Goal: Transaction & Acquisition: Purchase product/service

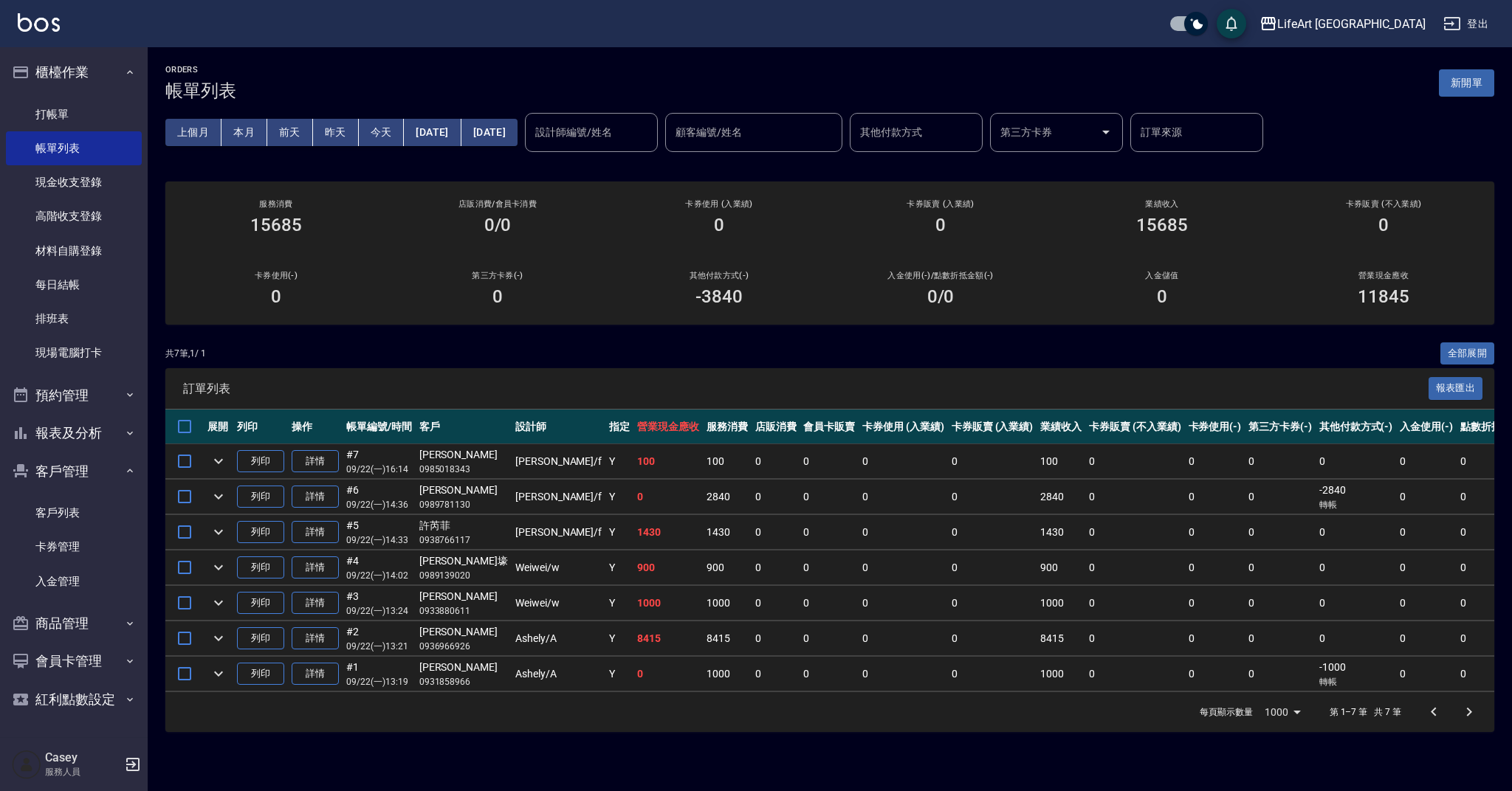
click at [711, 360] on div "共 7 筆, 1 / 1 全部展開" at bounding box center [830, 354] width 1329 height 23
click at [1446, 86] on button "新開單" at bounding box center [1466, 83] width 56 height 27
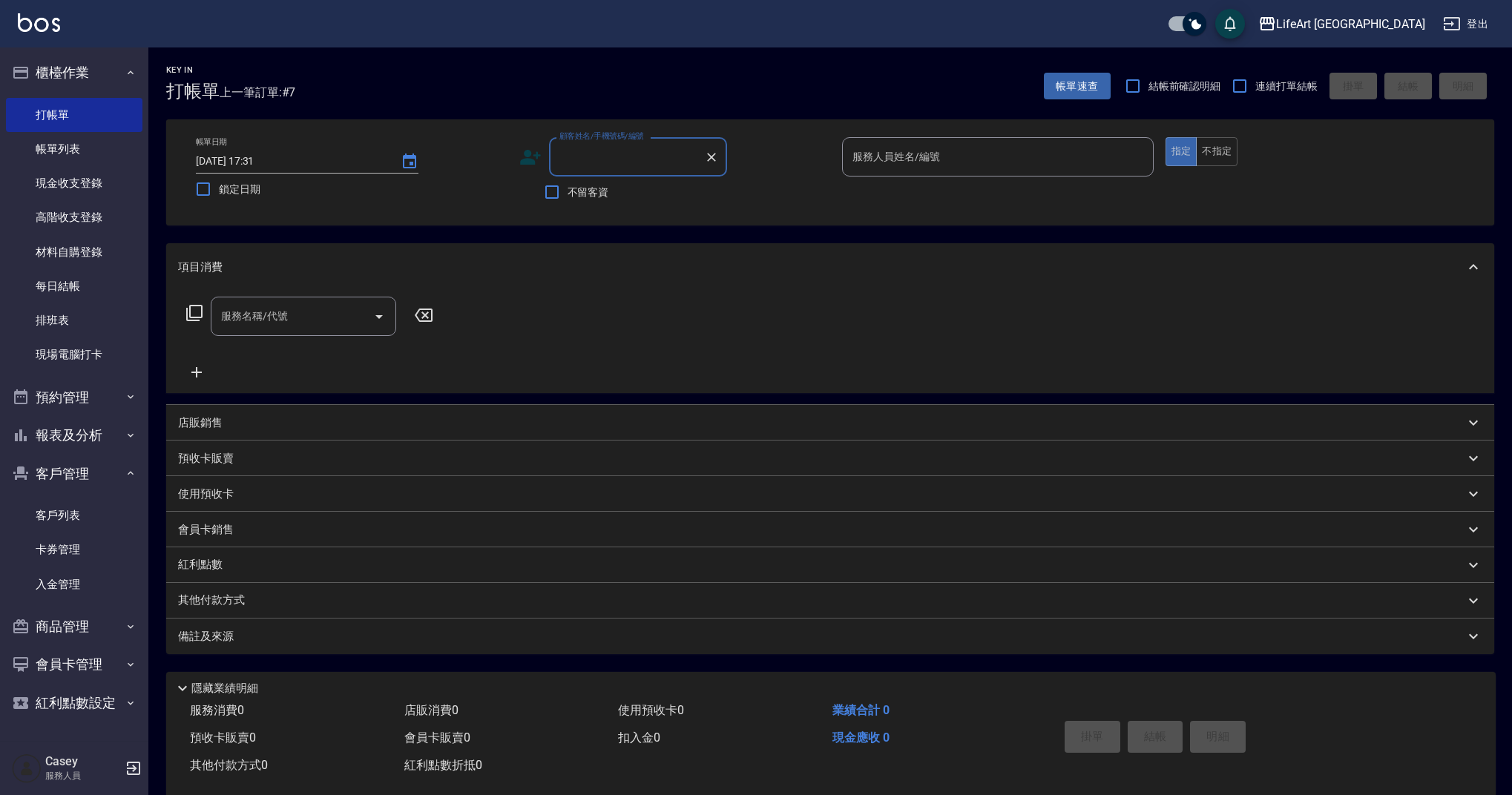
click at [614, 141] on label "顧客姓名/手機號碼/編號" at bounding box center [602, 136] width 84 height 11
click at [614, 144] on input "顧客姓名/手機號碼/編號" at bounding box center [627, 157] width 143 height 26
click at [611, 146] on input "顧客姓名/手機號碼/編號" at bounding box center [627, 157] width 143 height 26
click at [622, 197] on li "鄭/0987250380/null" at bounding box center [638, 195] width 178 height 25
type input "鄭/0987250380/null"
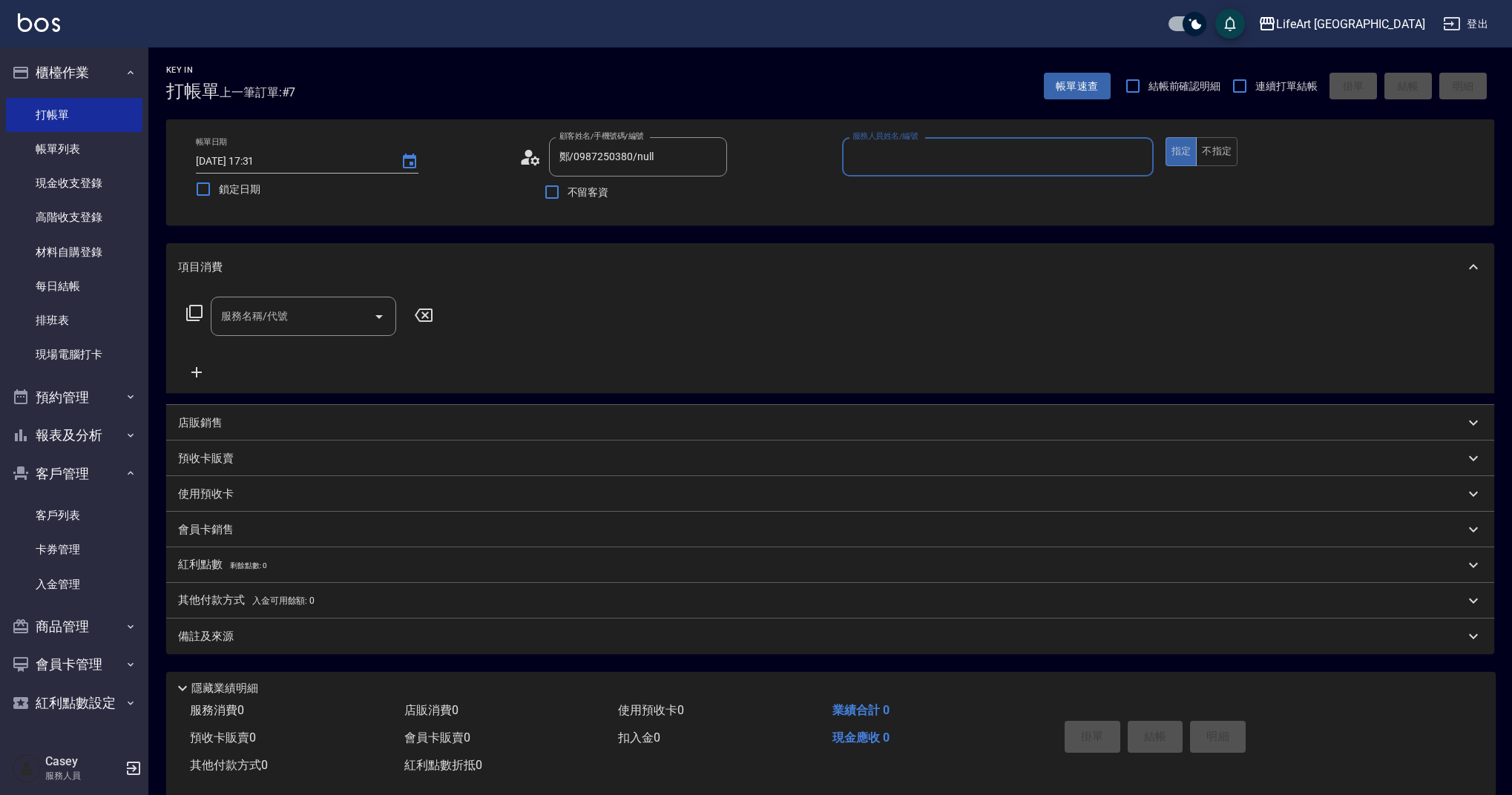
click at [927, 169] on input "服務人員姓名/編號" at bounding box center [997, 157] width 298 height 26
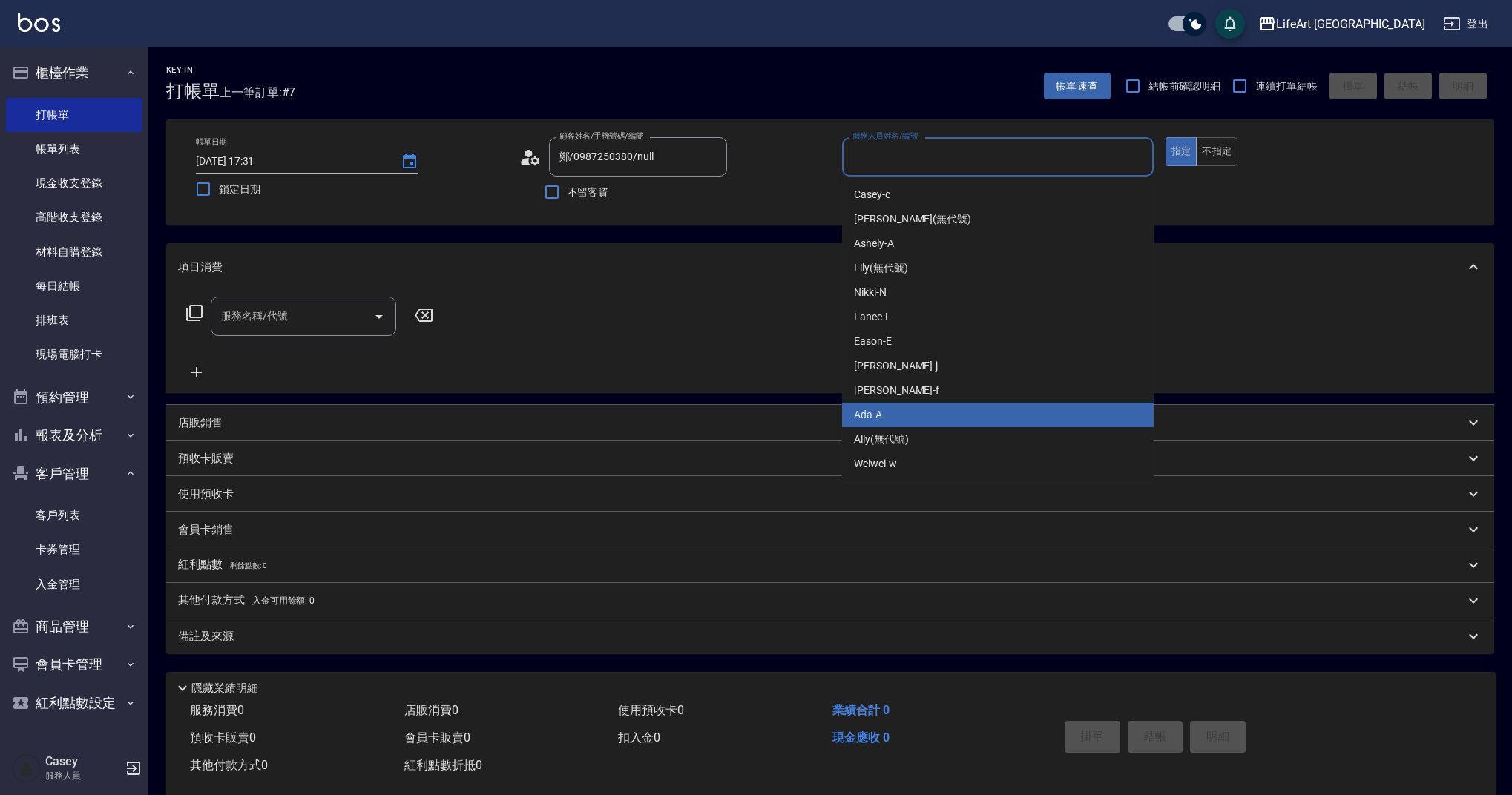
click at [894, 421] on div "Ada -A" at bounding box center [998, 415] width 312 height 25
type input "Ada-A"
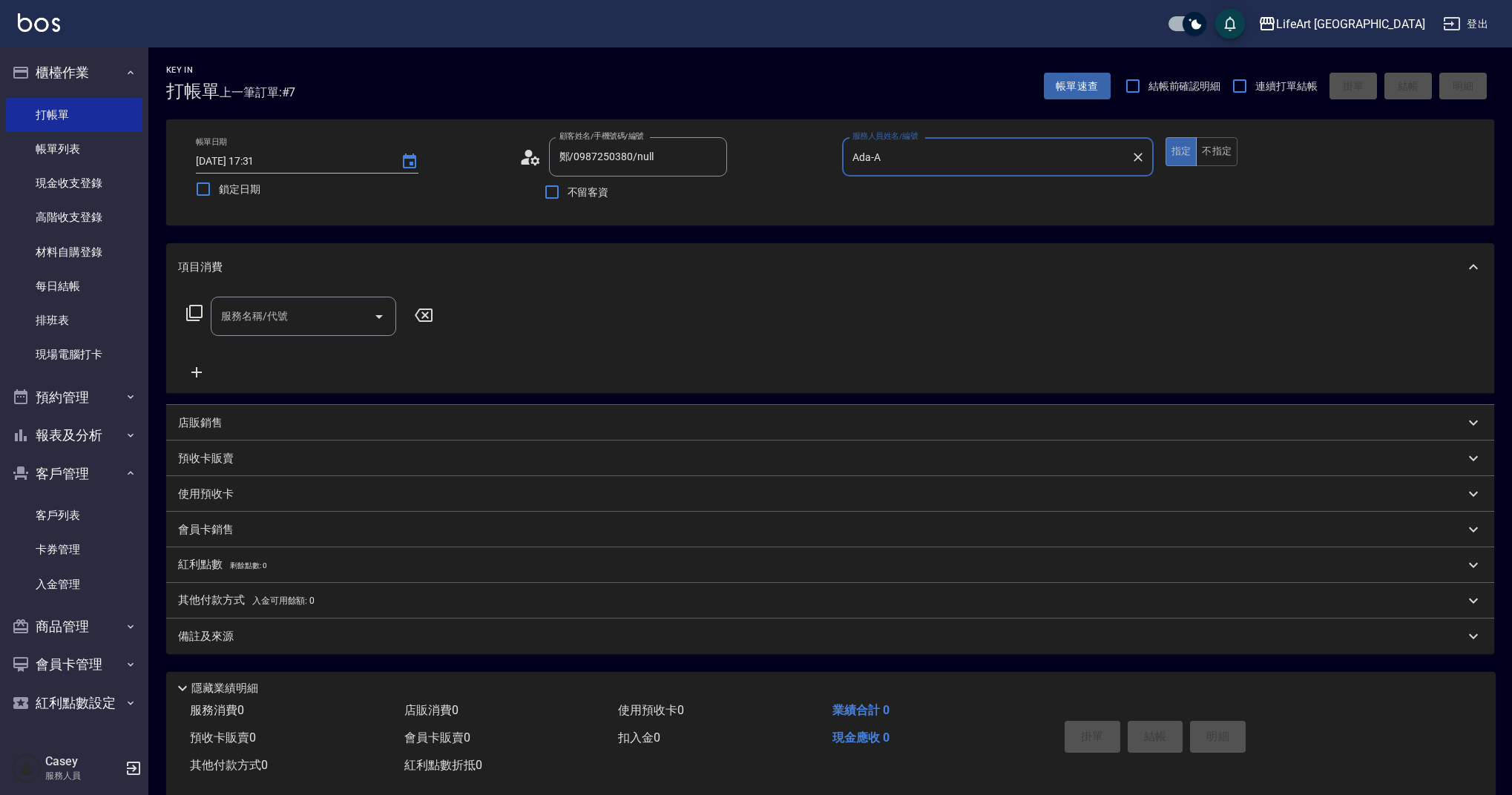
click at [328, 319] on input "服務名稱/代號" at bounding box center [293, 316] width 150 height 26
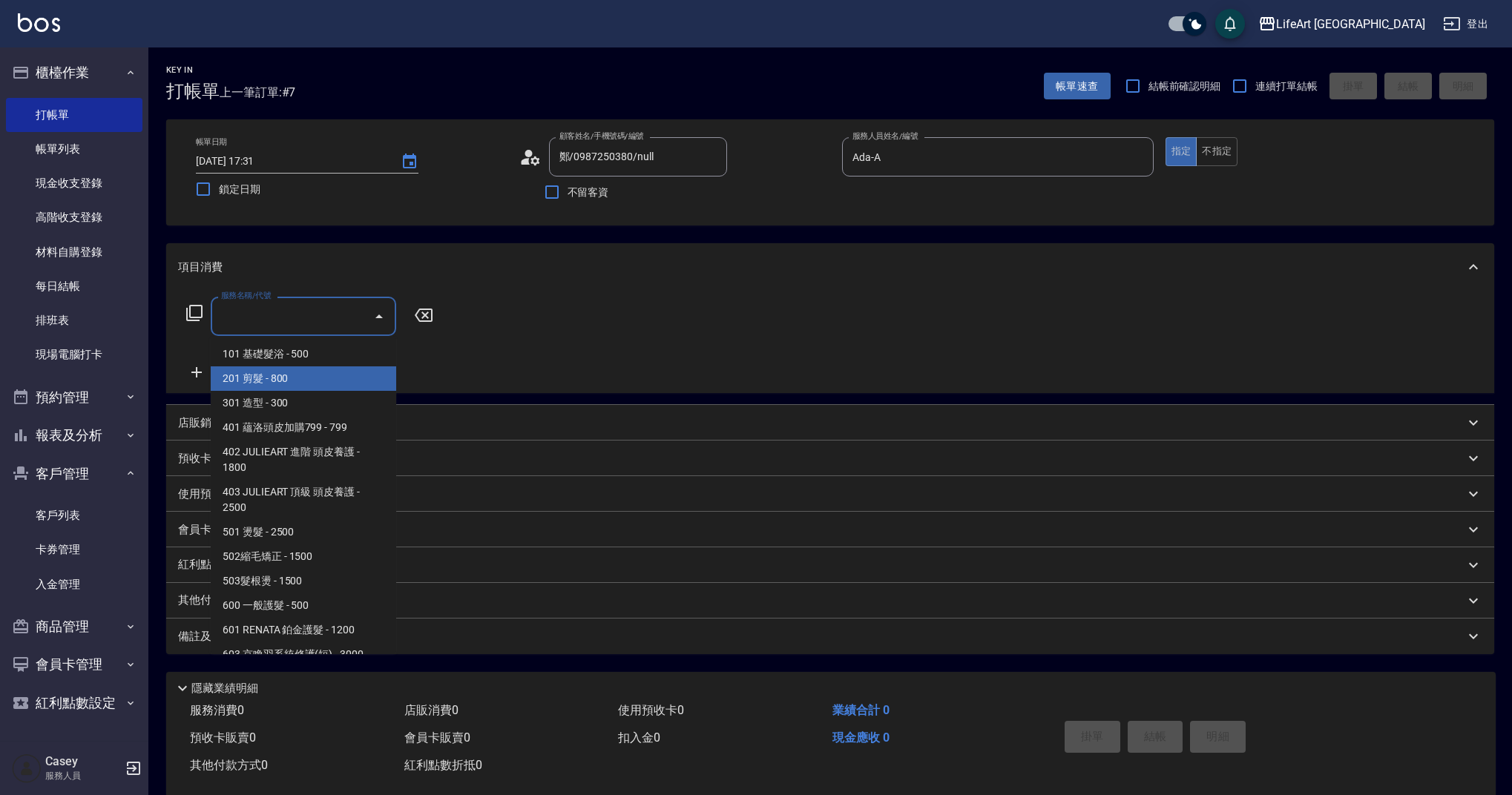
click at [321, 377] on span "201 剪髮 - 800" at bounding box center [303, 378] width 185 height 25
type input "201 剪髮(201)"
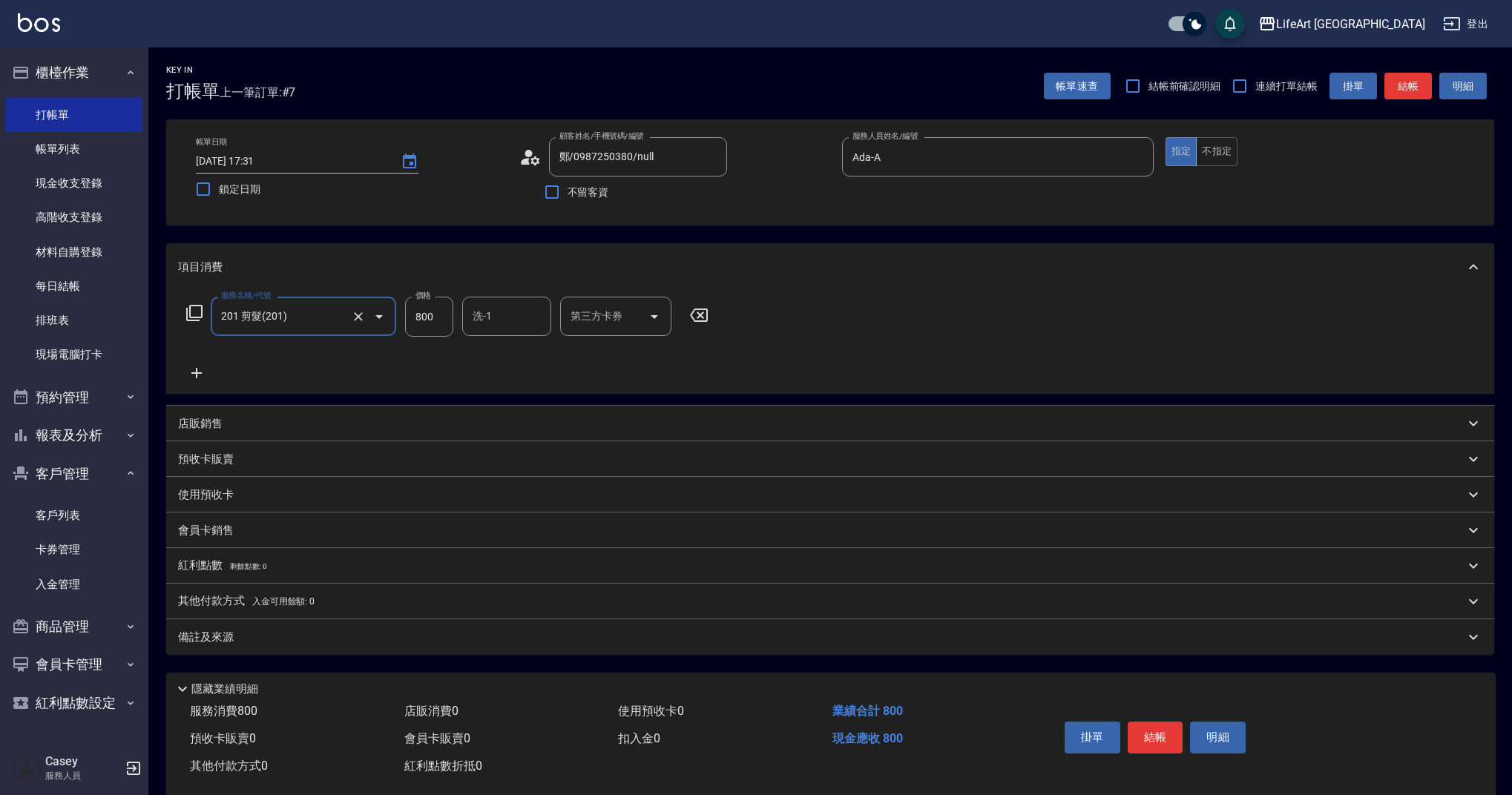
click at [430, 322] on input "800" at bounding box center [429, 316] width 48 height 40
type input "1000"
click at [332, 623] on div "備註及來源" at bounding box center [830, 636] width 1328 height 35
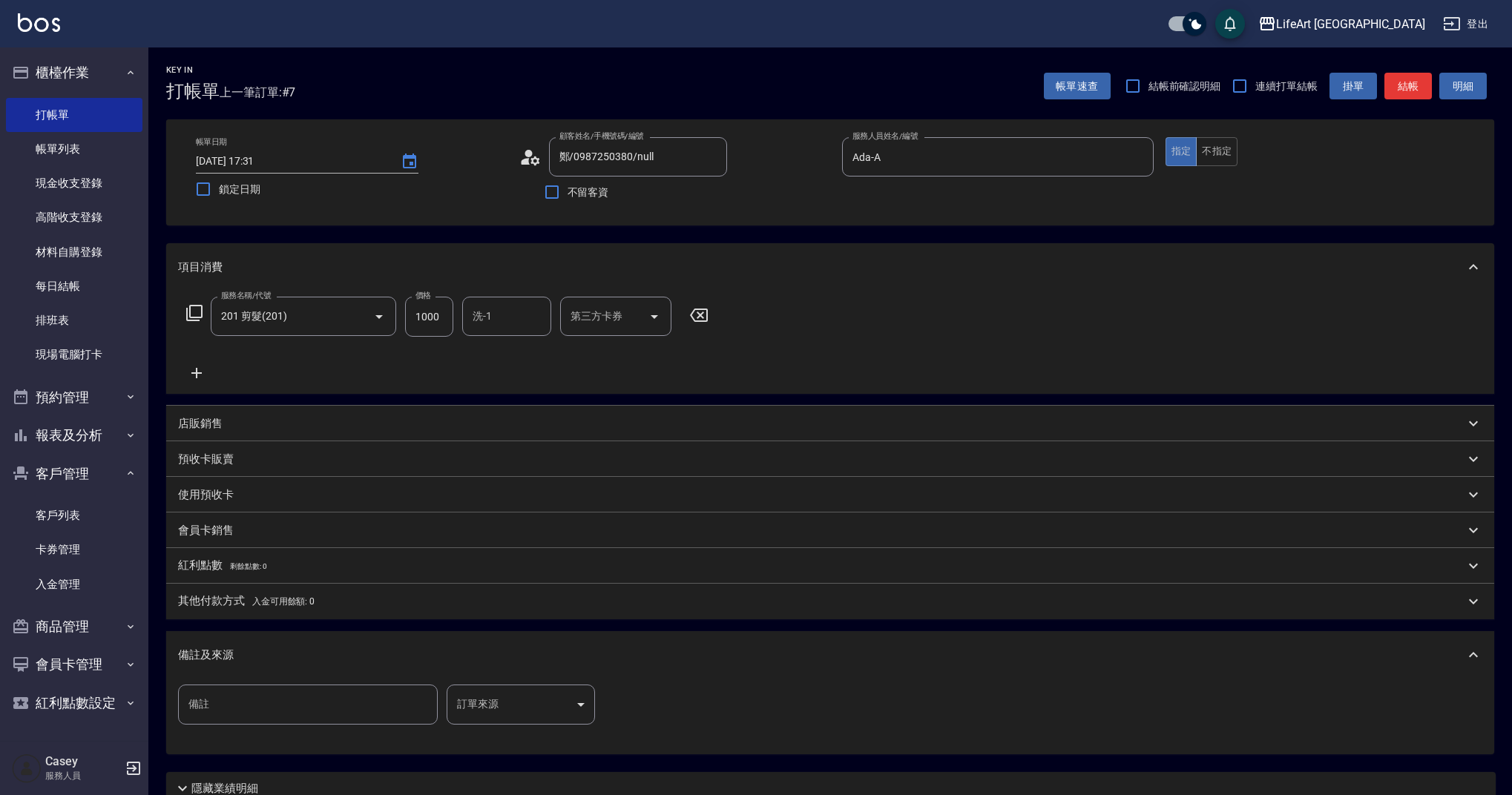
click at [499, 687] on body "LifeArt 蘆洲 登出 櫃檯作業 打帳單 帳單列表 現金收支登錄 高階收支登錄 材料自購登錄 每日結帳 排班表 現場電腦打卡 預約管理 預約管理 單日預約…" at bounding box center [756, 457] width 1512 height 915
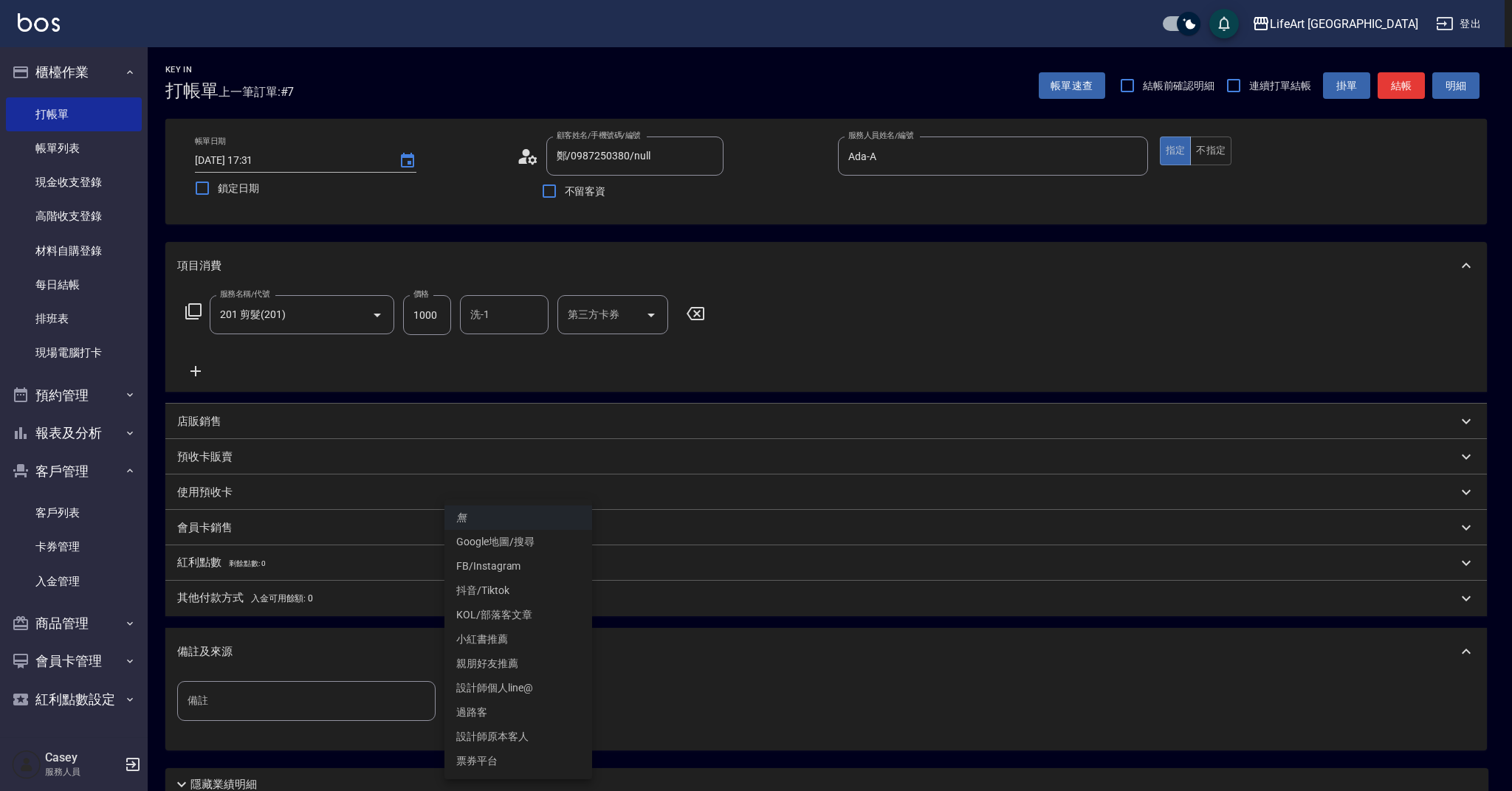
click at [537, 543] on li "Google地圖/搜尋" at bounding box center [518, 542] width 148 height 24
type input "Google地圖/搜尋"
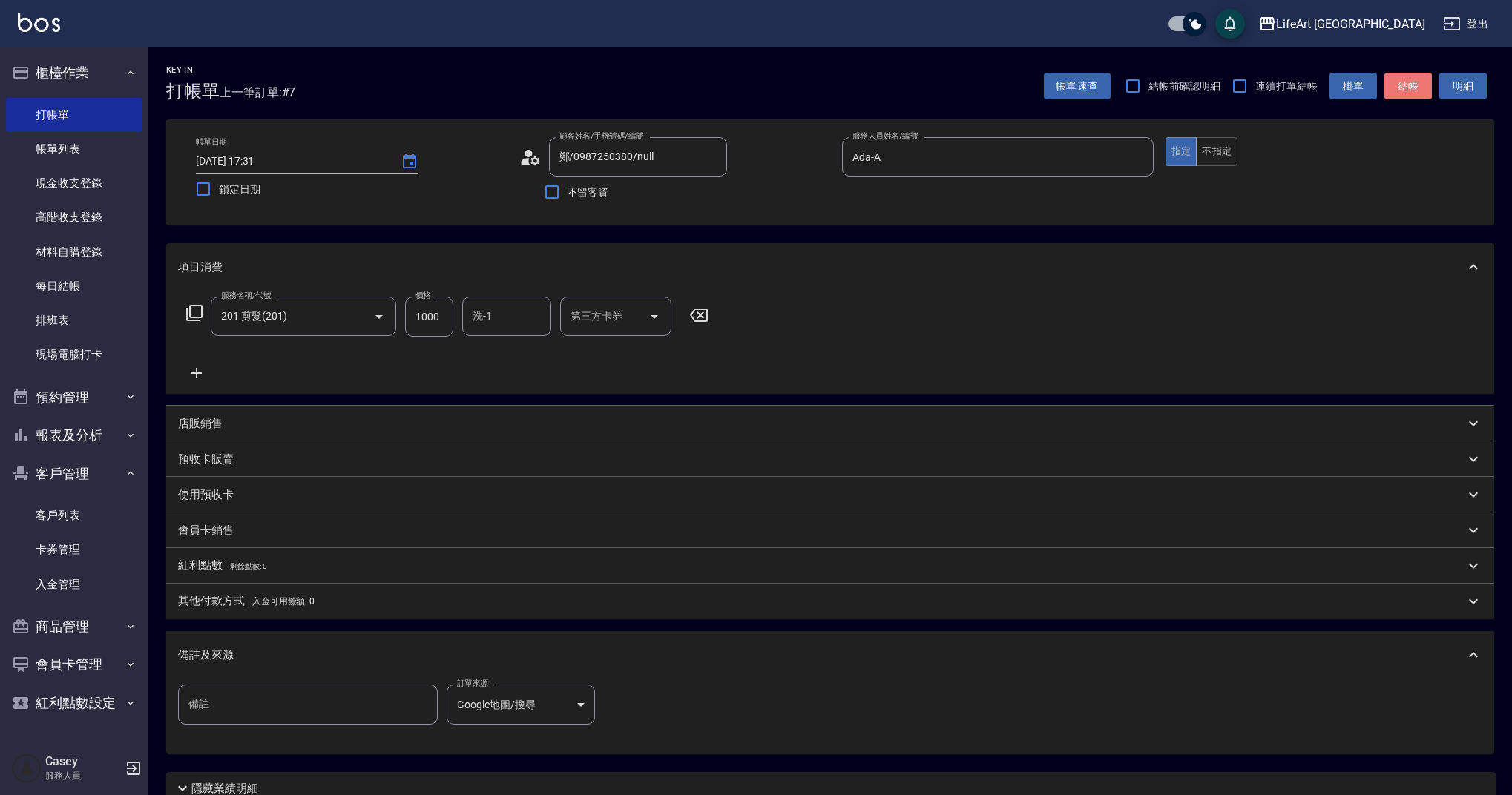
click at [1414, 92] on button "結帳" at bounding box center [1408, 87] width 48 height 28
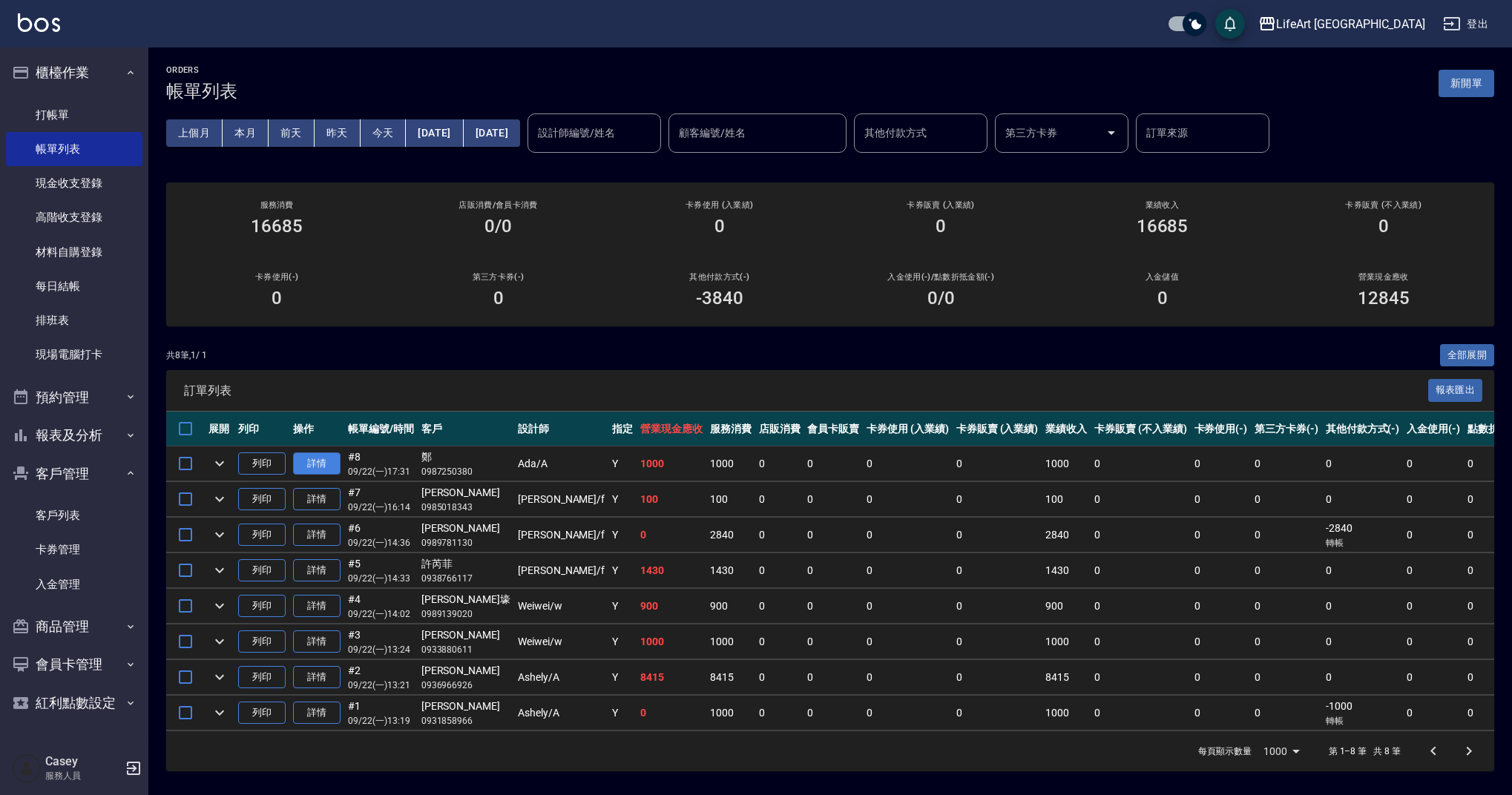
click at [337, 464] on link "詳情" at bounding box center [317, 464] width 48 height 23
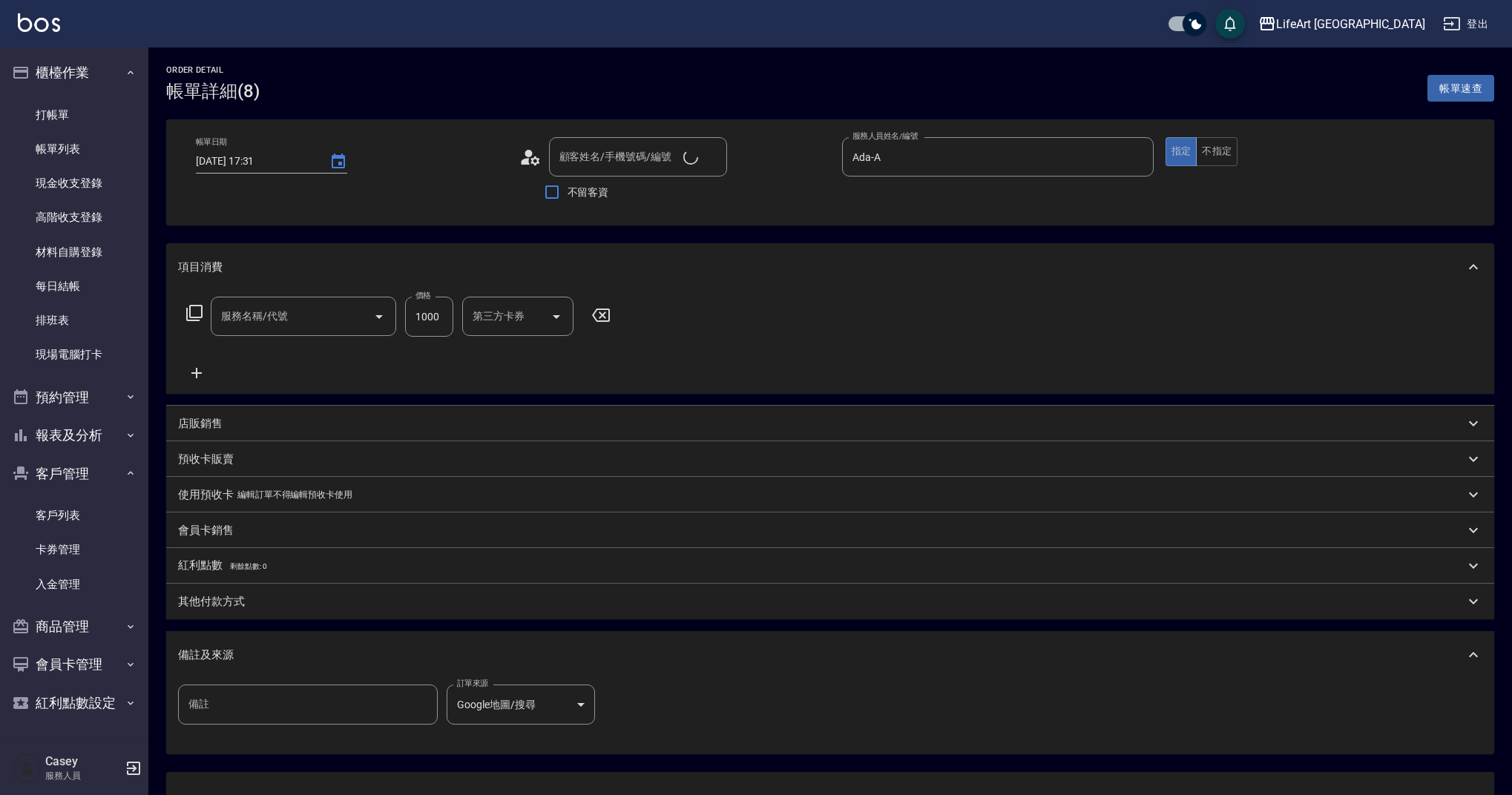
type input "Ada-A"
type input "201 剪髮(201)"
type input "鄭/0987250380/null"
click at [1227, 155] on button "不指定" at bounding box center [1217, 152] width 41 height 29
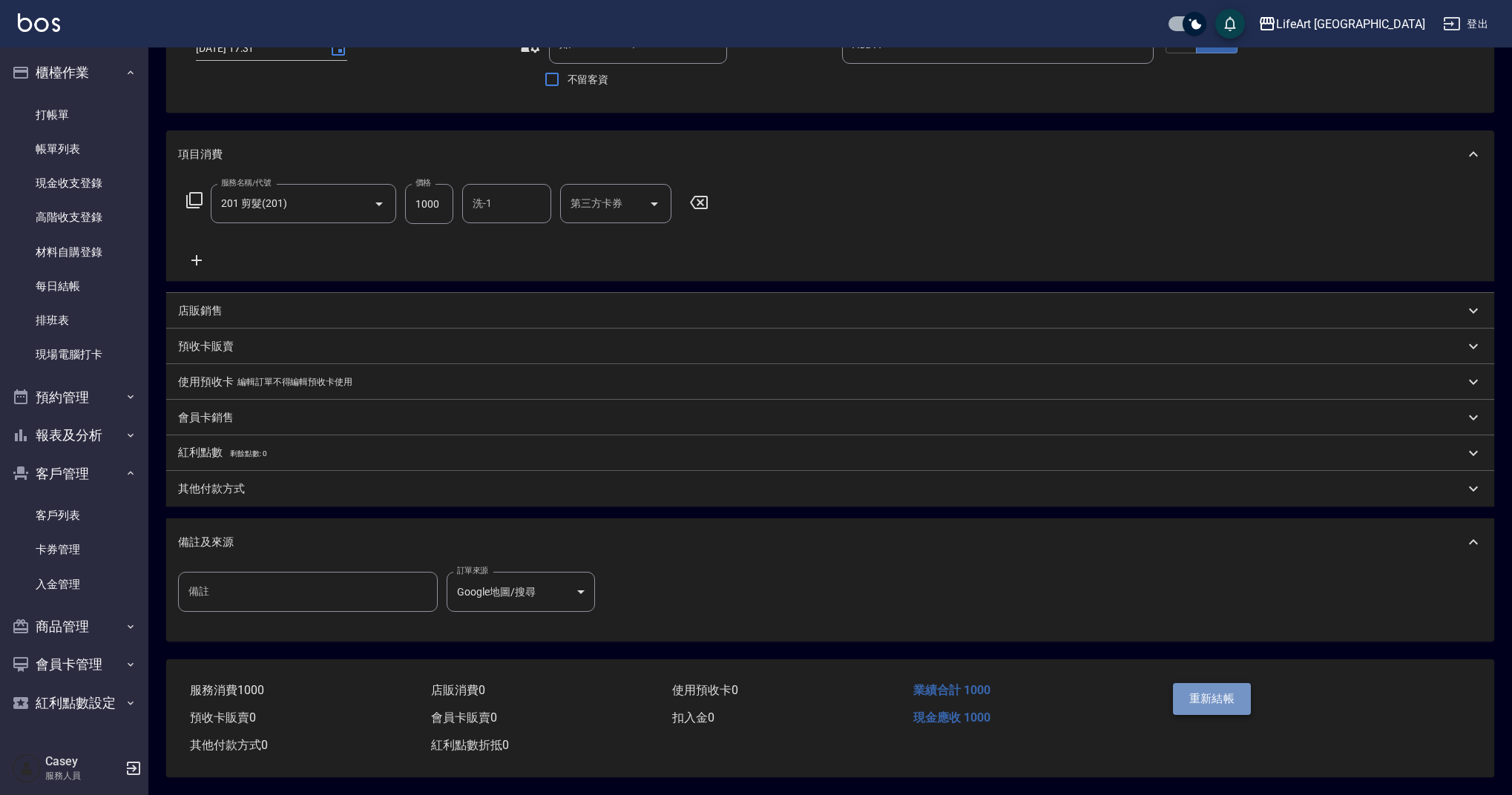
click at [1238, 692] on button "重新結帳" at bounding box center [1212, 698] width 79 height 31
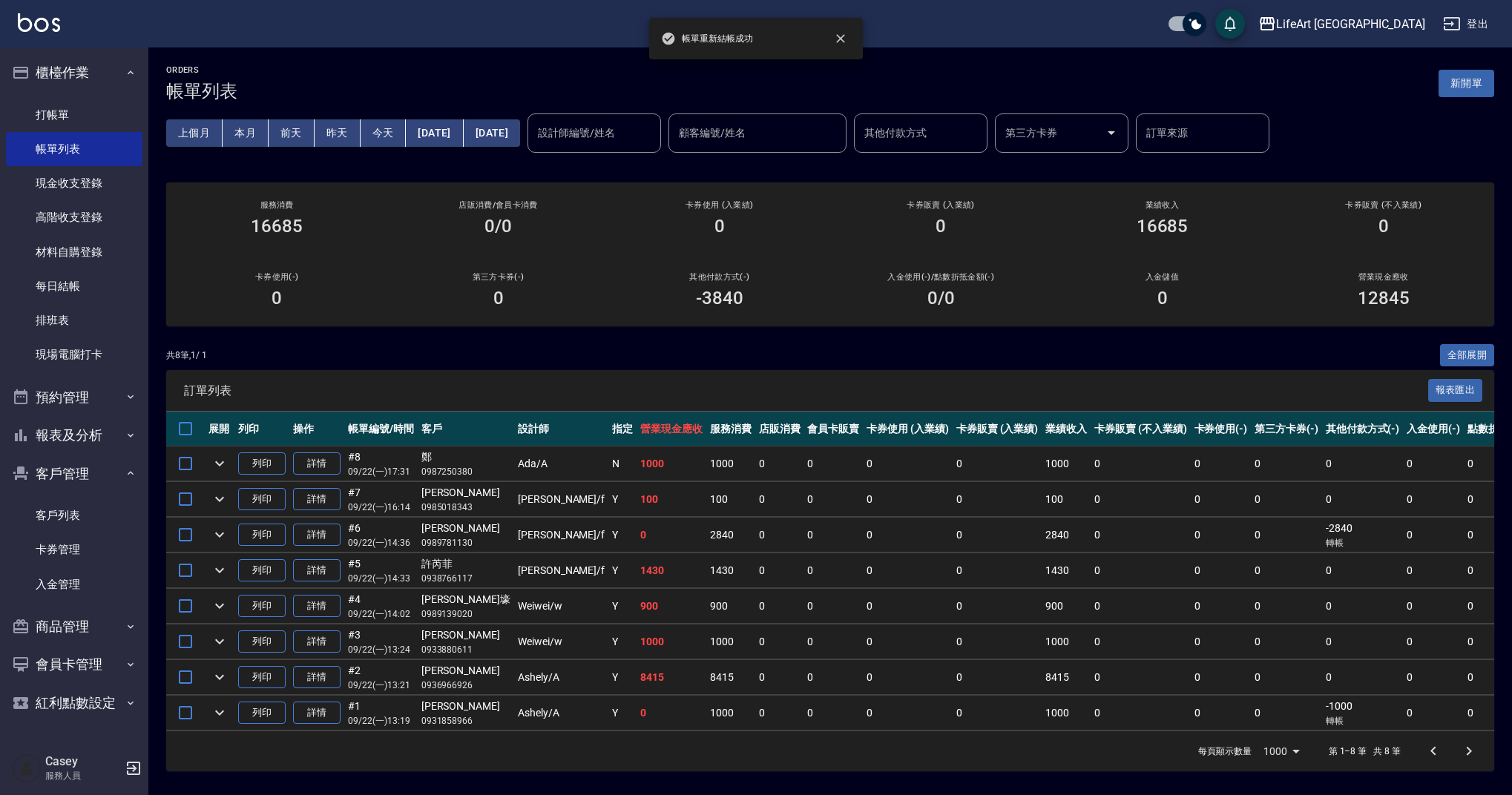
click at [683, 375] on div "訂單列表 報表匯出" at bounding box center [830, 390] width 1328 height 41
click at [313, 460] on link "詳情" at bounding box center [317, 464] width 48 height 23
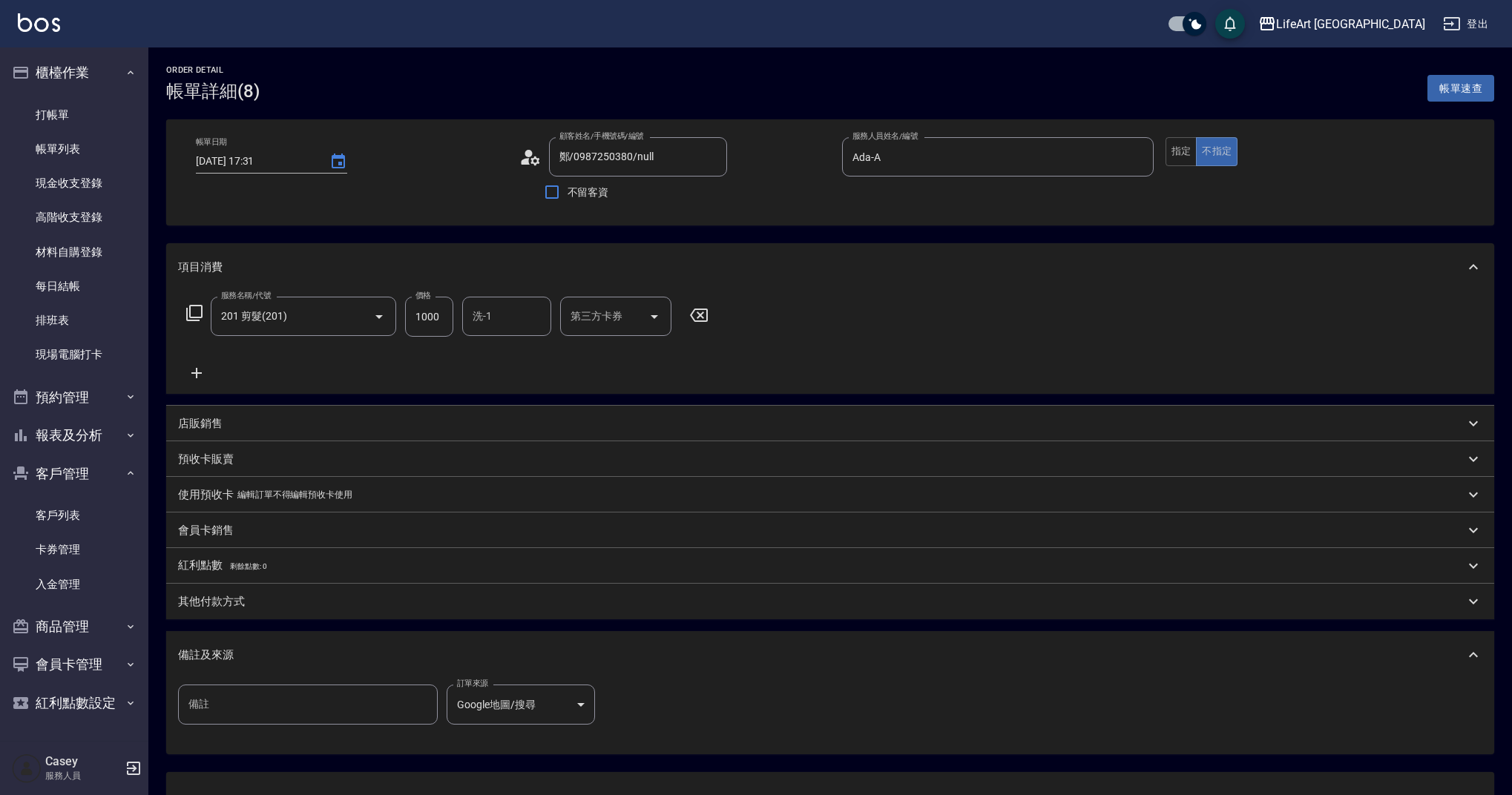
type input "鄭/0987250380/null"
type input "Ada-A"
click at [527, 157] on icon at bounding box center [530, 157] width 22 height 22
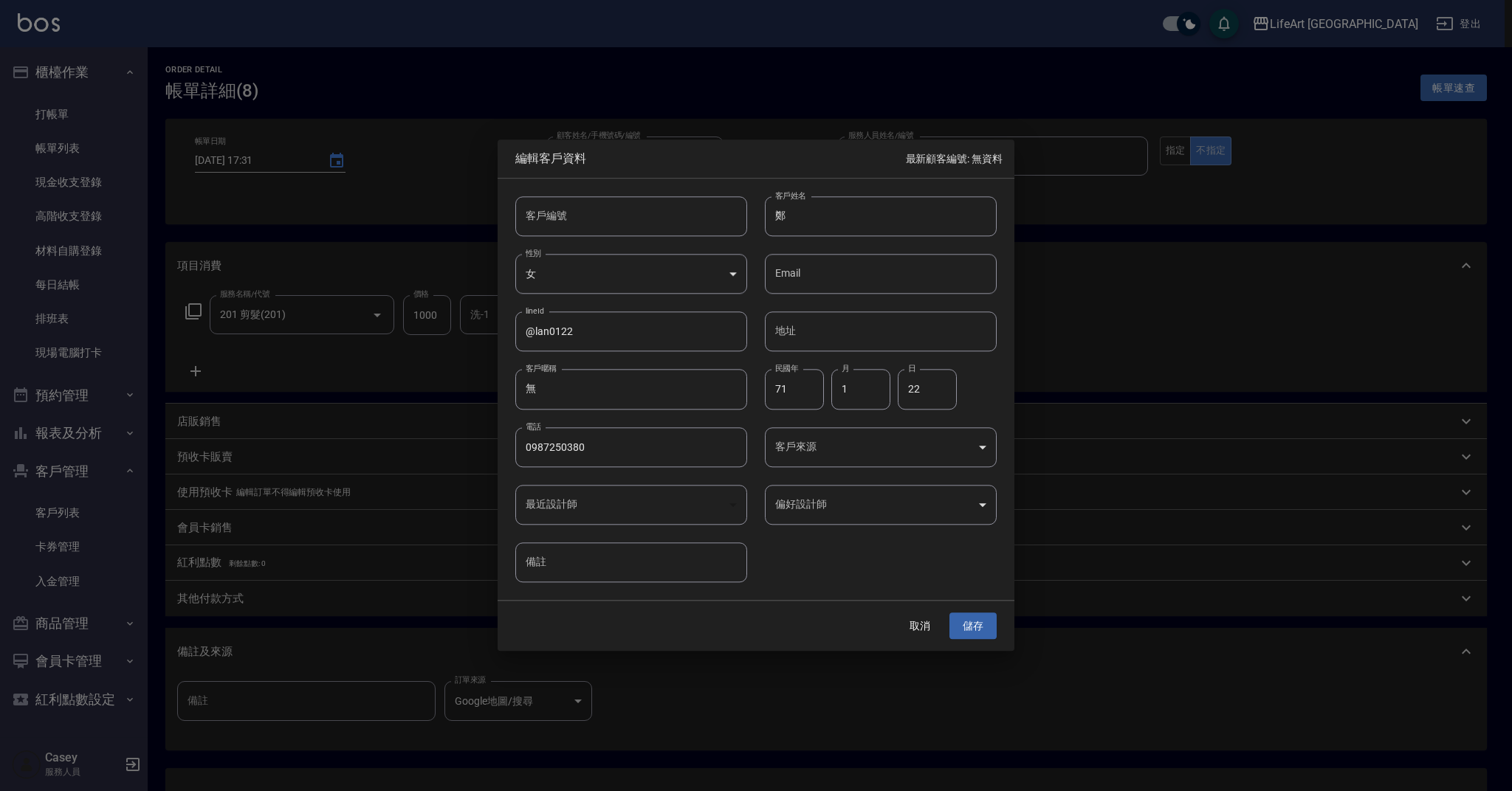
click at [866, 227] on input "鄭" at bounding box center [881, 216] width 232 height 40
type input "[PERSON_NAME]"
click at [978, 624] on button "儲存" at bounding box center [973, 626] width 47 height 27
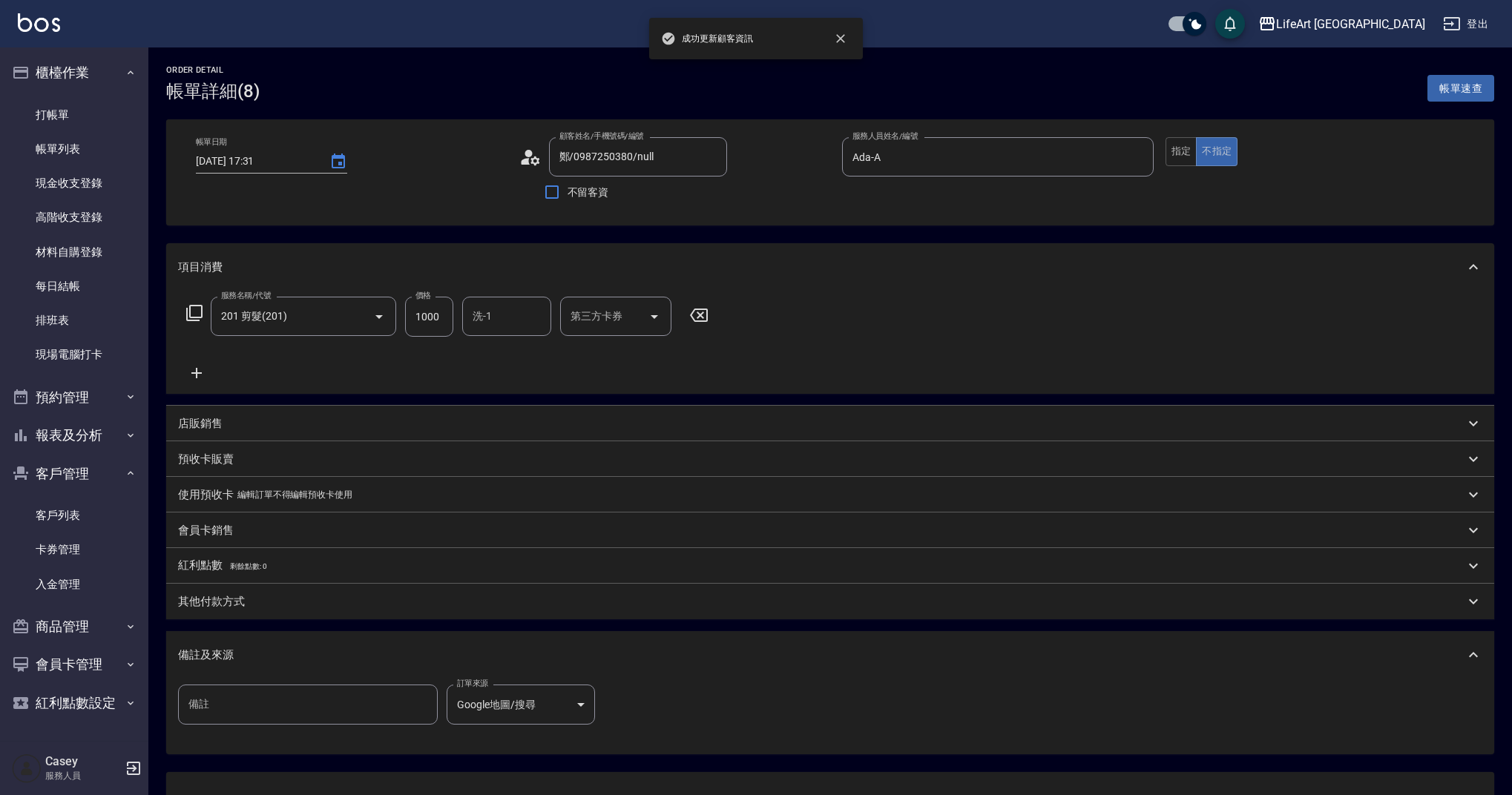
type input "[PERSON_NAME]/0987250380/"
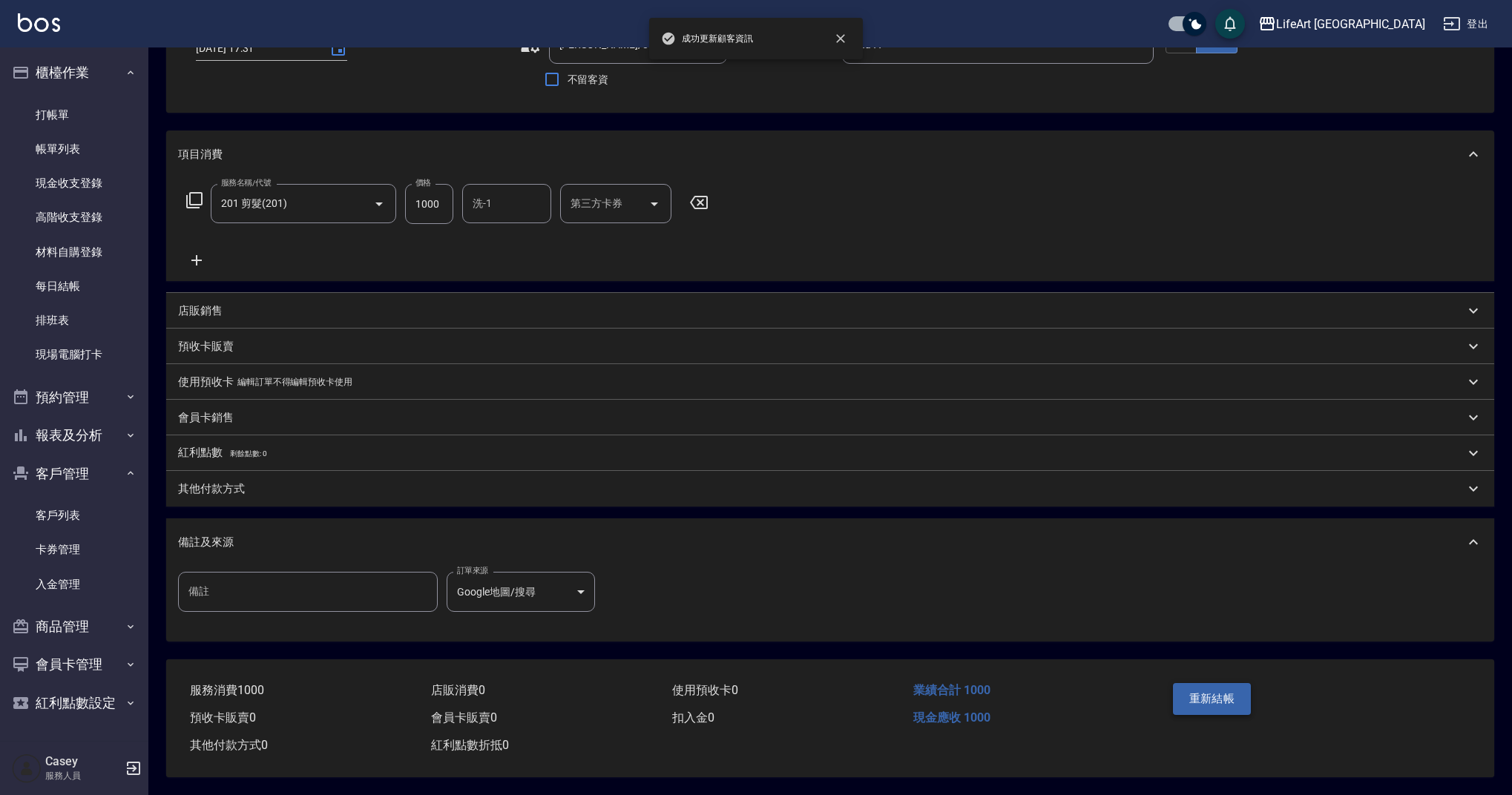
click at [1212, 703] on button "重新結帳" at bounding box center [1212, 698] width 79 height 31
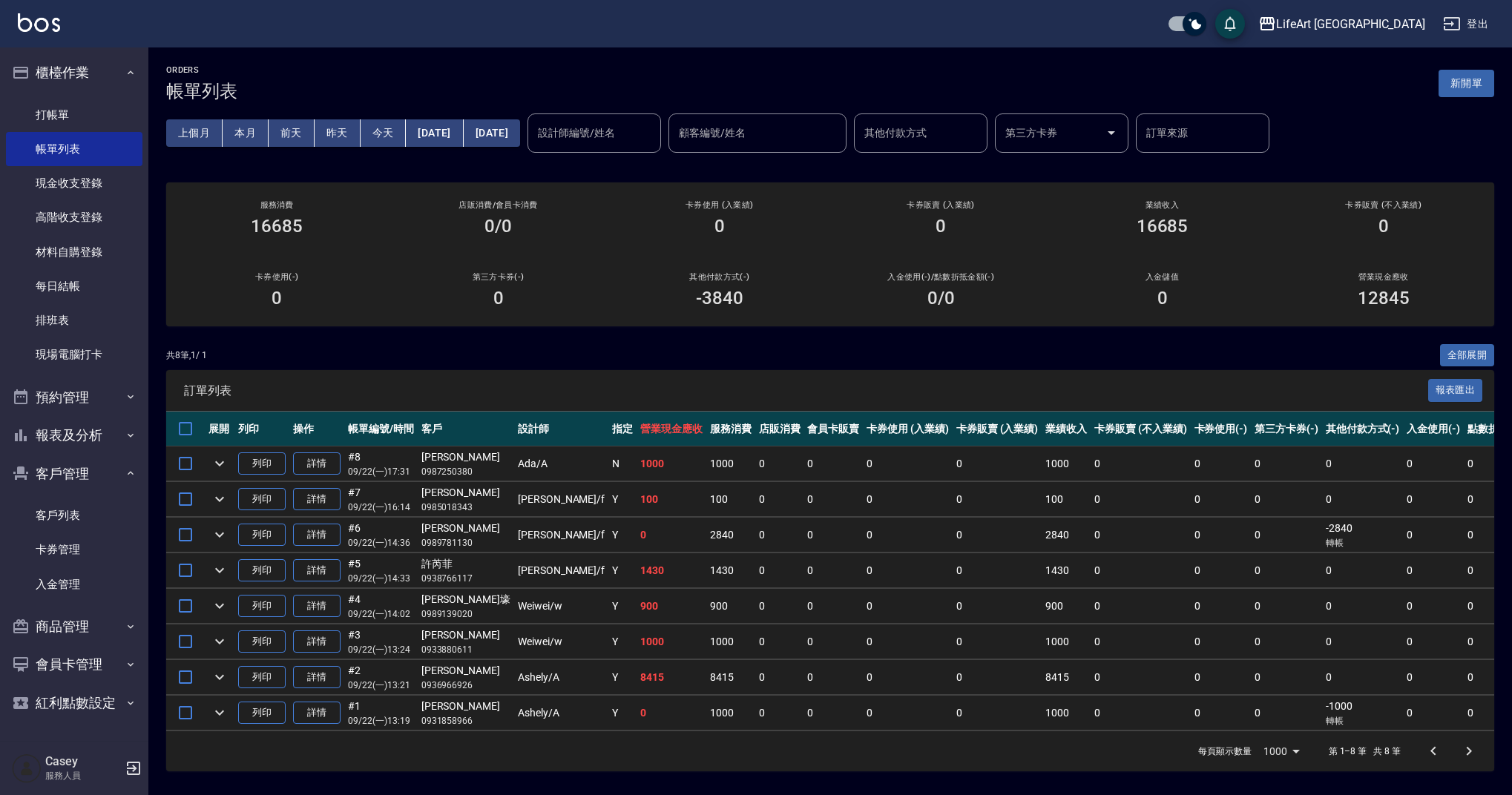
click at [969, 354] on div "共 8 筆, 1 / 1 全部展開" at bounding box center [830, 355] width 1328 height 23
click at [92, 515] on link "客戶列表" at bounding box center [74, 515] width 136 height 34
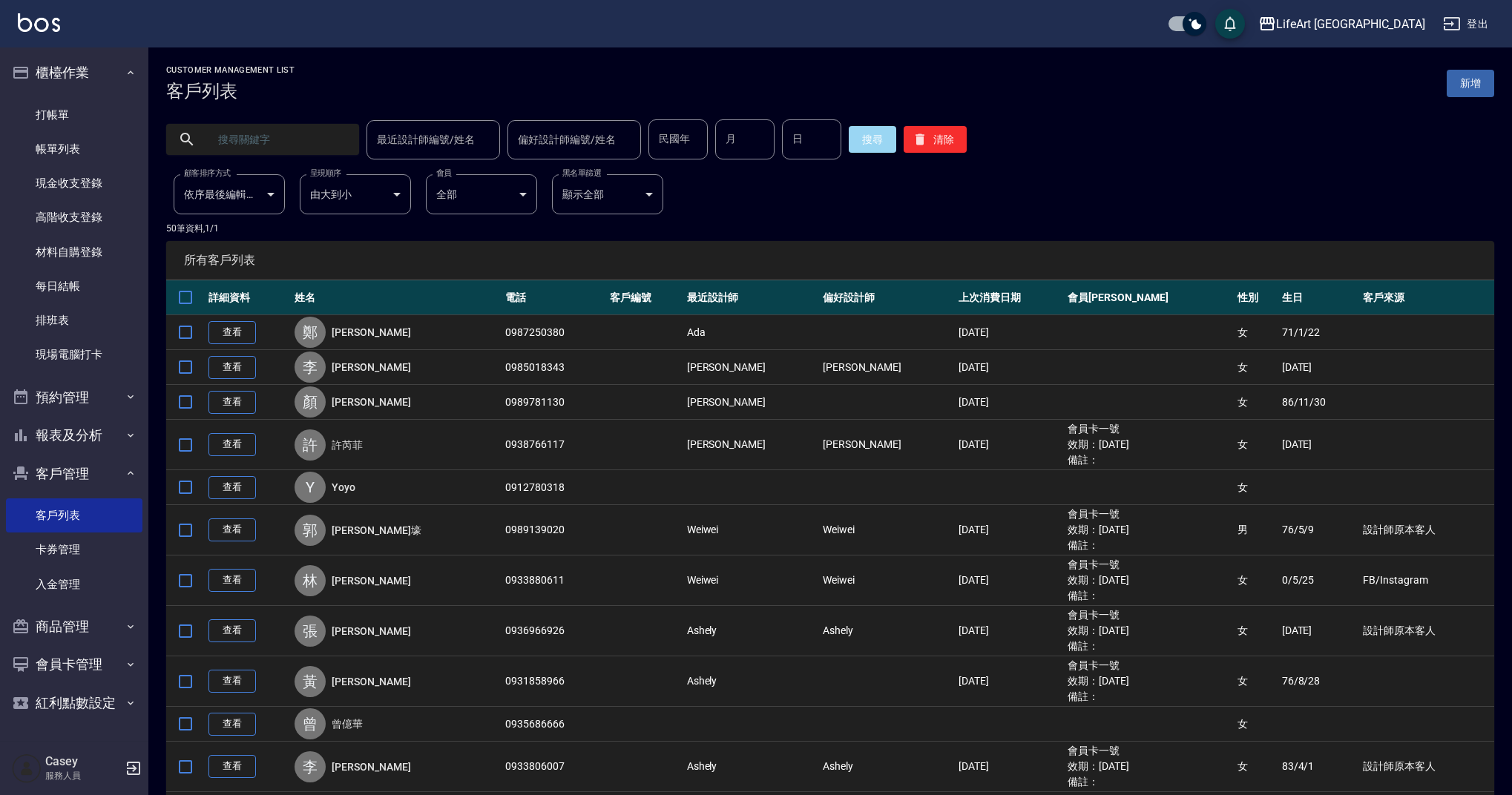
click at [257, 148] on input "text" at bounding box center [277, 139] width 139 height 40
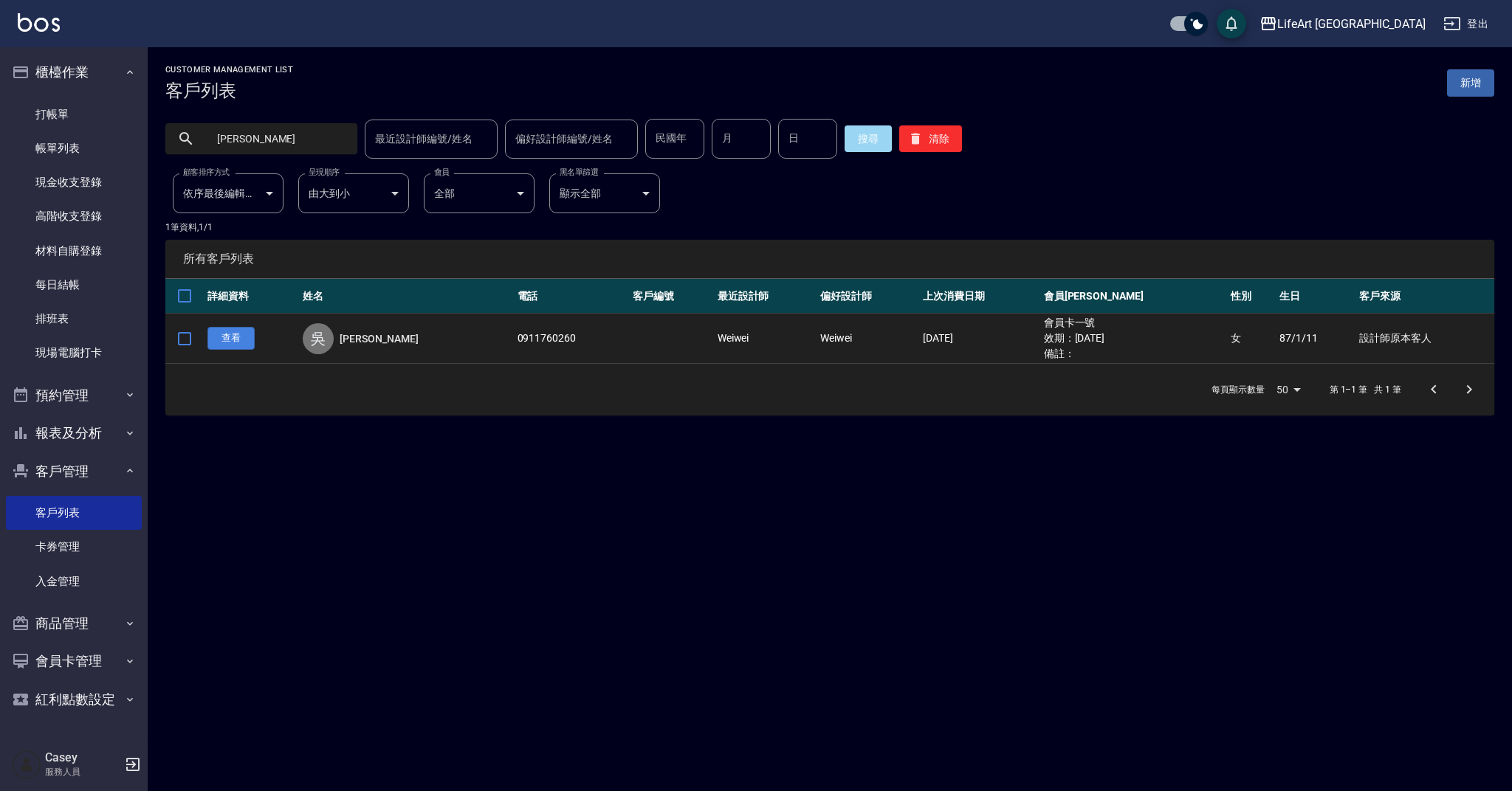
type input "[PERSON_NAME]"
click at [249, 339] on link "查看" at bounding box center [231, 338] width 47 height 23
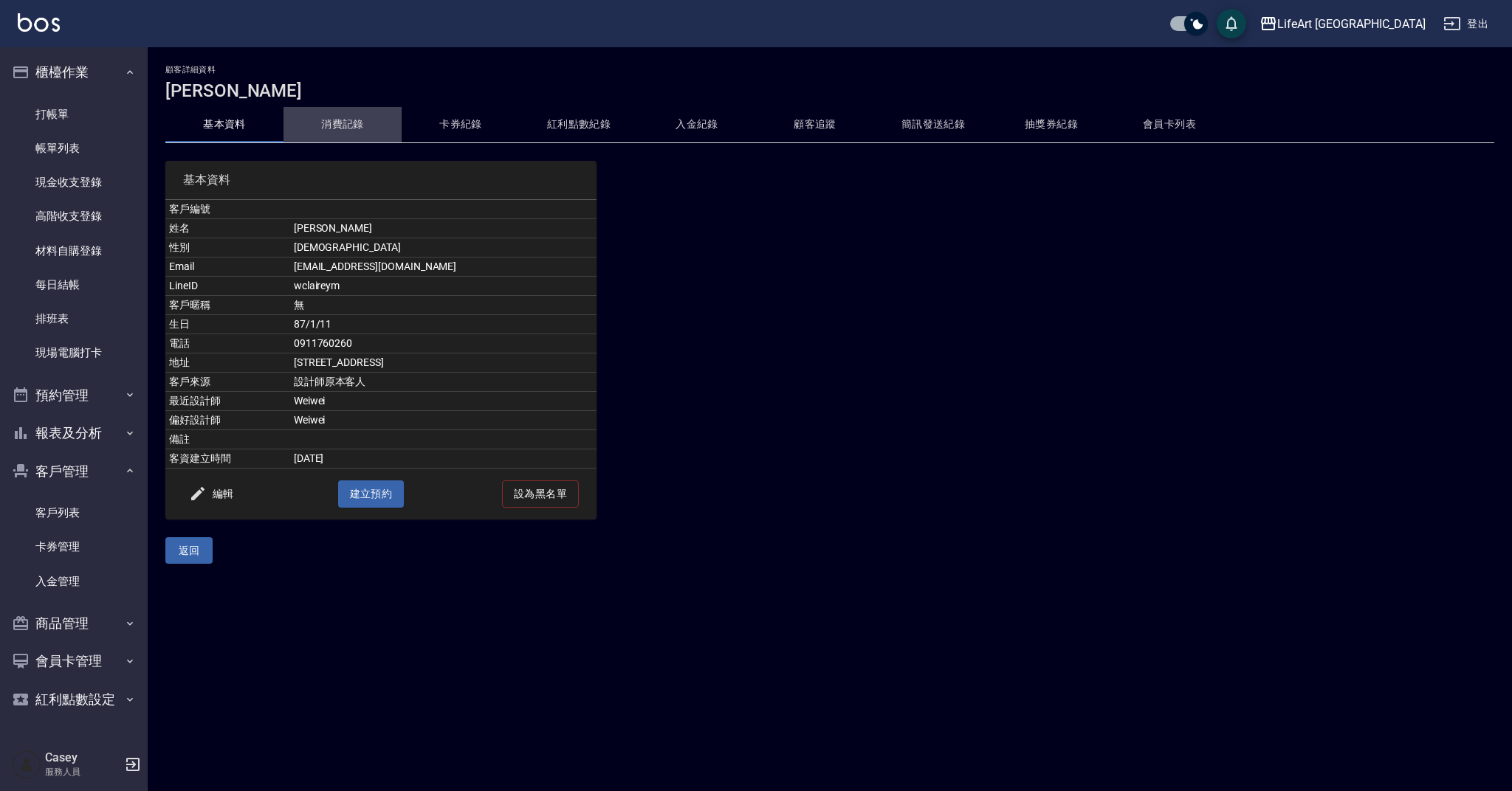
click at [329, 129] on button "消費記錄" at bounding box center [342, 124] width 118 height 35
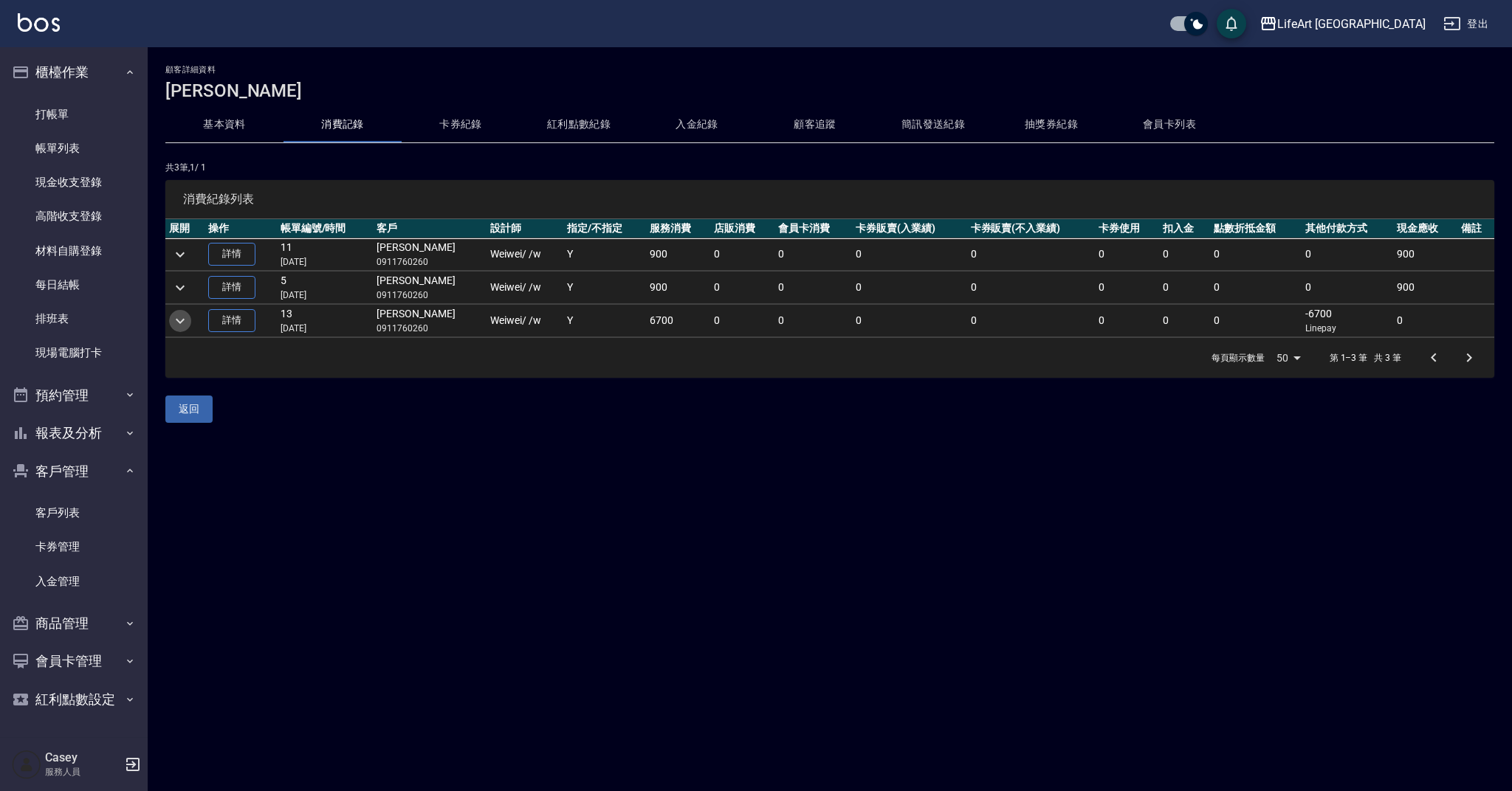
click at [175, 322] on icon "expand row" at bounding box center [180, 320] width 18 height 18
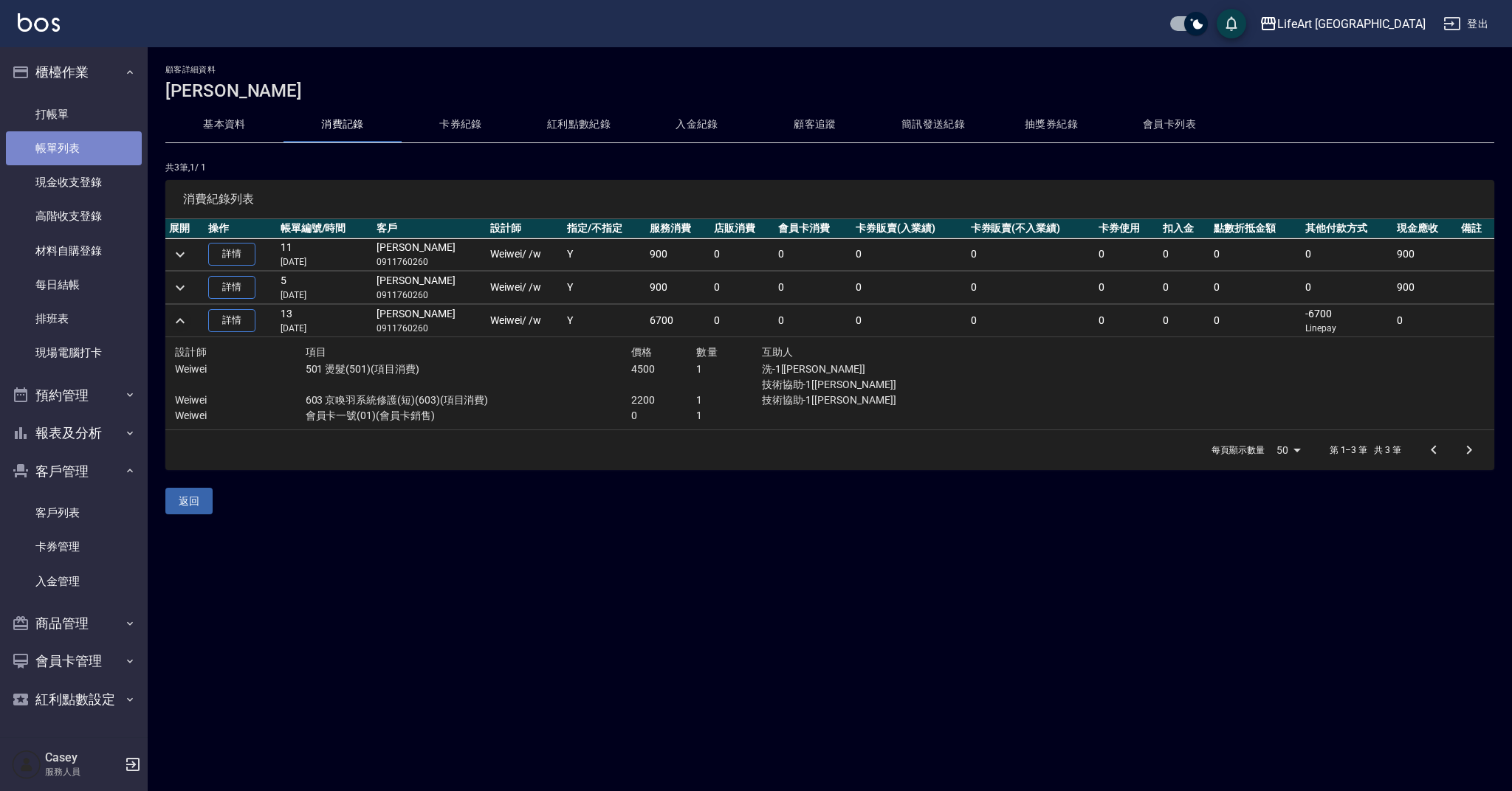
click at [114, 141] on link "帳單列表" at bounding box center [74, 148] width 136 height 34
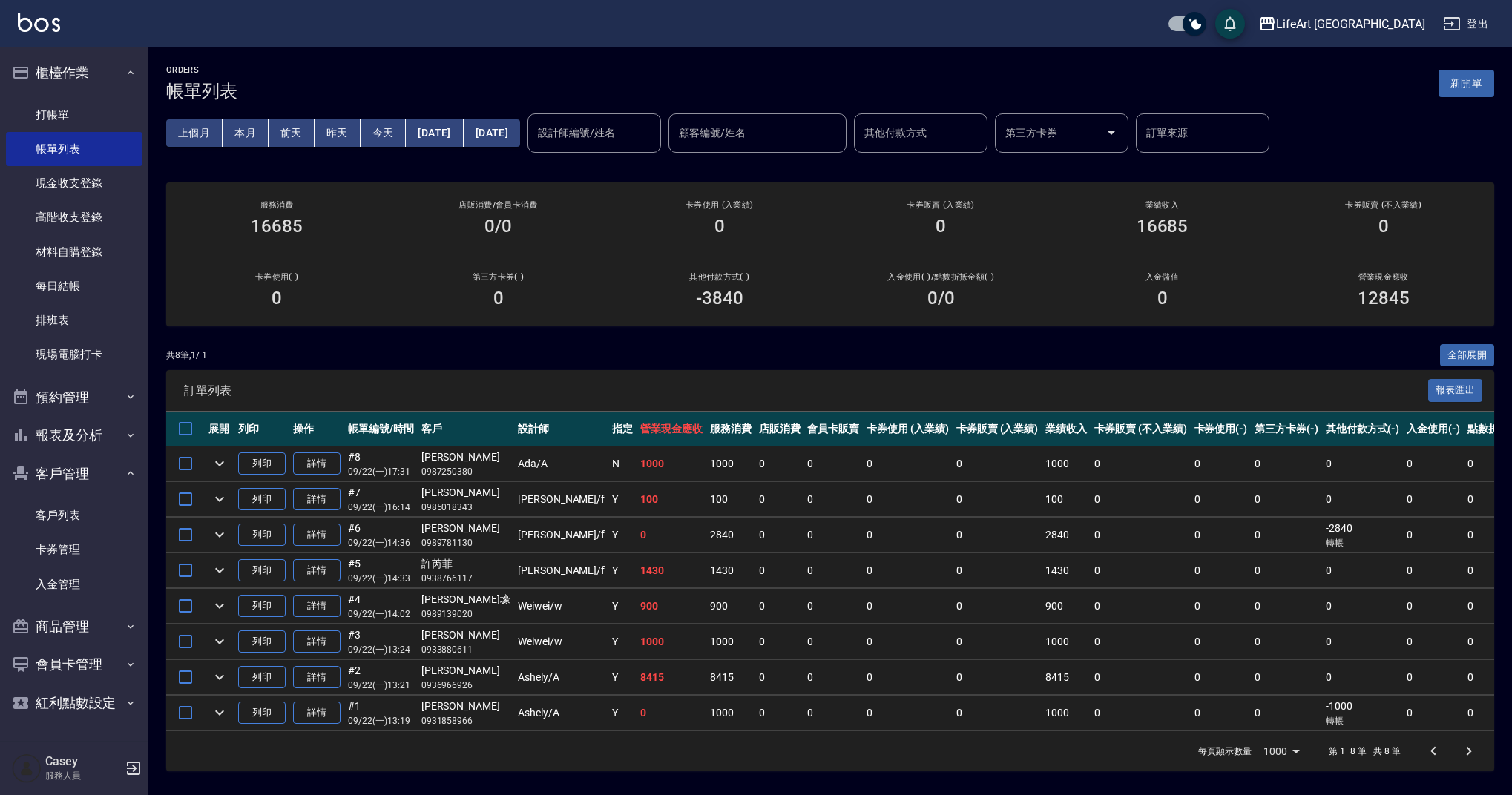
click at [1495, 70] on div "ORDERS 帳單列表 新開單 上個月 本月 [DATE] [DATE] [DATE] [DATE] [DATE] 設計師編號/姓名 設計師編號/姓名 顧客編…" at bounding box center [830, 418] width 1363 height 741
click at [1481, 79] on button "新開單" at bounding box center [1466, 83] width 56 height 28
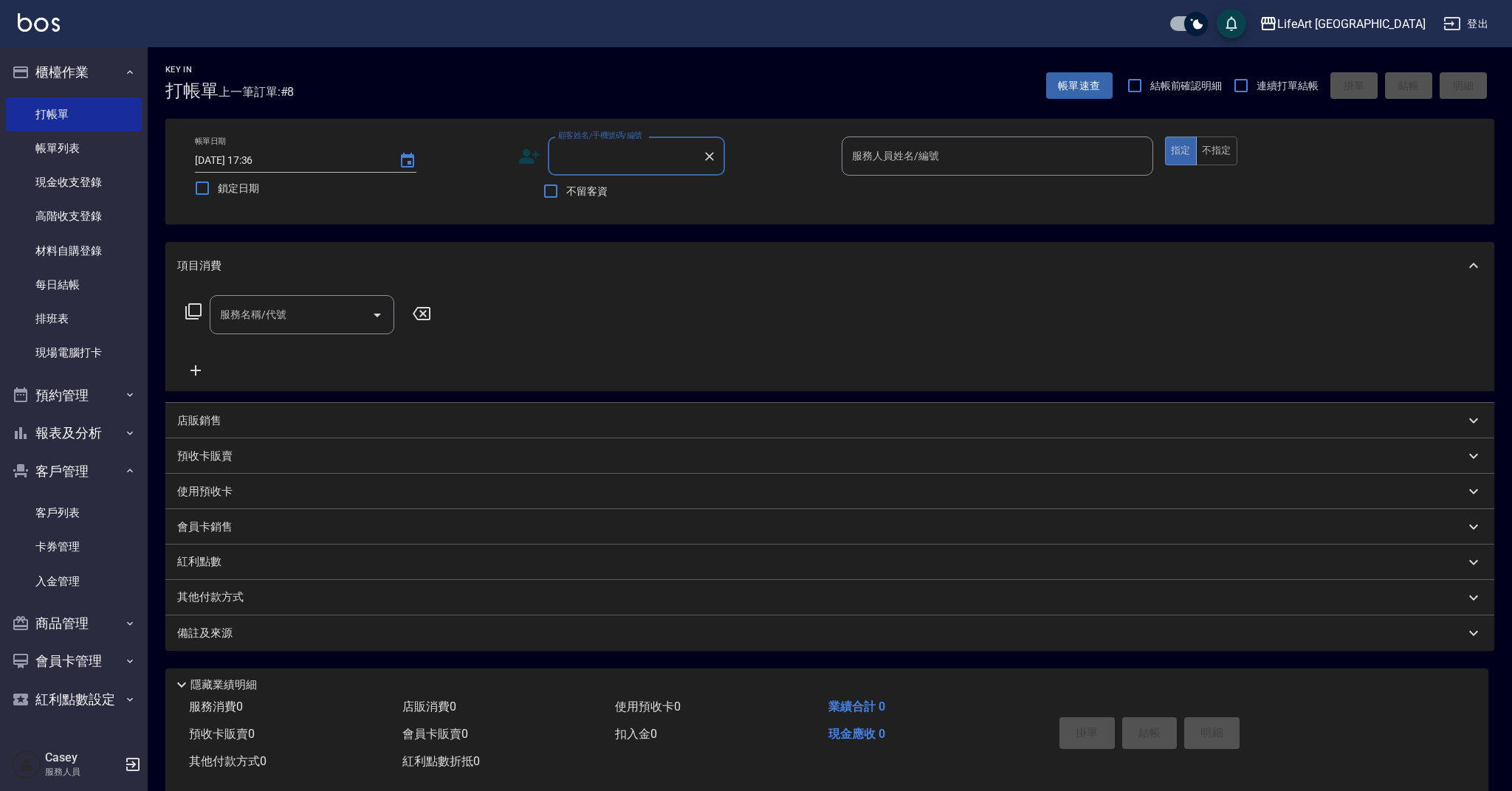
click at [612, 160] on input "顧客姓名/手機號碼/編號" at bounding box center [625, 156] width 142 height 26
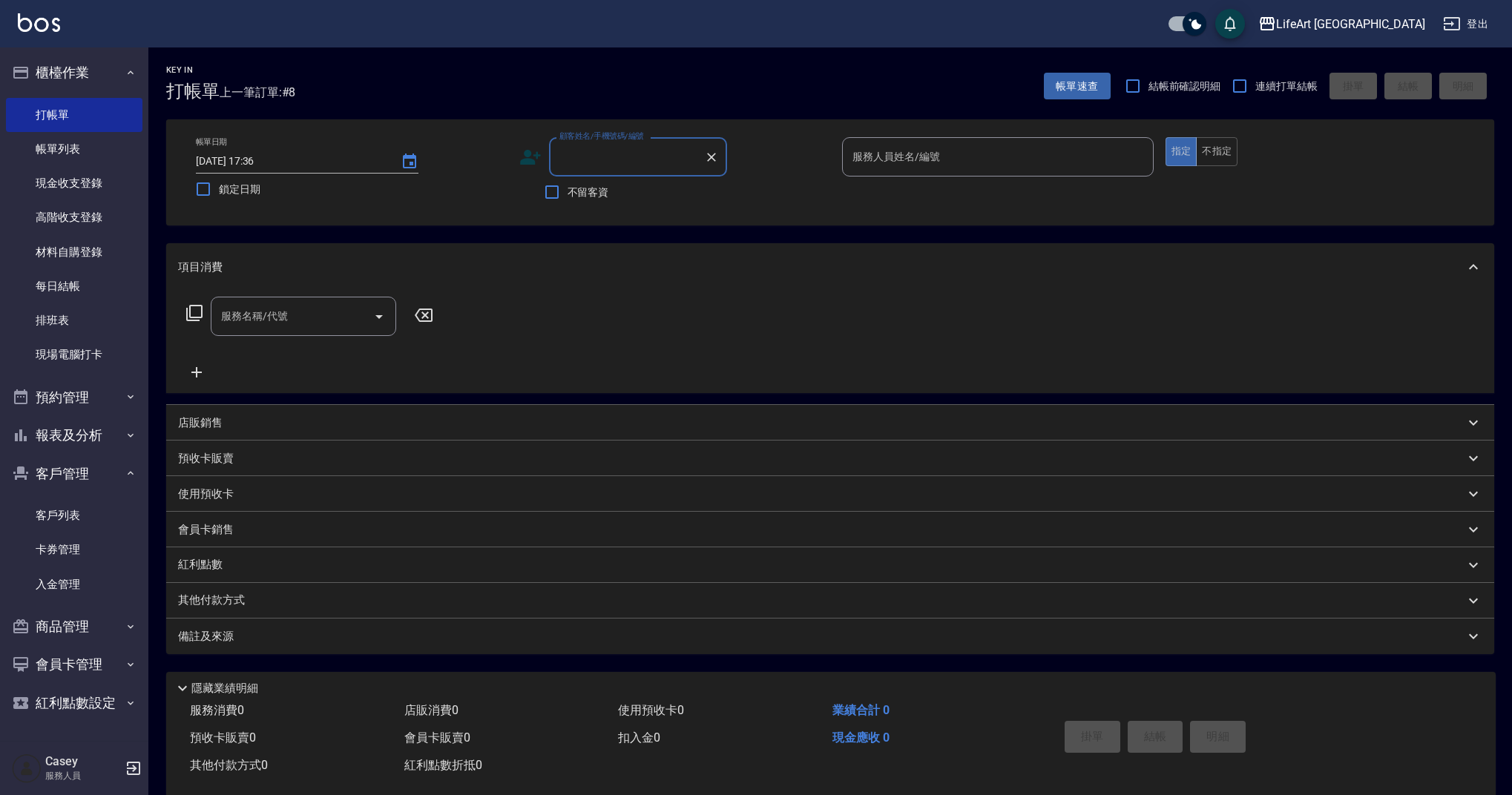
click at [615, 161] on input "顧客姓名/手機號碼/編號" at bounding box center [627, 157] width 143 height 26
type input "5"
click at [639, 195] on li "[PERSON_NAME]/0919331896/" at bounding box center [638, 195] width 178 height 25
type input "[PERSON_NAME]/0919331896/"
type input "Weiwei-w"
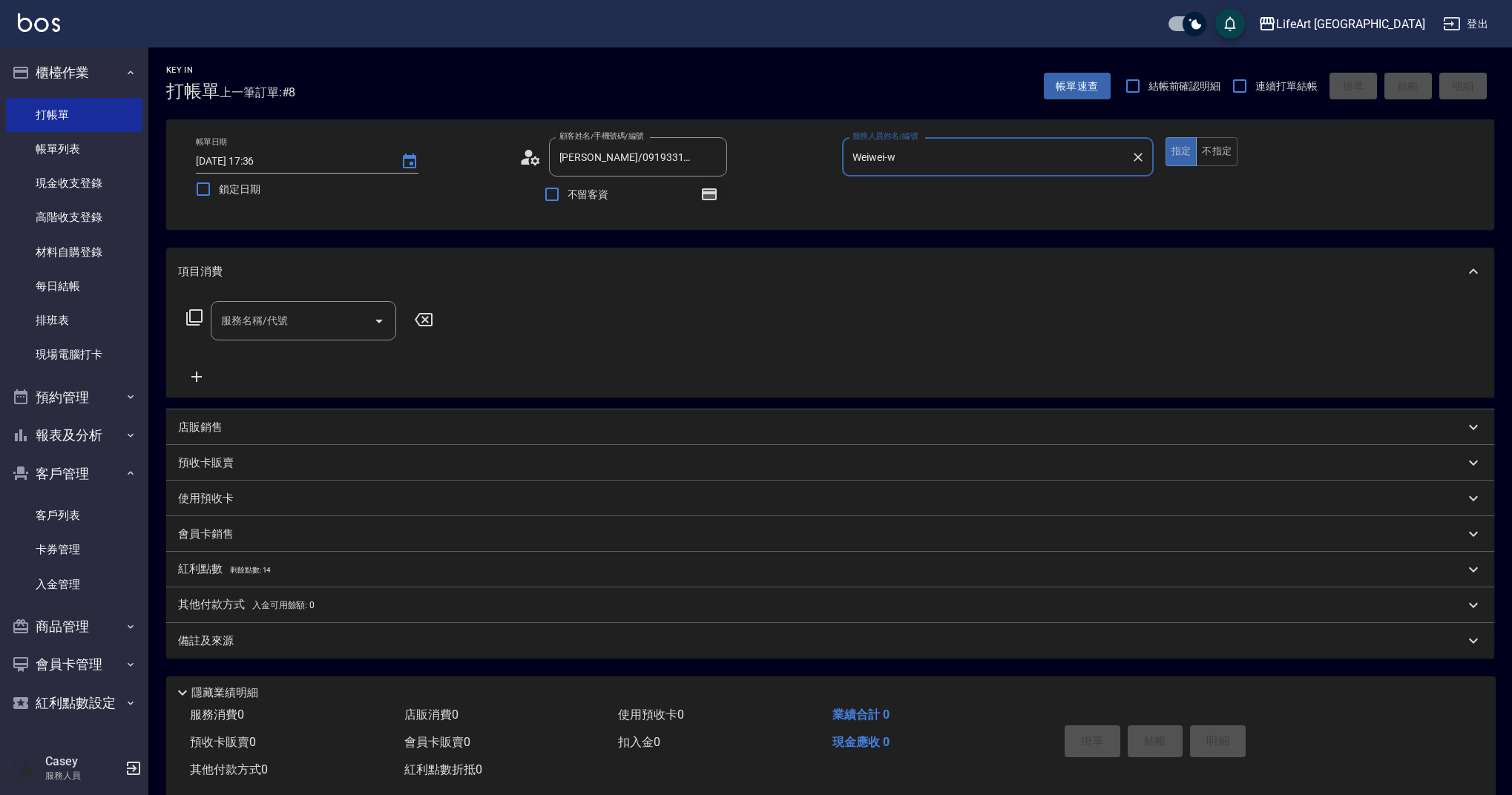
click at [712, 198] on icon "button" at bounding box center [709, 194] width 15 height 11
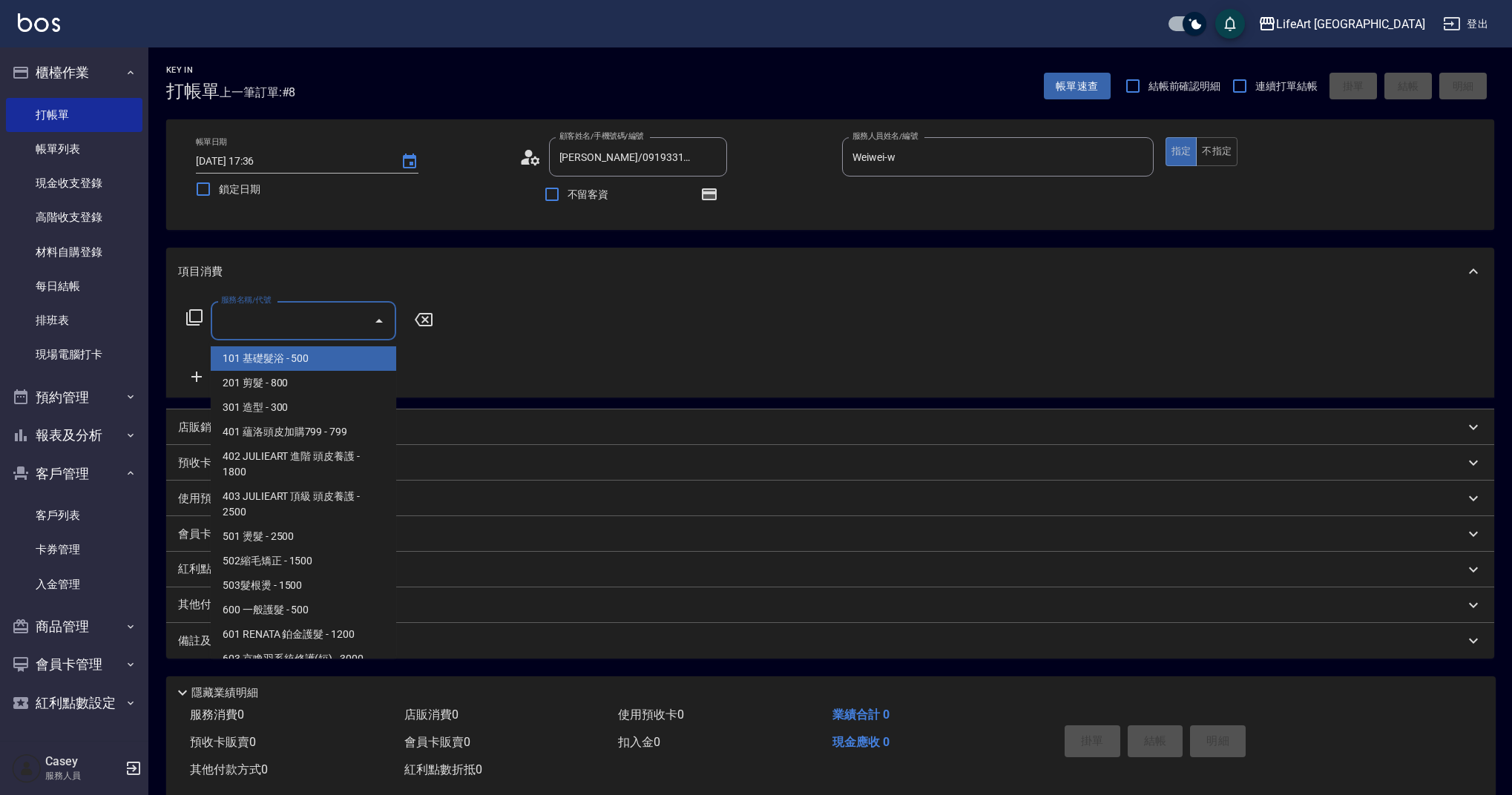
click at [313, 312] on input "服務名稱/代號" at bounding box center [293, 321] width 150 height 26
click at [308, 382] on span "201 剪髮 - 800" at bounding box center [303, 383] width 185 height 25
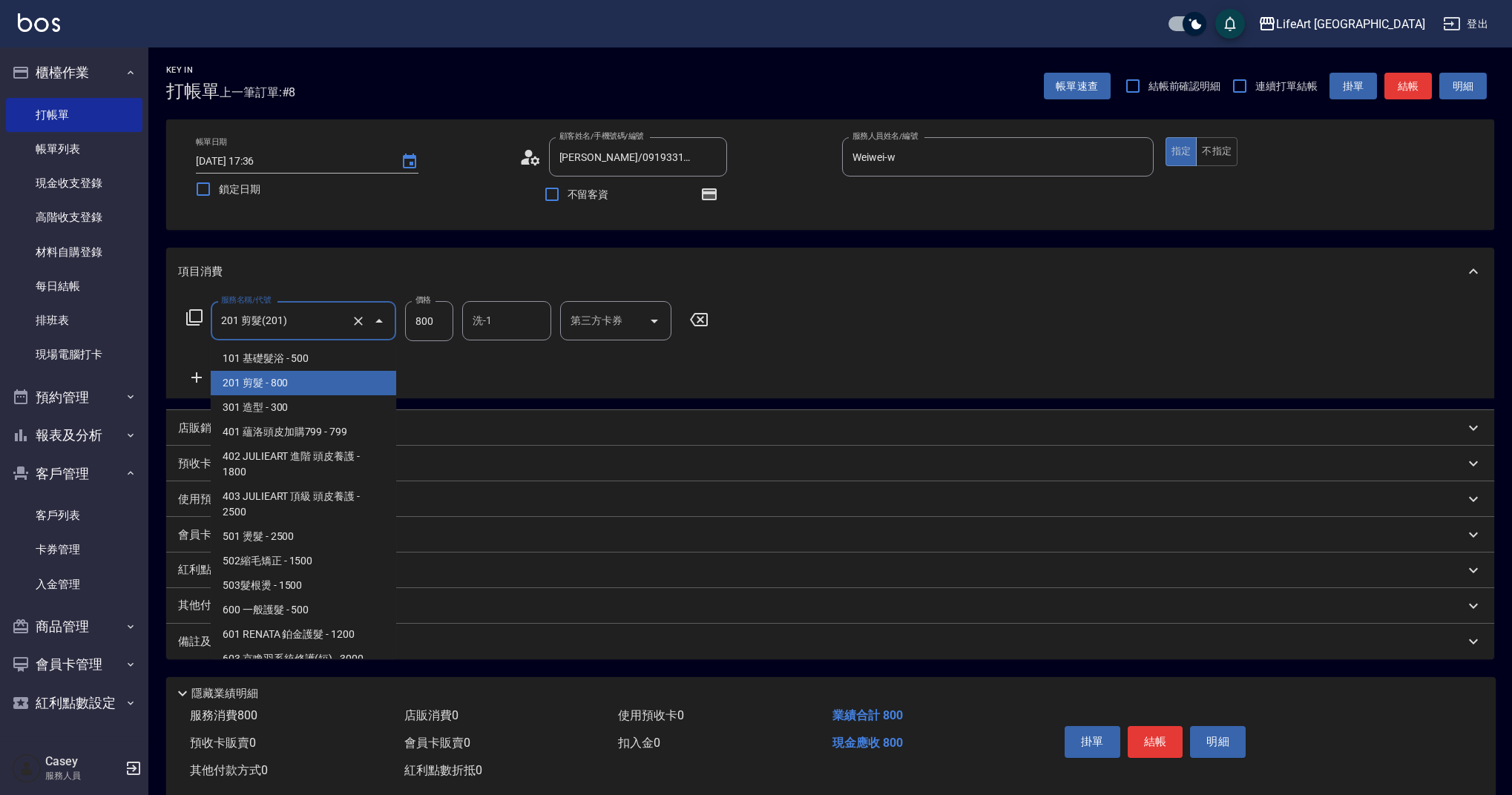
click at [310, 326] on input "201 剪髮(201)" at bounding box center [283, 321] width 130 height 26
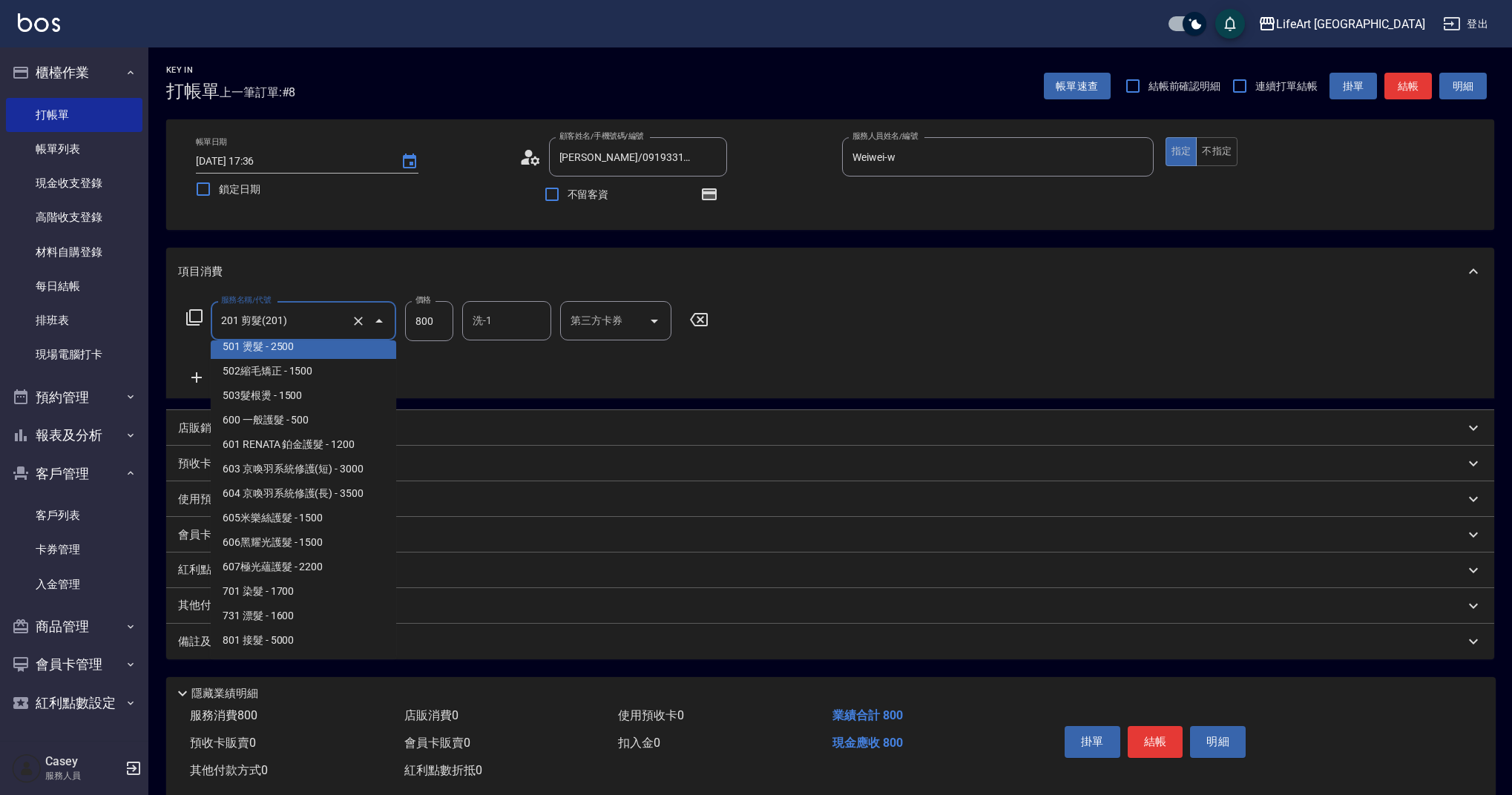
click at [349, 349] on span "501 燙髮 - 2500" at bounding box center [303, 347] width 185 height 25
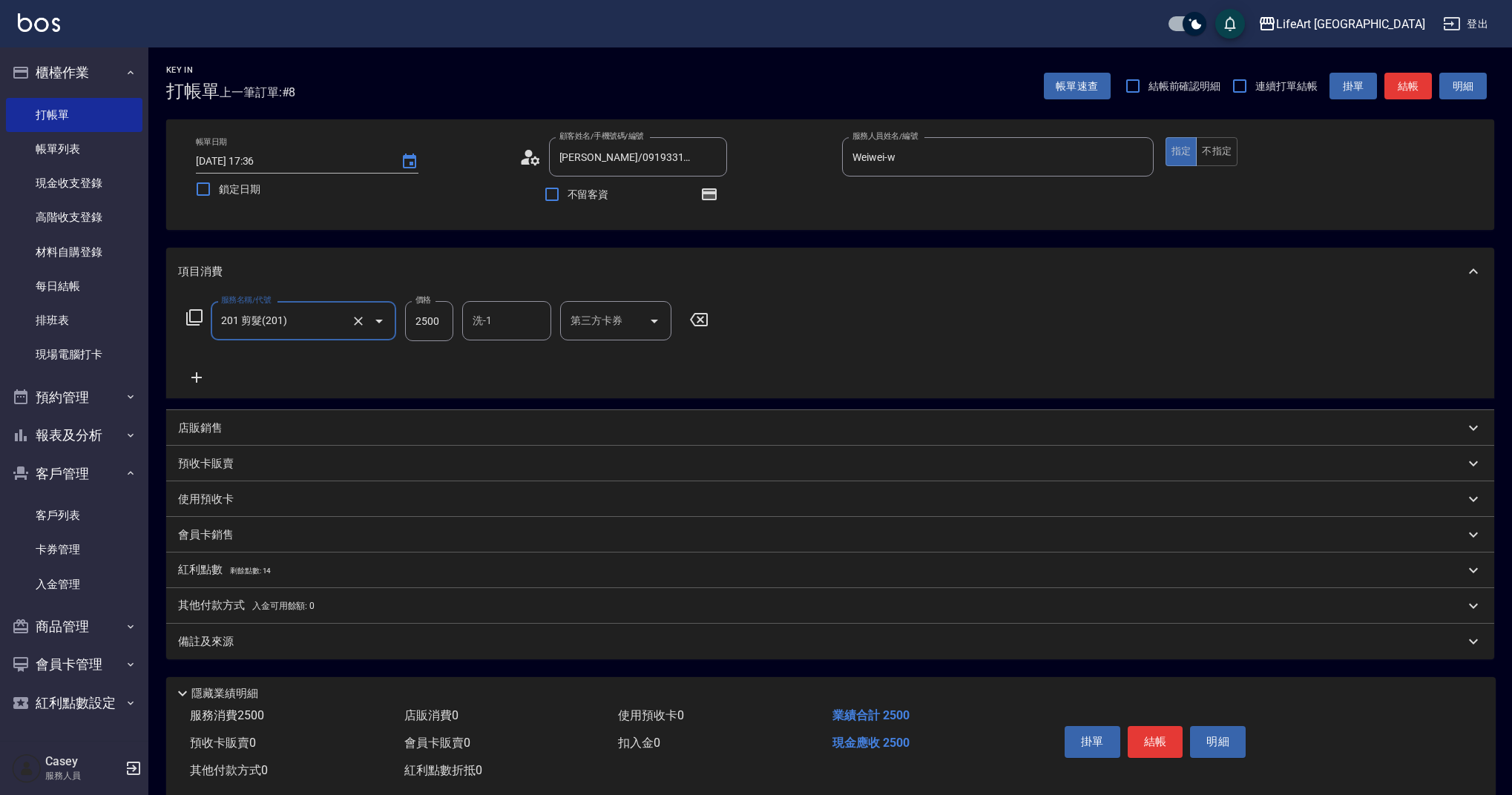
type input "501 燙髮(501)"
click at [436, 316] on input "2500" at bounding box center [429, 321] width 48 height 40
type input "2800"
click at [521, 323] on input "洗-1" at bounding box center [507, 321] width 76 height 26
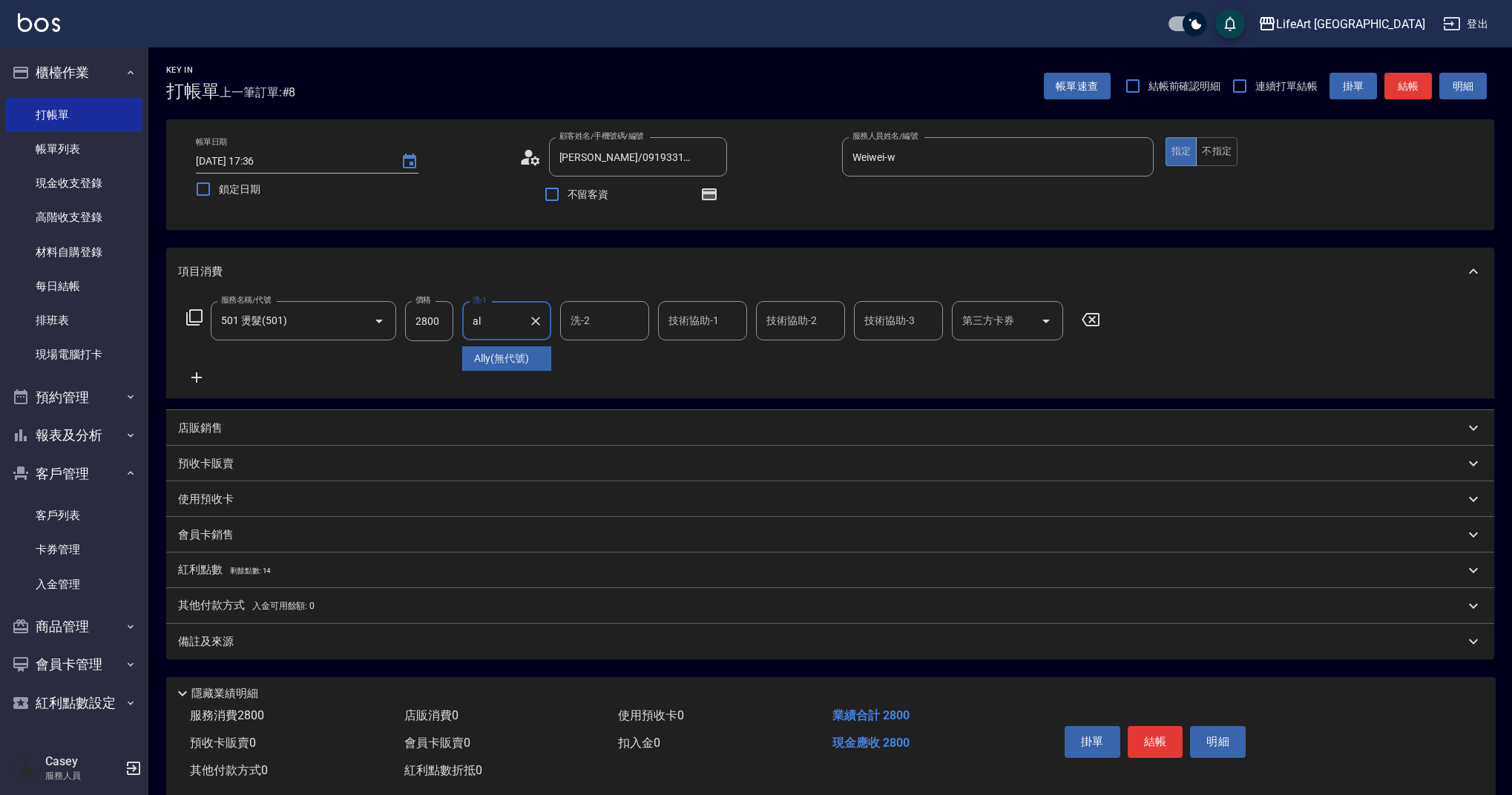
click at [516, 360] on span "Ally (無代號)" at bounding box center [502, 358] width 55 height 15
type input "Ally(無代號)"
click at [712, 201] on icon "button" at bounding box center [709, 194] width 18 height 18
click at [712, 198] on icon "button" at bounding box center [709, 195] width 11 height 9
click at [272, 636] on div "備註及來源" at bounding box center [821, 642] width 1287 height 15
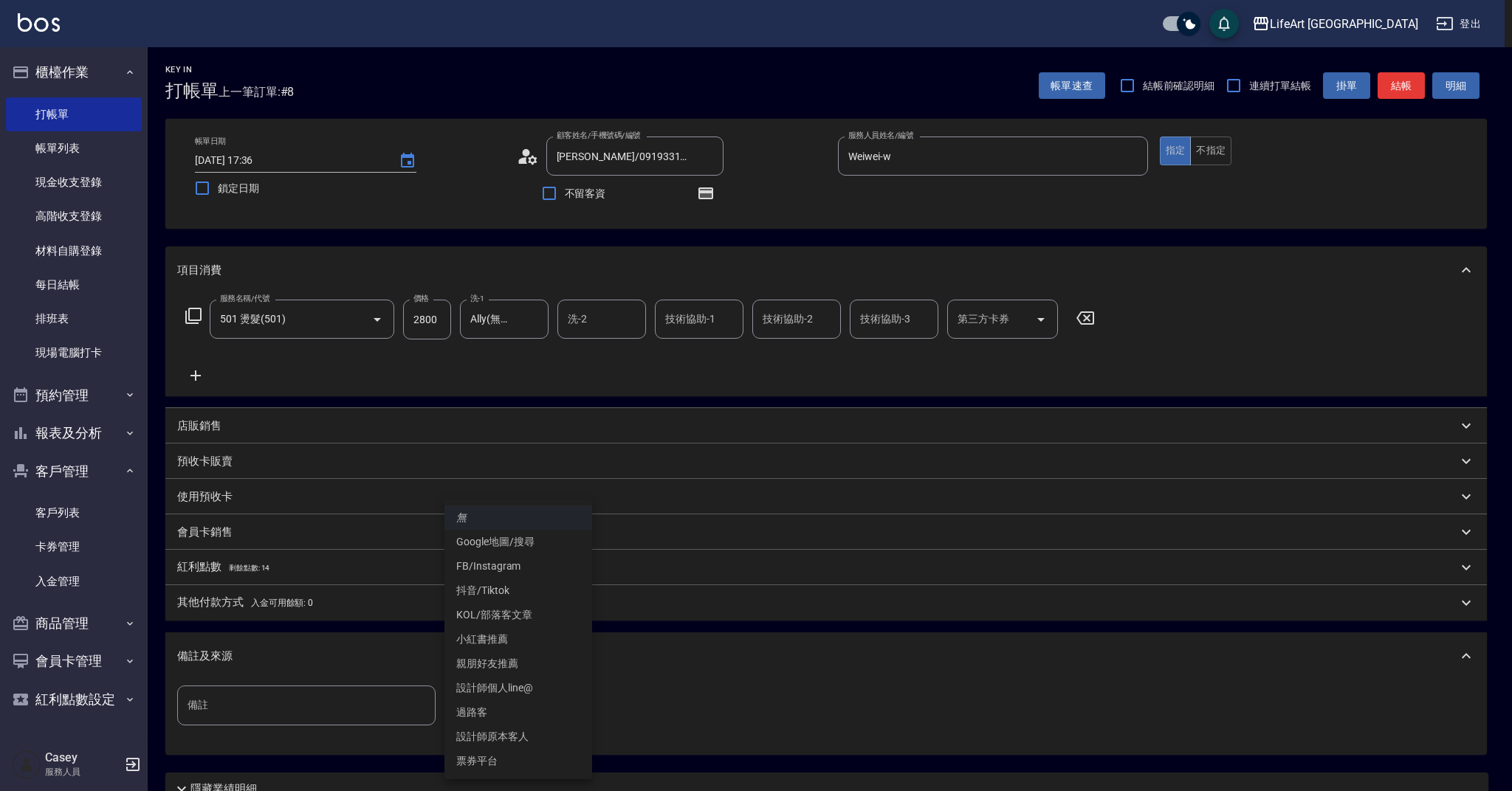
click at [499, 712] on body "LifeArt 蘆洲 登出 櫃檯作業 打帳單 帳單列表 現金收支登錄 高階收支登錄 材料自購登錄 每日結帳 排班表 現場電腦打卡 預約管理 預約管理 單日預約…" at bounding box center [756, 457] width 1512 height 914
click at [517, 733] on li "設計師原本客人" at bounding box center [518, 737] width 148 height 24
type input "設計師原本客人"
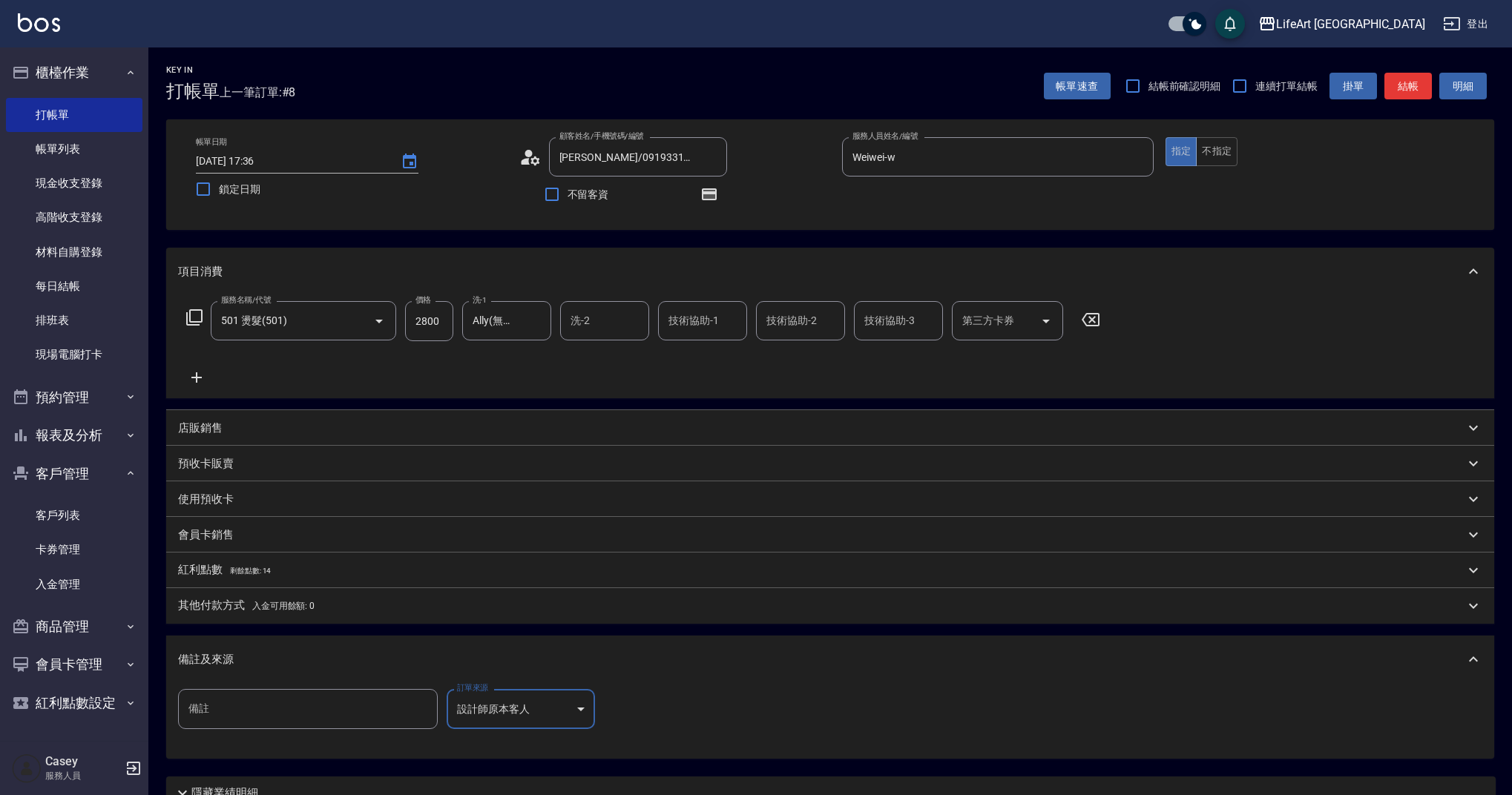
click at [222, 538] on p "會員卡銷售" at bounding box center [205, 535] width 56 height 15
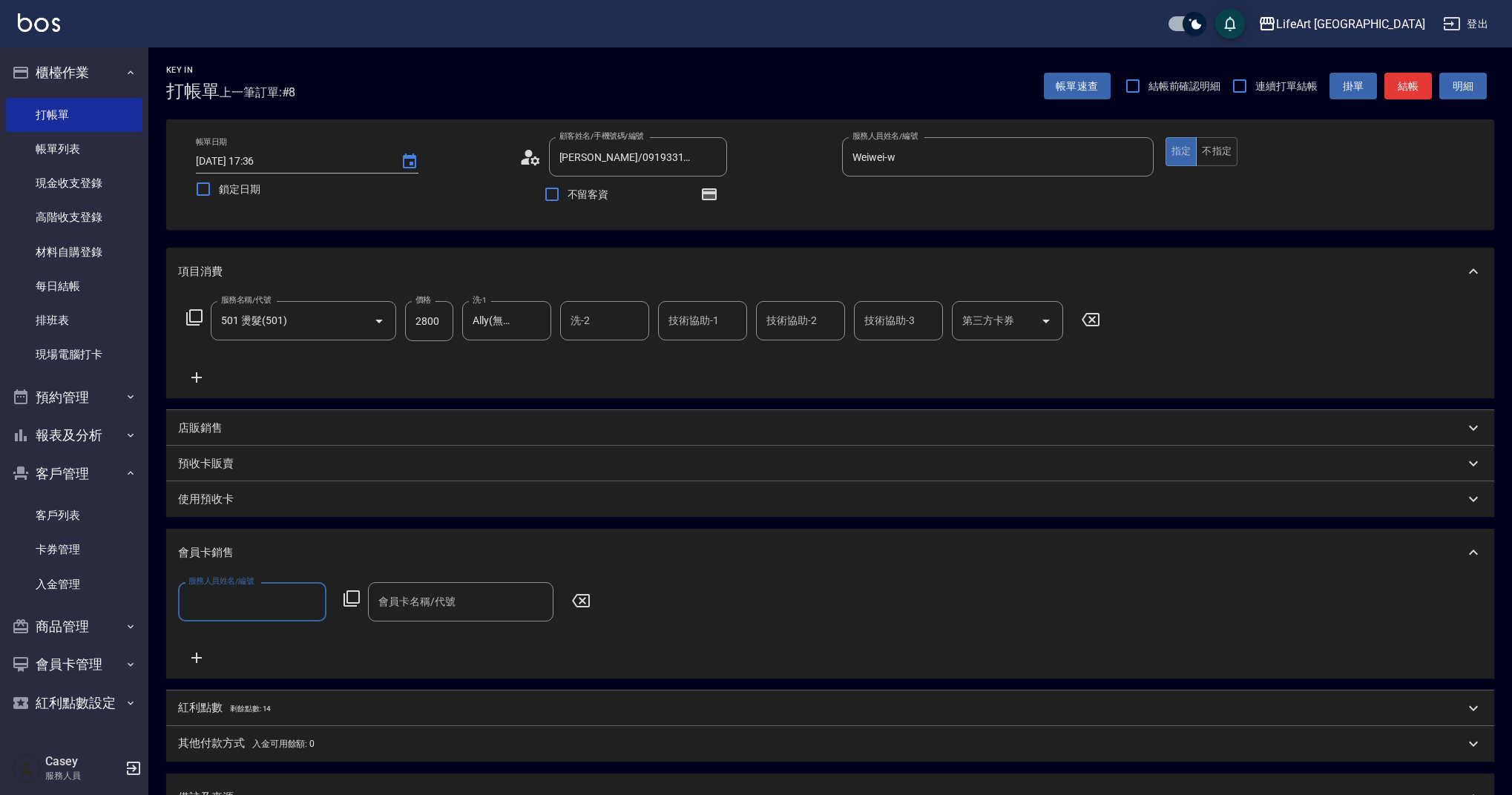
click at [235, 596] on input "服務人員姓名/編號" at bounding box center [252, 602] width 135 height 26
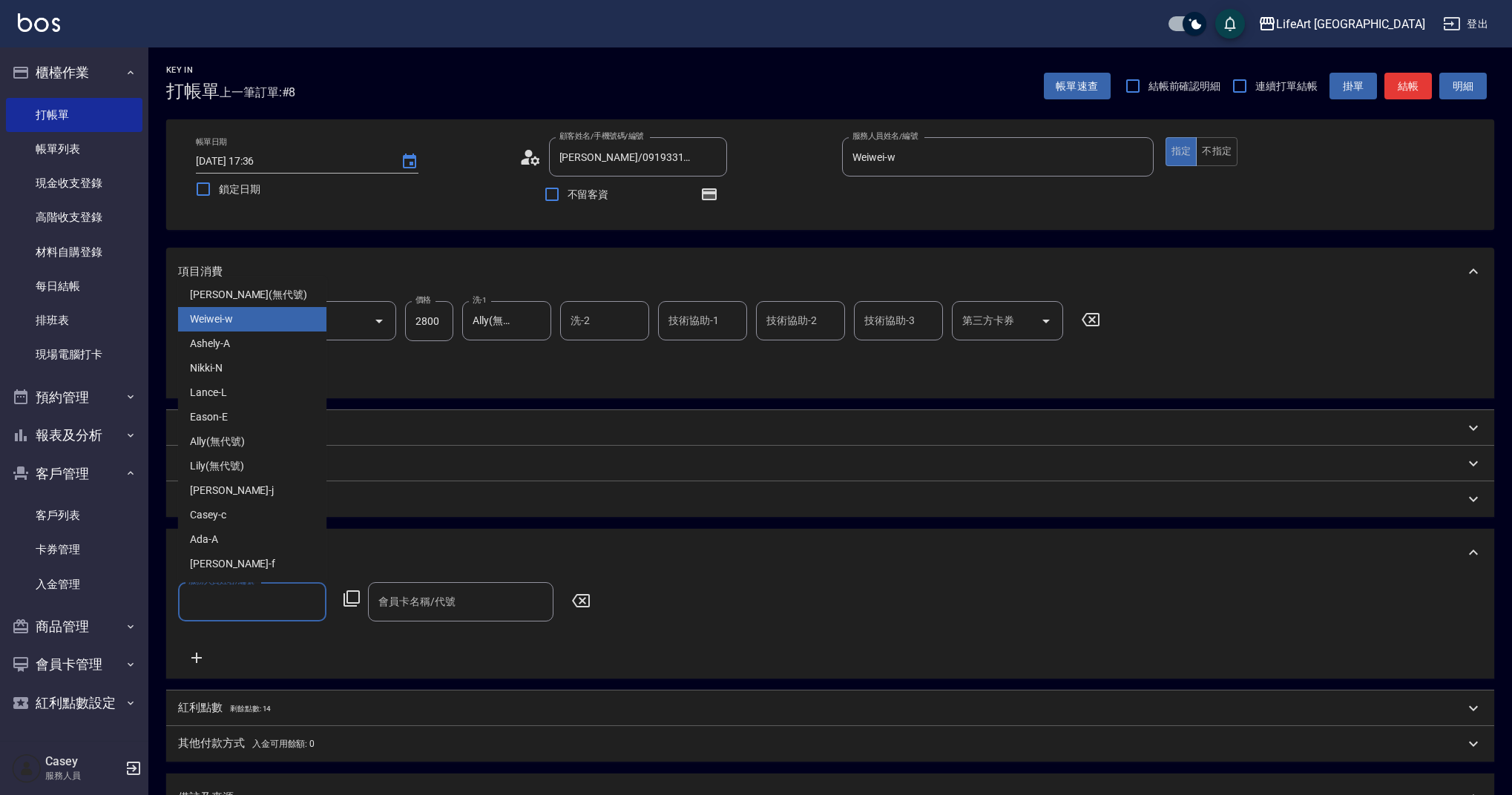
click at [261, 322] on div "Weiwei -w" at bounding box center [252, 319] width 149 height 25
type input "Weiwei-w"
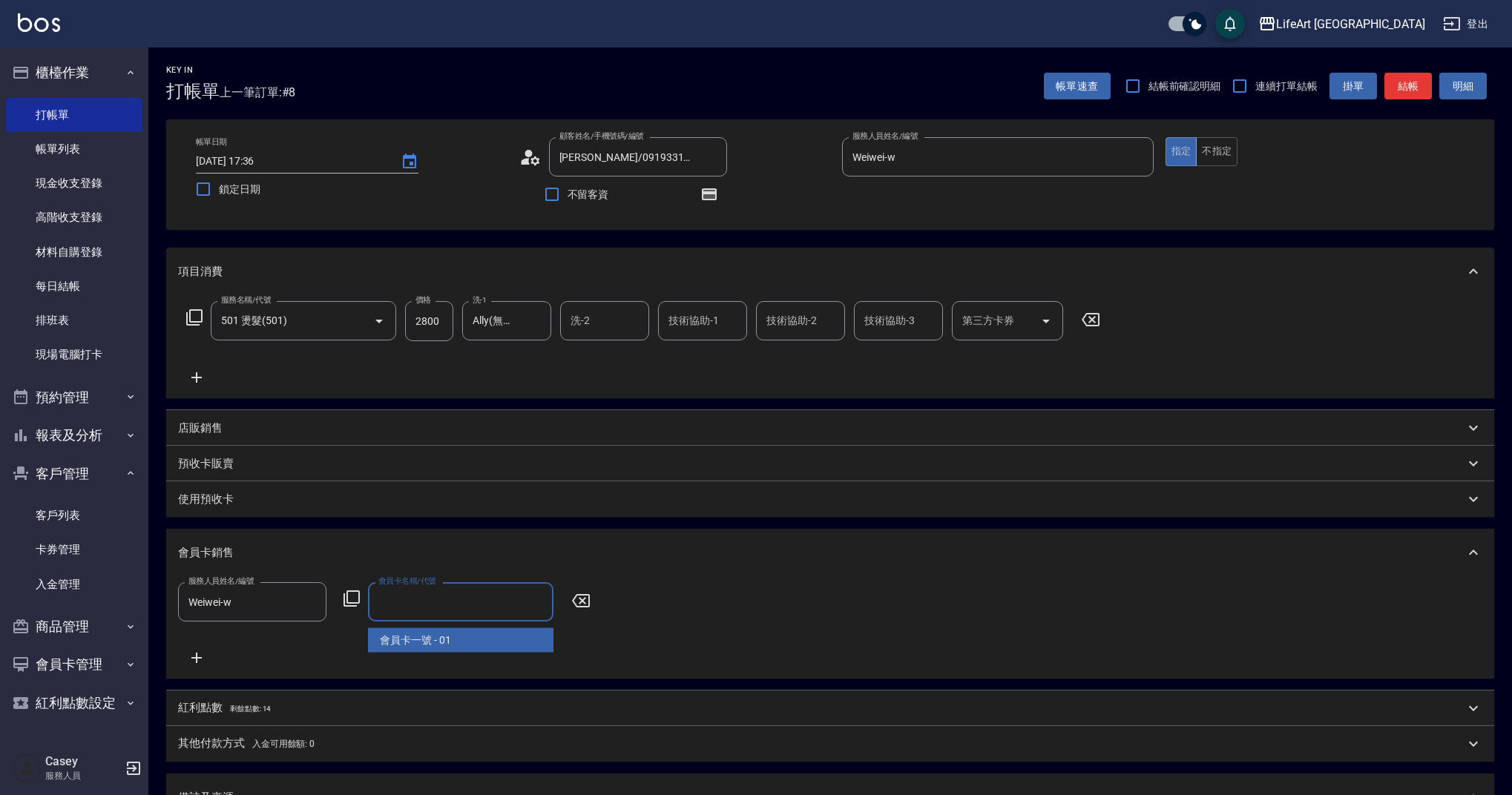
click at [415, 604] on input "會員卡名稱/代號" at bounding box center [461, 602] width 172 height 26
click at [418, 636] on span "會員卡一號 - 01" at bounding box center [461, 640] width 185 height 25
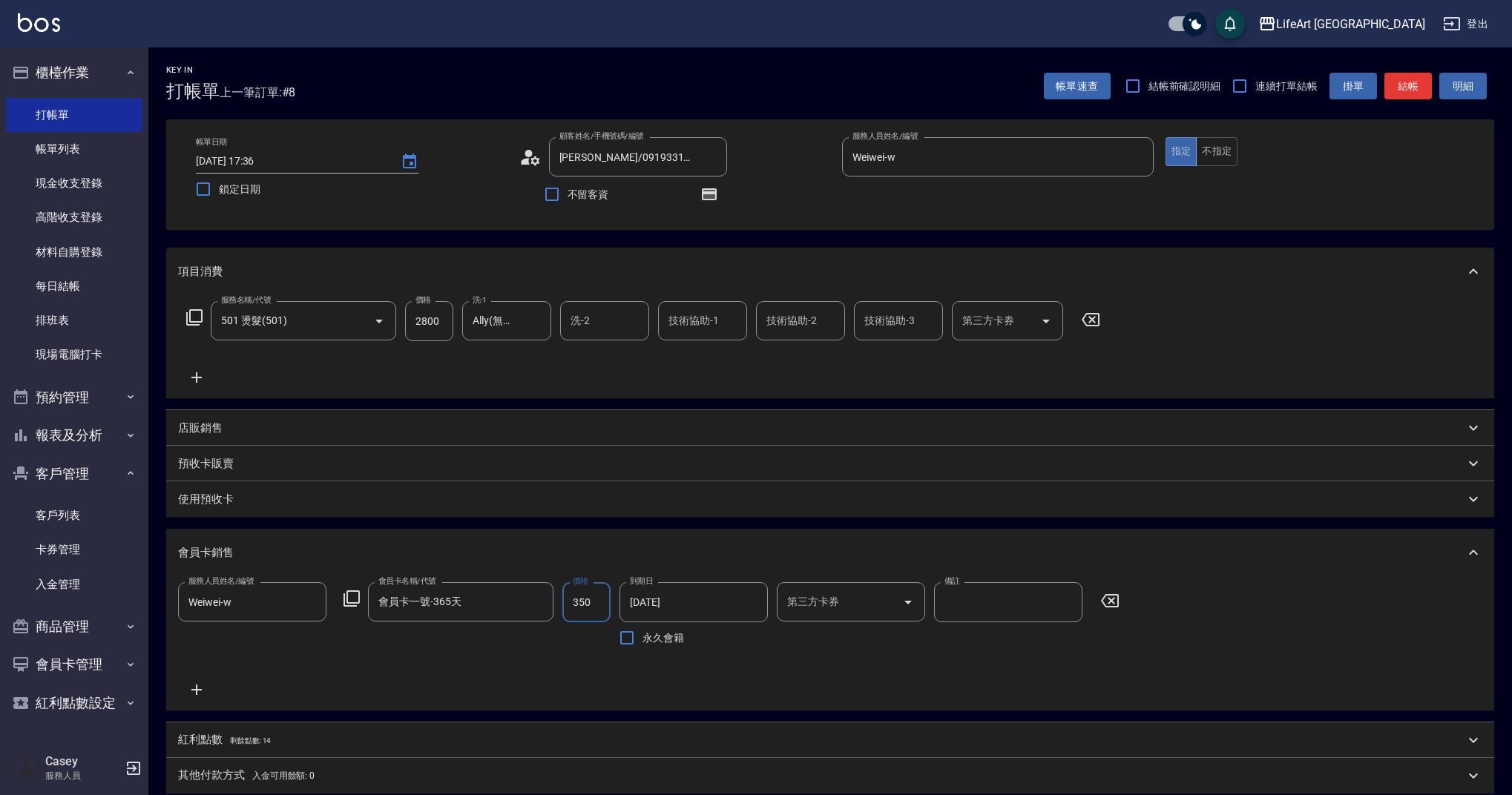
type input "會員卡一號-365天"
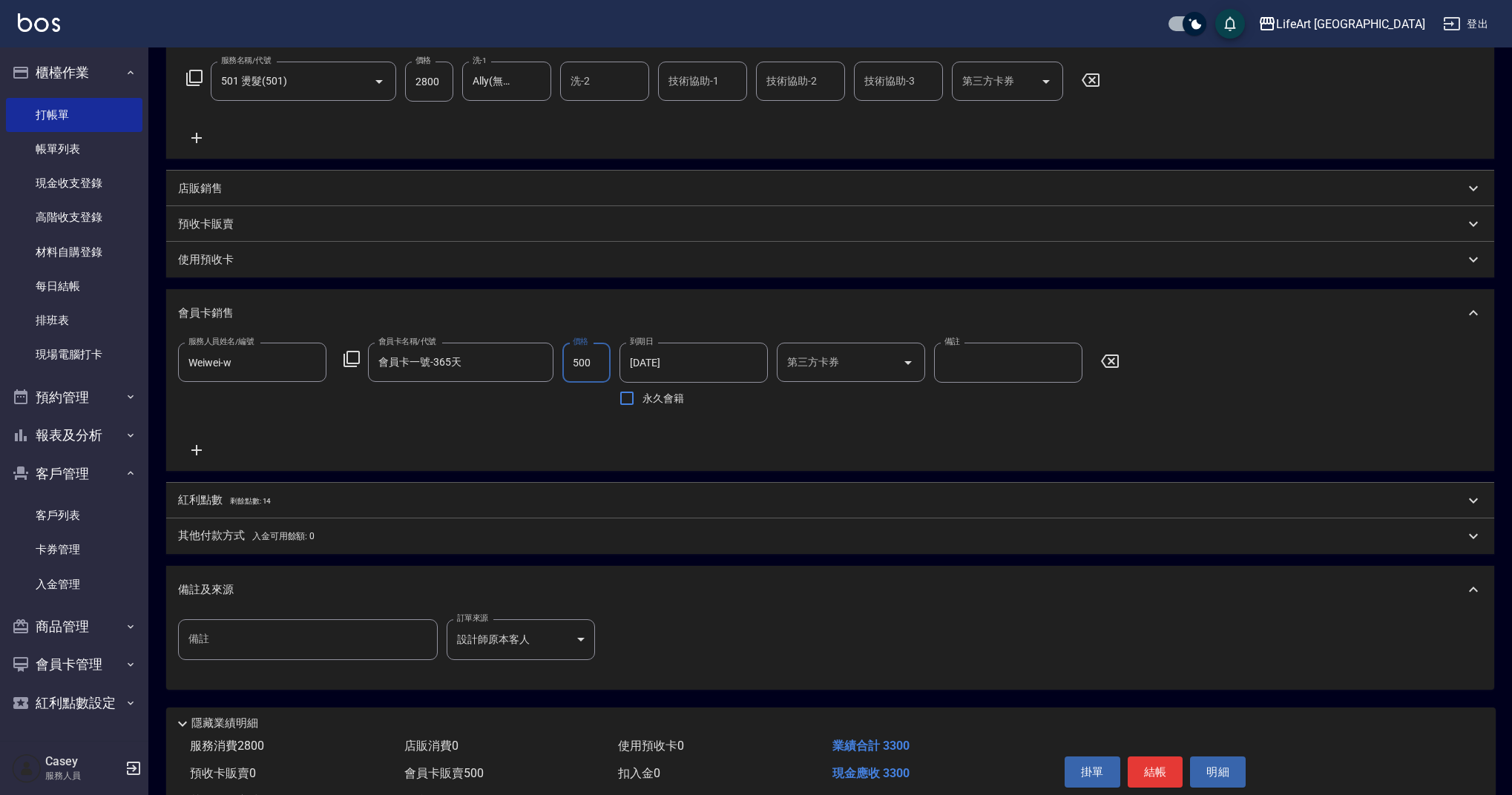
scroll to position [301, 0]
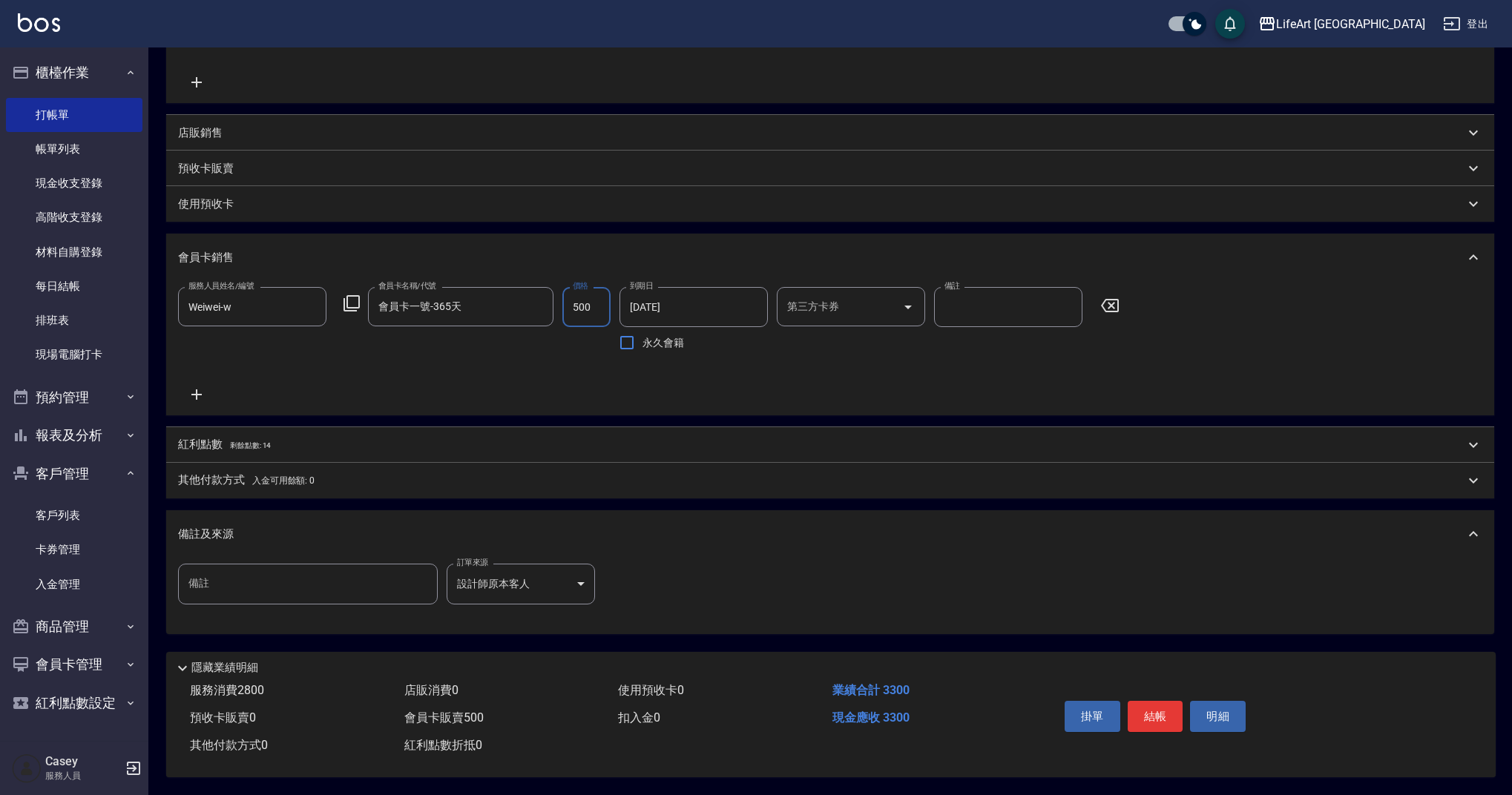
type input "500"
click at [238, 441] on span "剩餘點數: 14" at bounding box center [251, 445] width 41 height 8
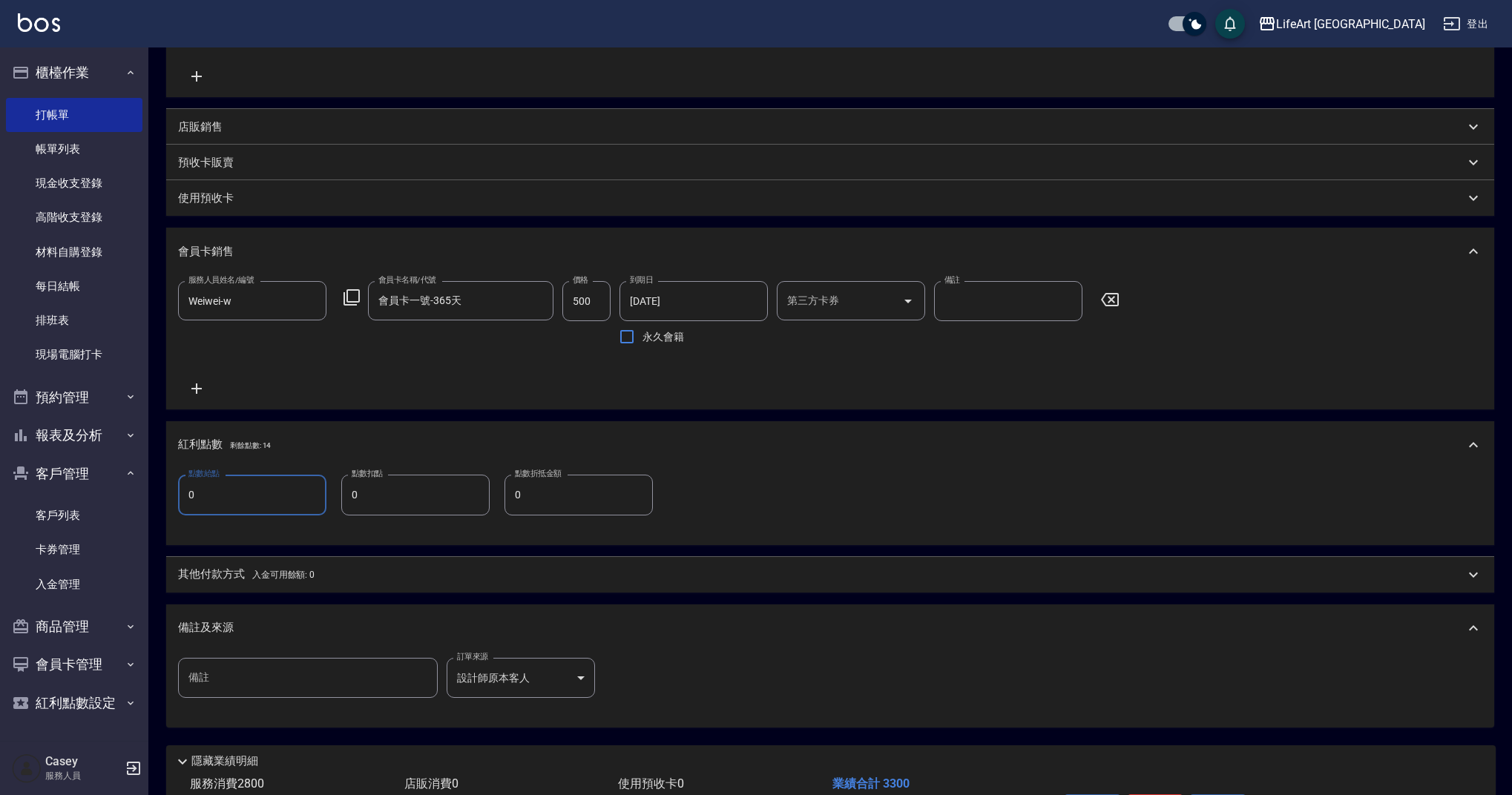
click at [248, 499] on input "0" at bounding box center [252, 495] width 149 height 40
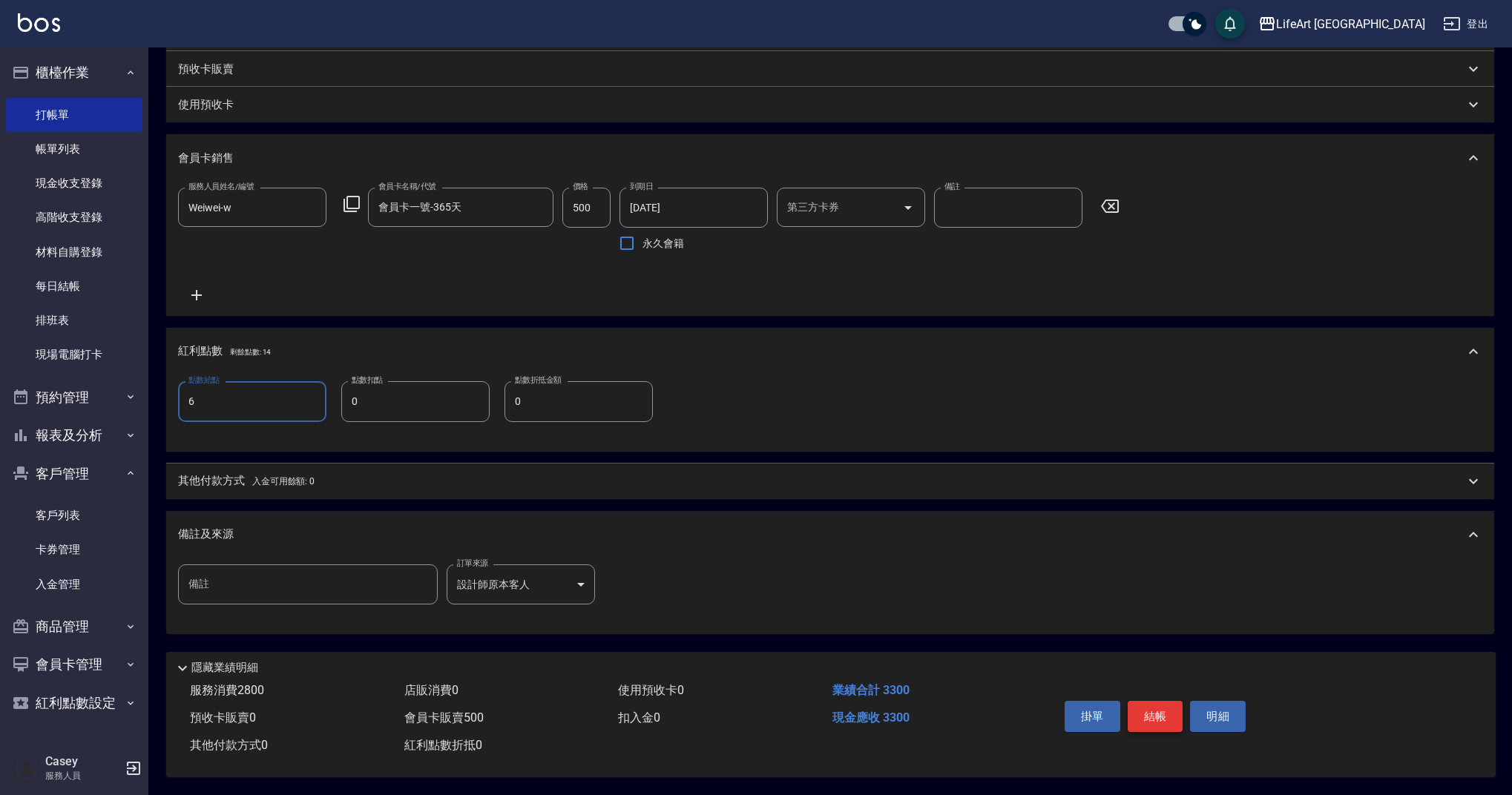
type input "6"
click at [1174, 707] on button "結帳" at bounding box center [1155, 716] width 56 height 31
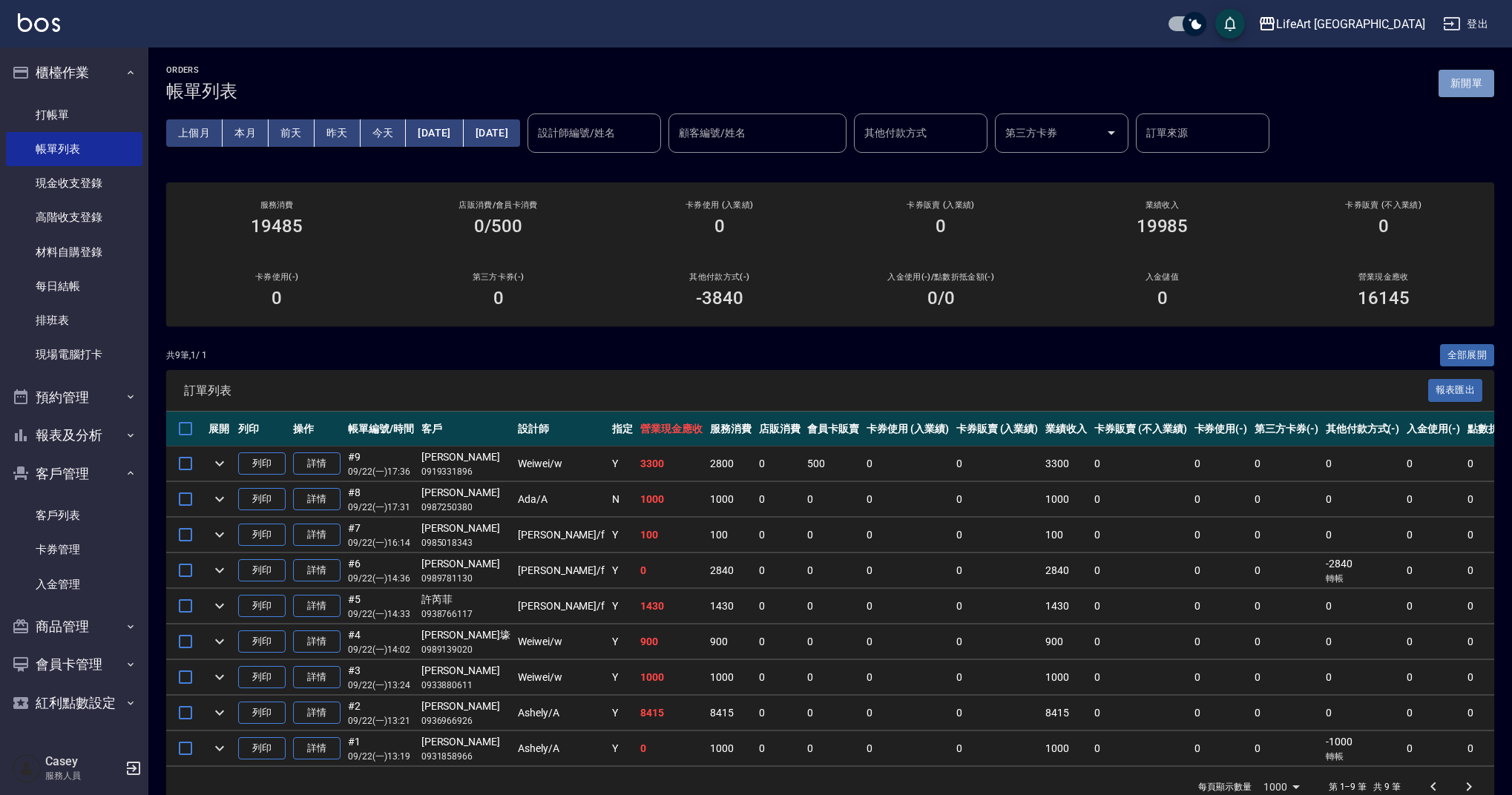
click at [1474, 81] on button "新開單" at bounding box center [1466, 83] width 56 height 28
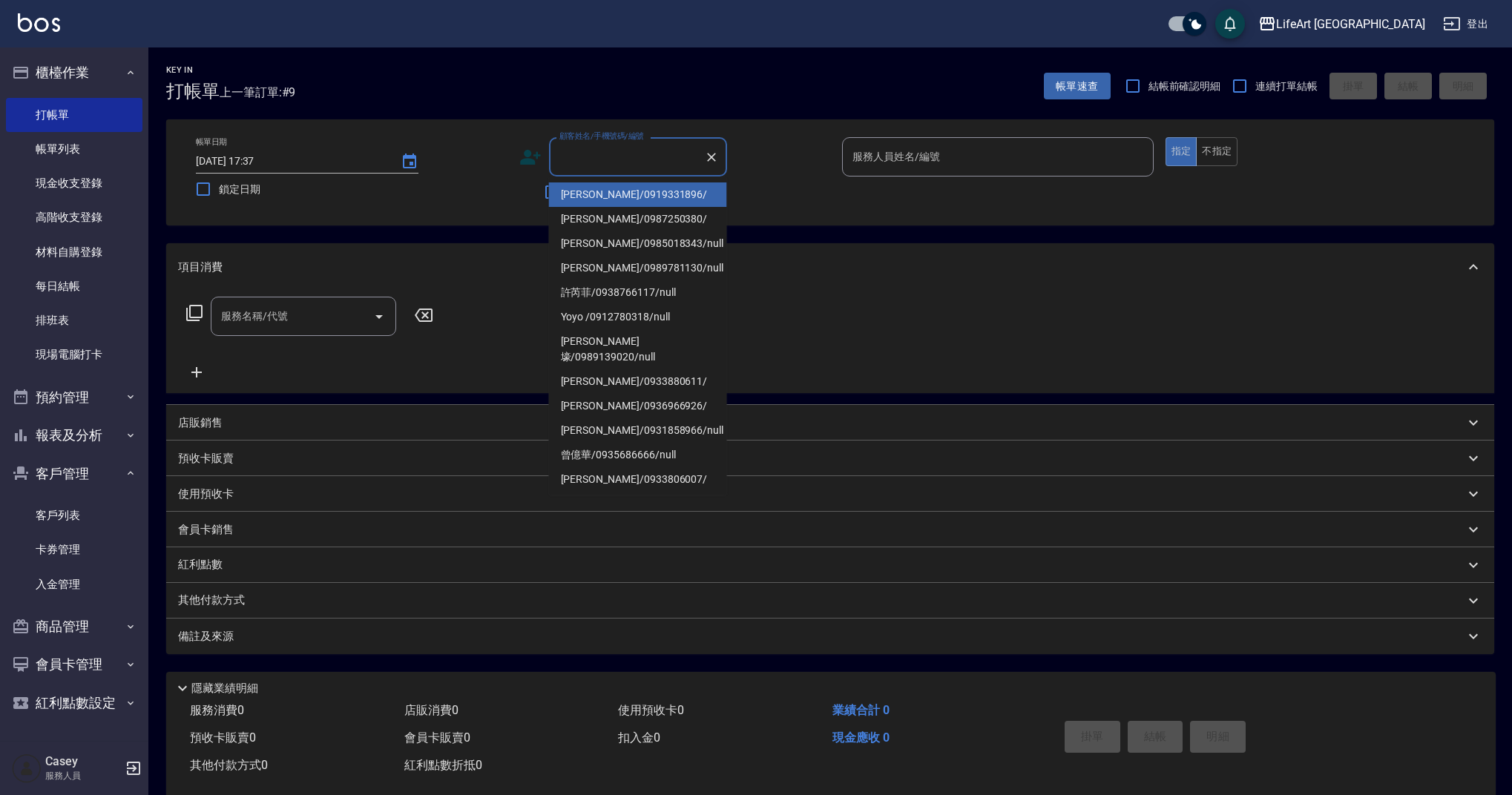
click at [581, 163] on input "顧客姓名/手機號碼/編號" at bounding box center [627, 157] width 143 height 26
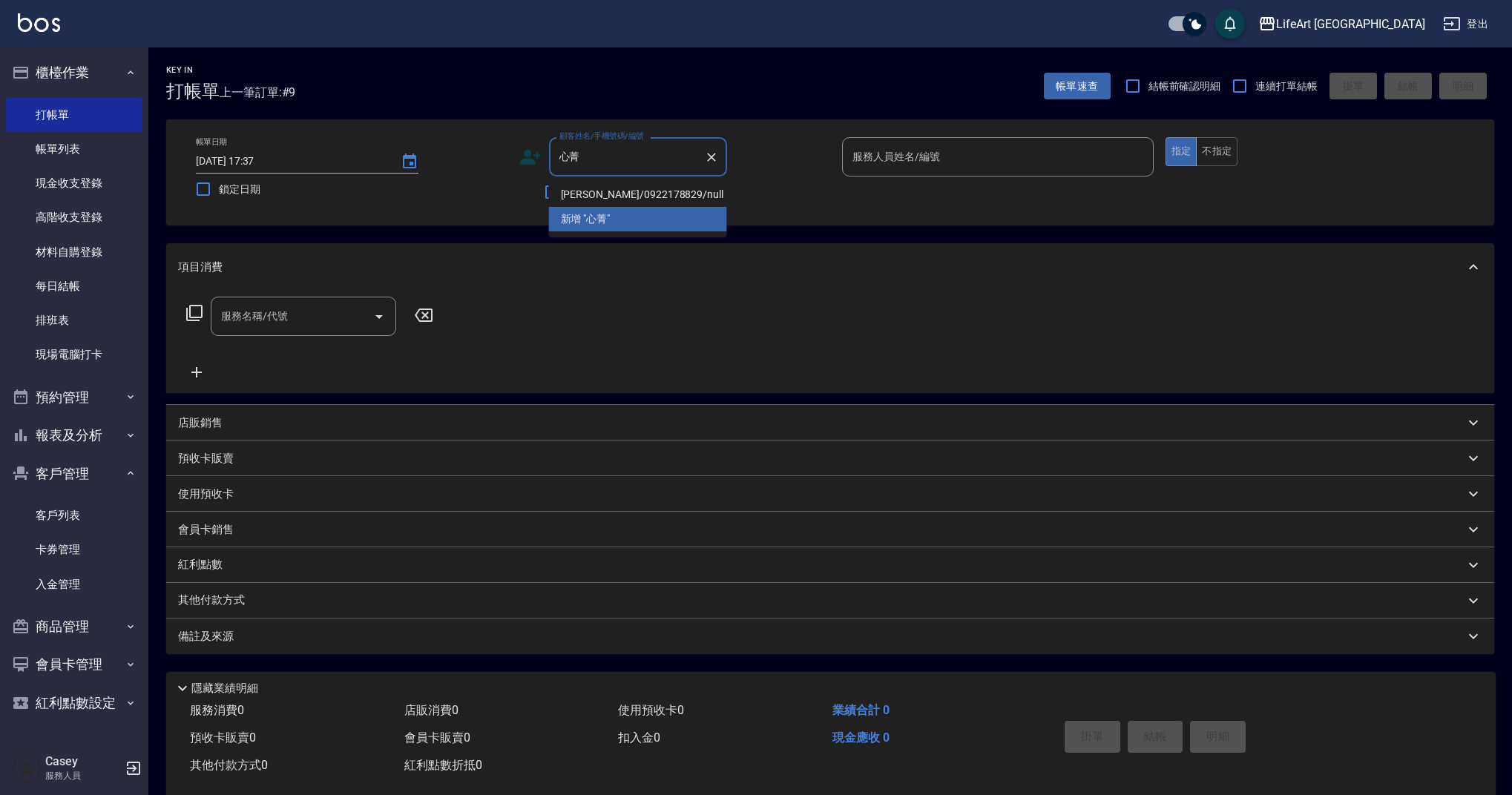
click at [622, 190] on li "[PERSON_NAME]/0922178829/null" at bounding box center [638, 195] width 178 height 25
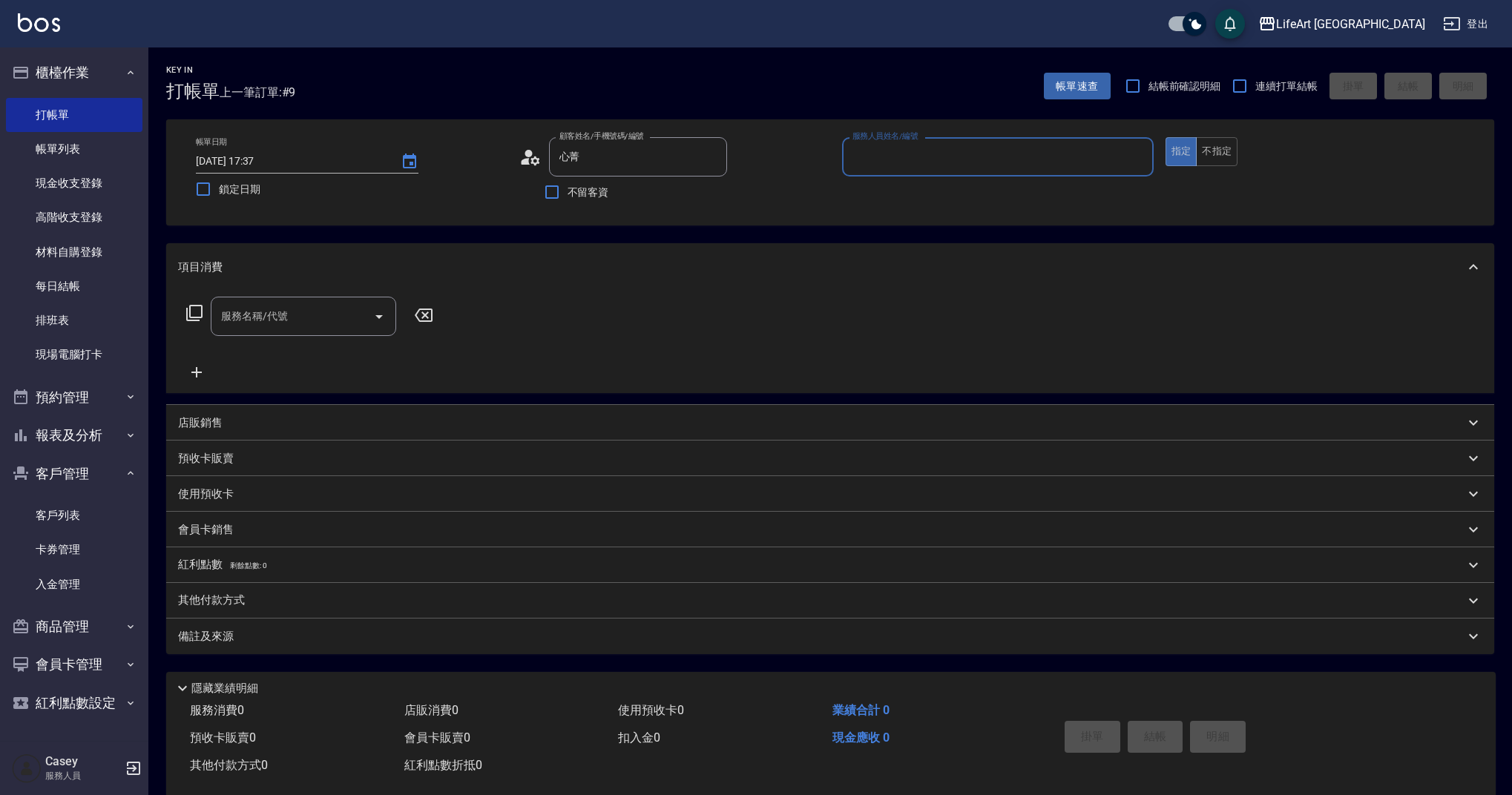
type input "[PERSON_NAME]/0922178829/null"
type input "Weiwei-w"
click at [713, 198] on icon "button" at bounding box center [709, 195] width 11 height 9
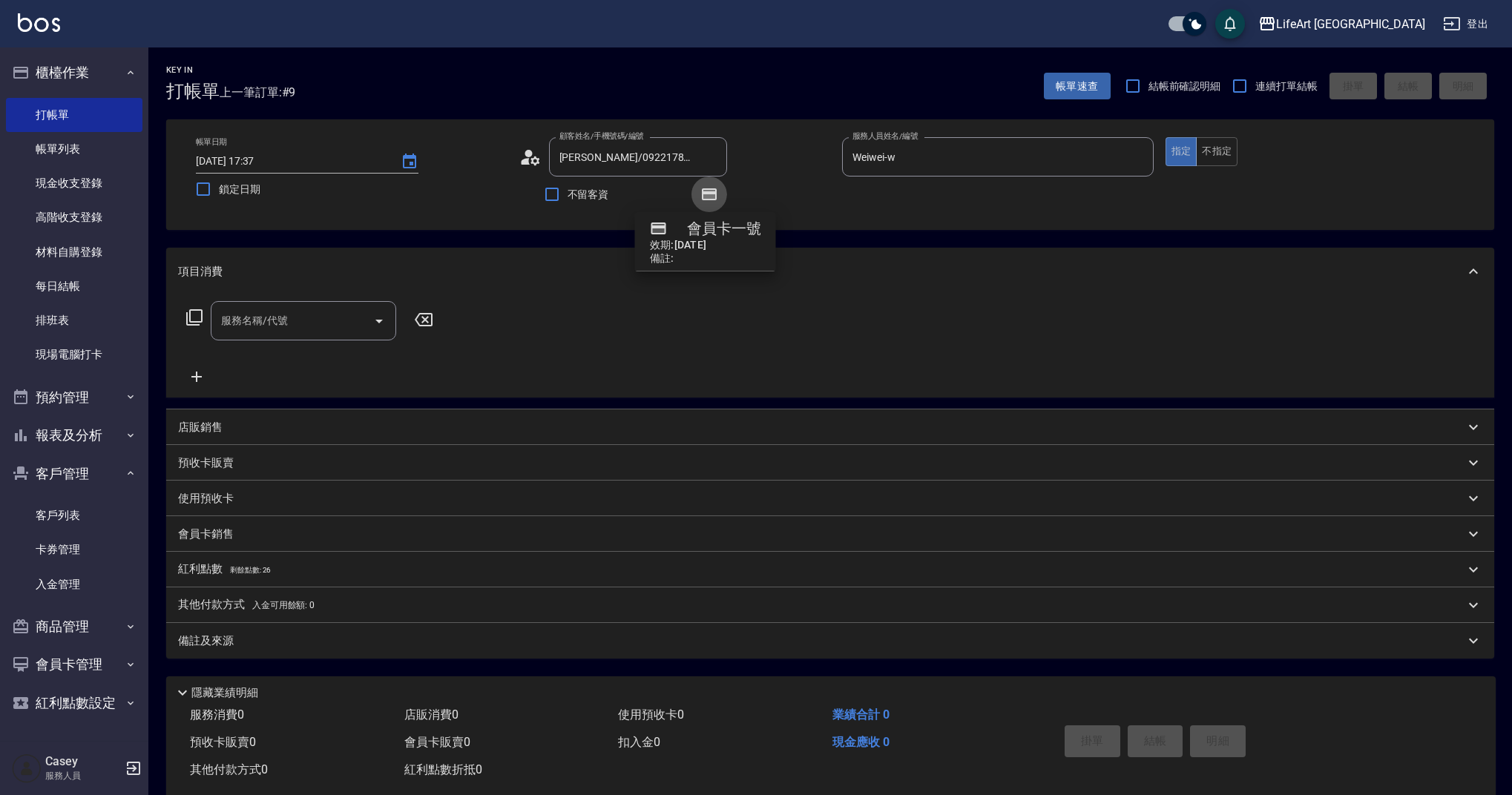
click at [713, 198] on icon "button" at bounding box center [709, 195] width 11 height 9
click at [340, 316] on input "服務名稱/代號" at bounding box center [293, 321] width 150 height 26
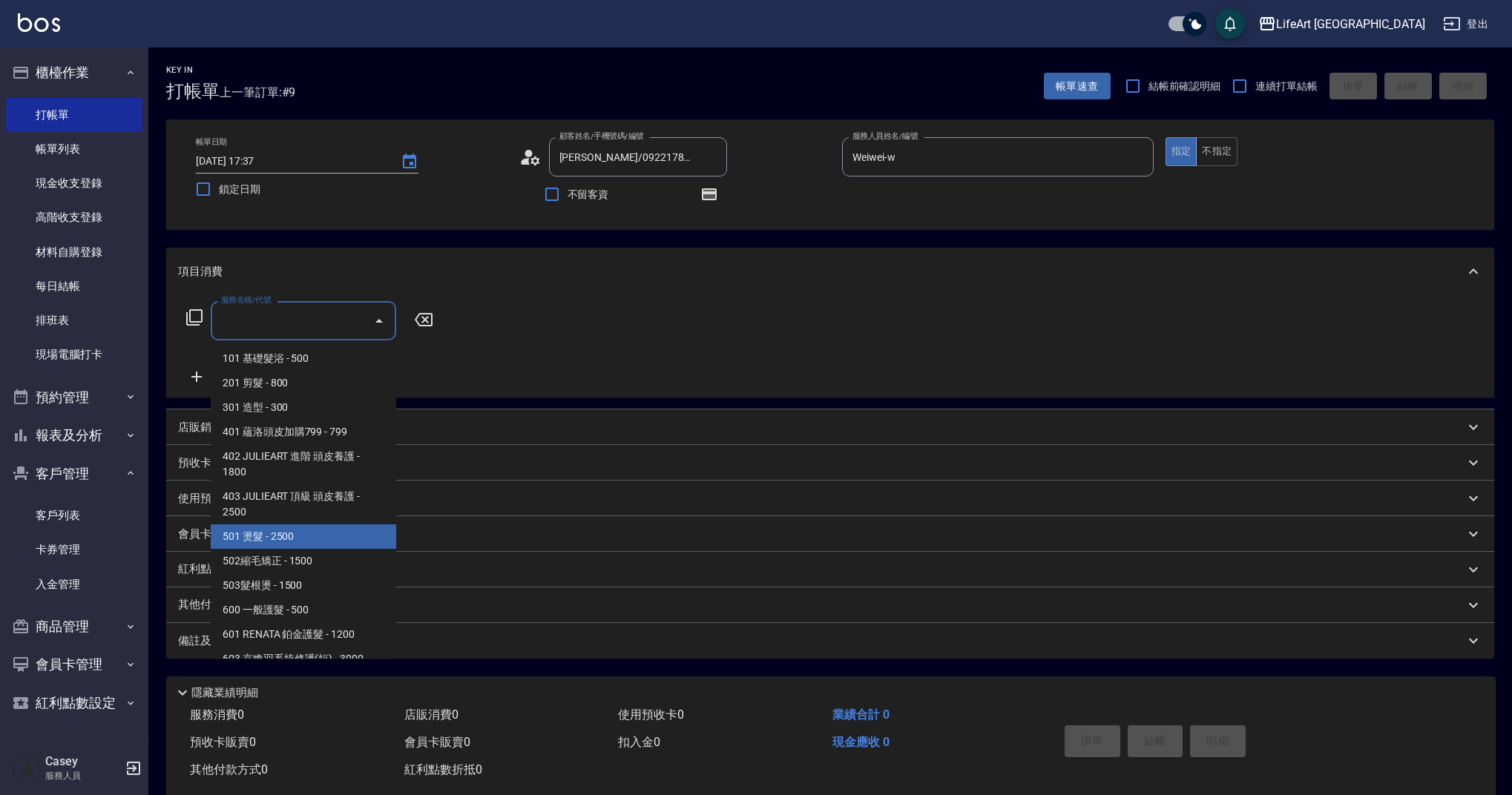
click at [318, 547] on span "501 燙髮 - 2500" at bounding box center [303, 536] width 185 height 25
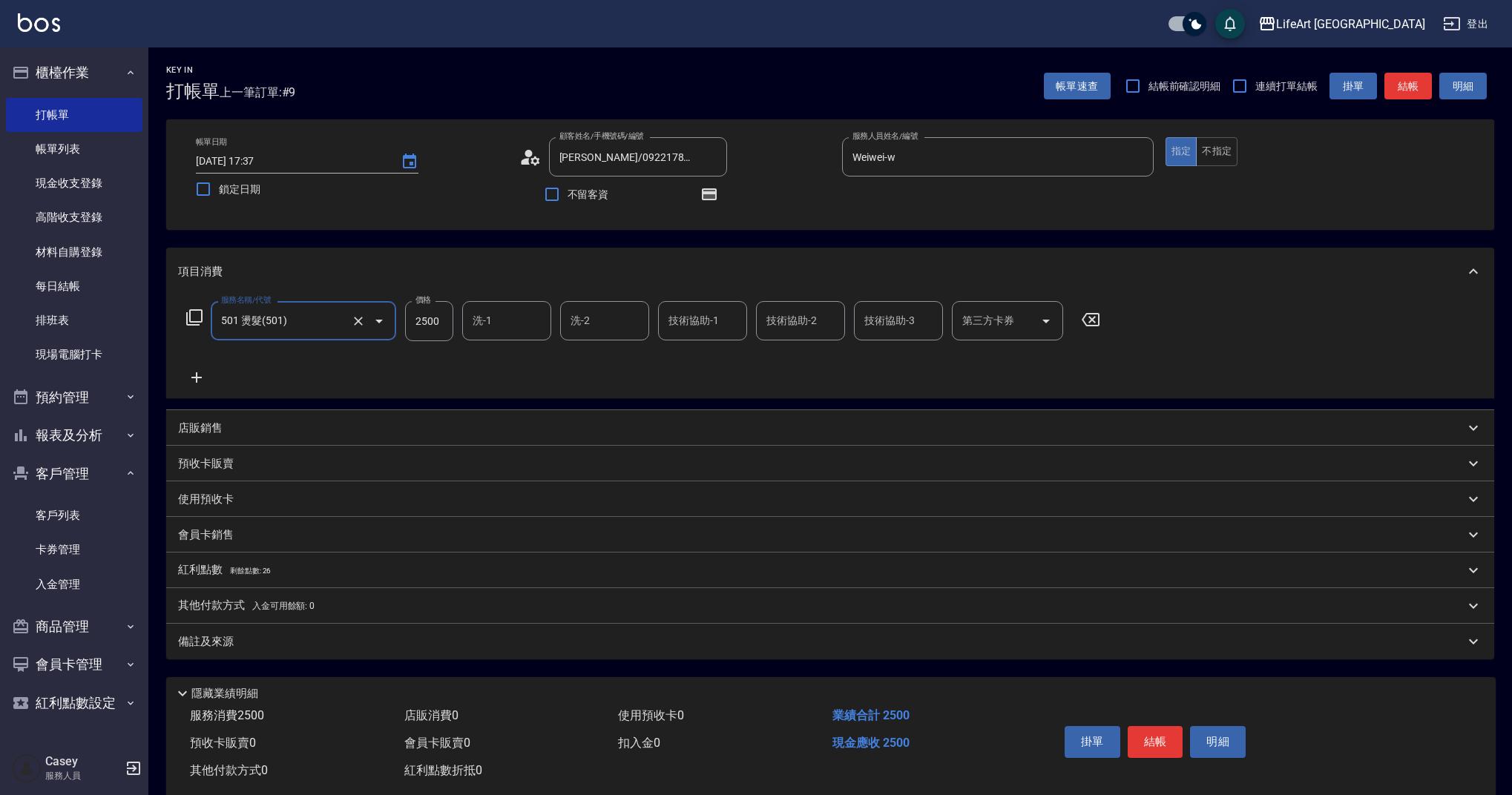
type input "501 燙髮(501)"
click at [192, 375] on icon at bounding box center [196, 377] width 37 height 18
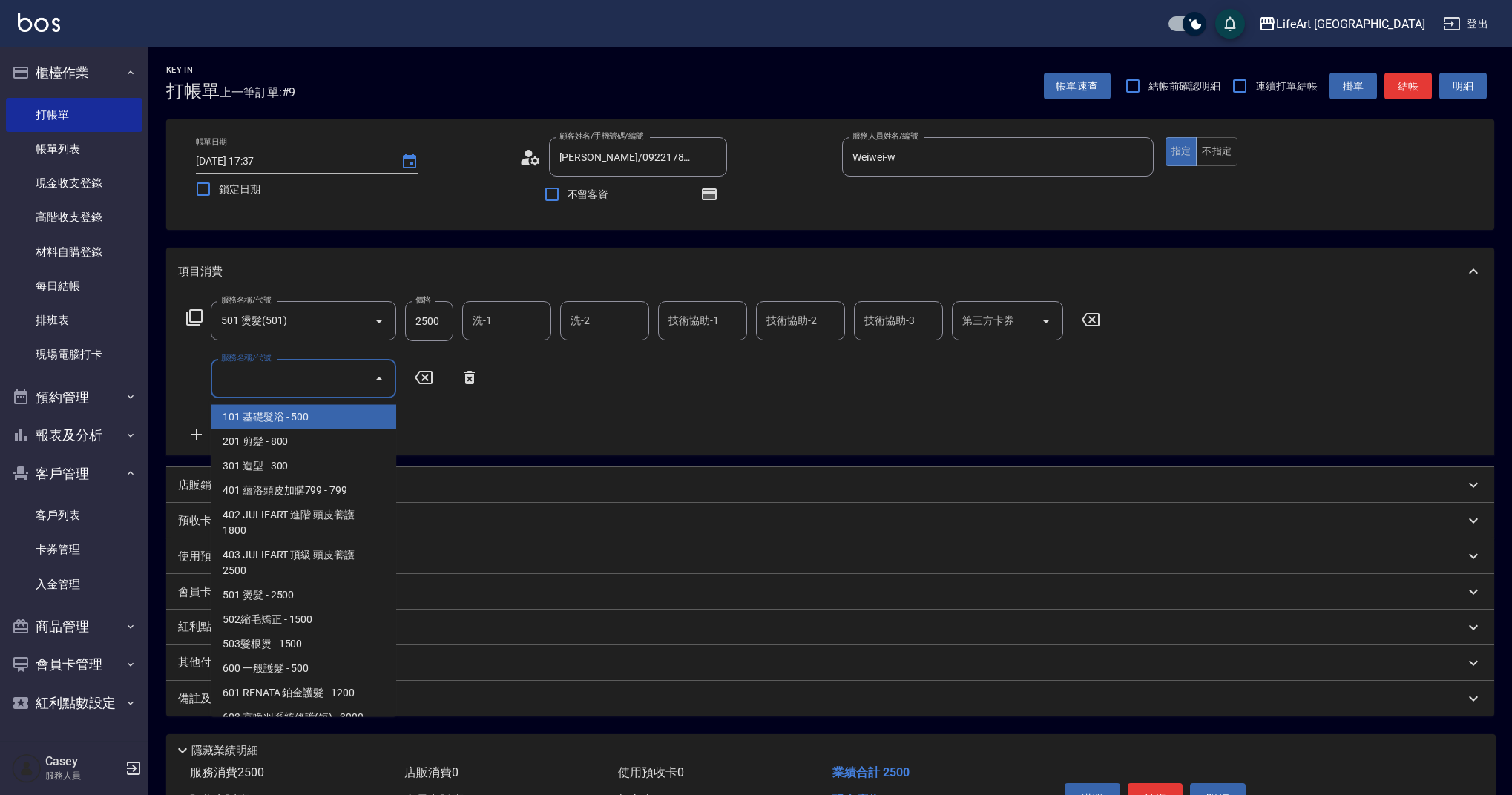
click at [277, 379] on input "服務名稱/代號" at bounding box center [293, 378] width 150 height 26
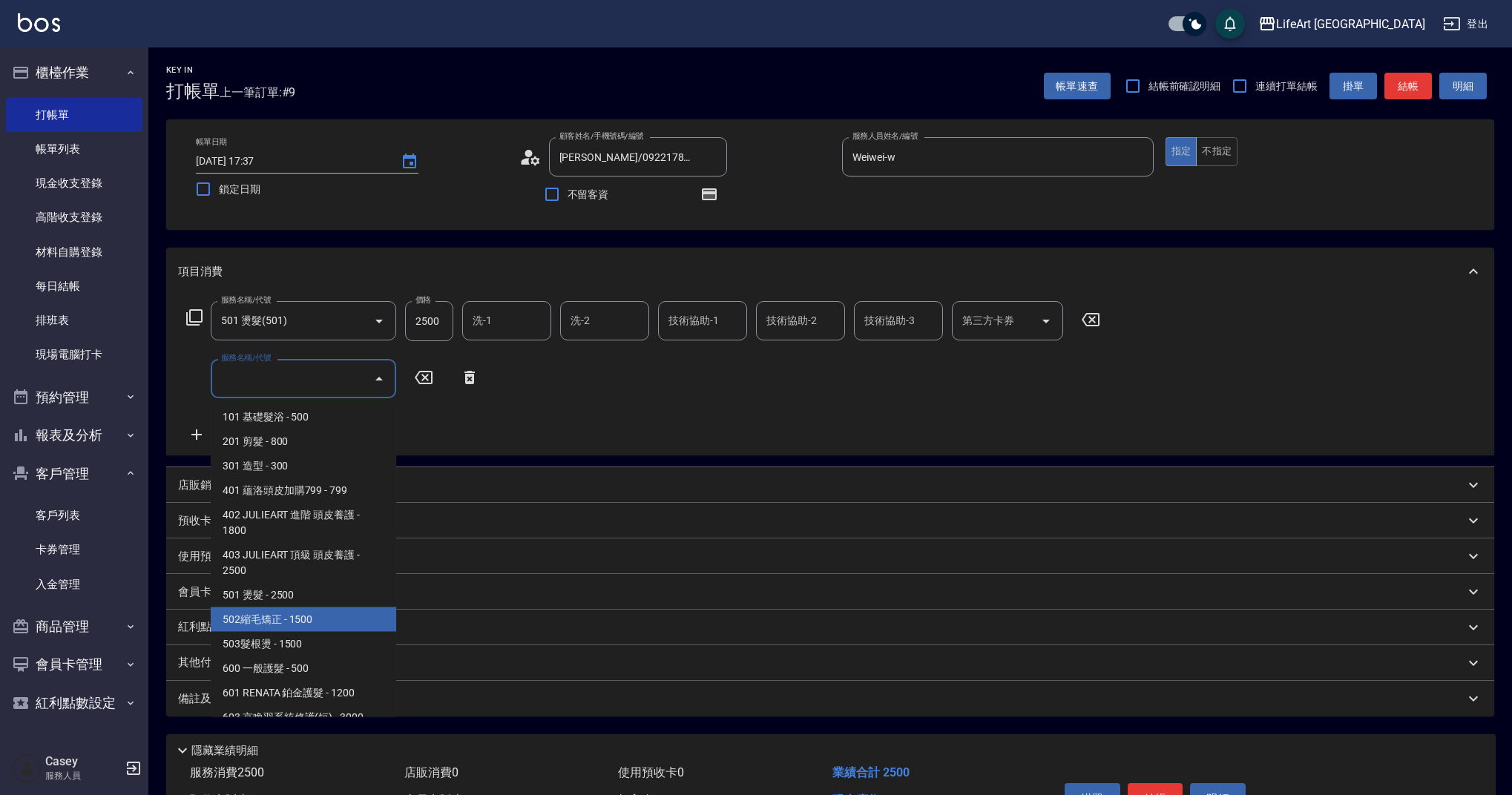
scroll to position [190, 0]
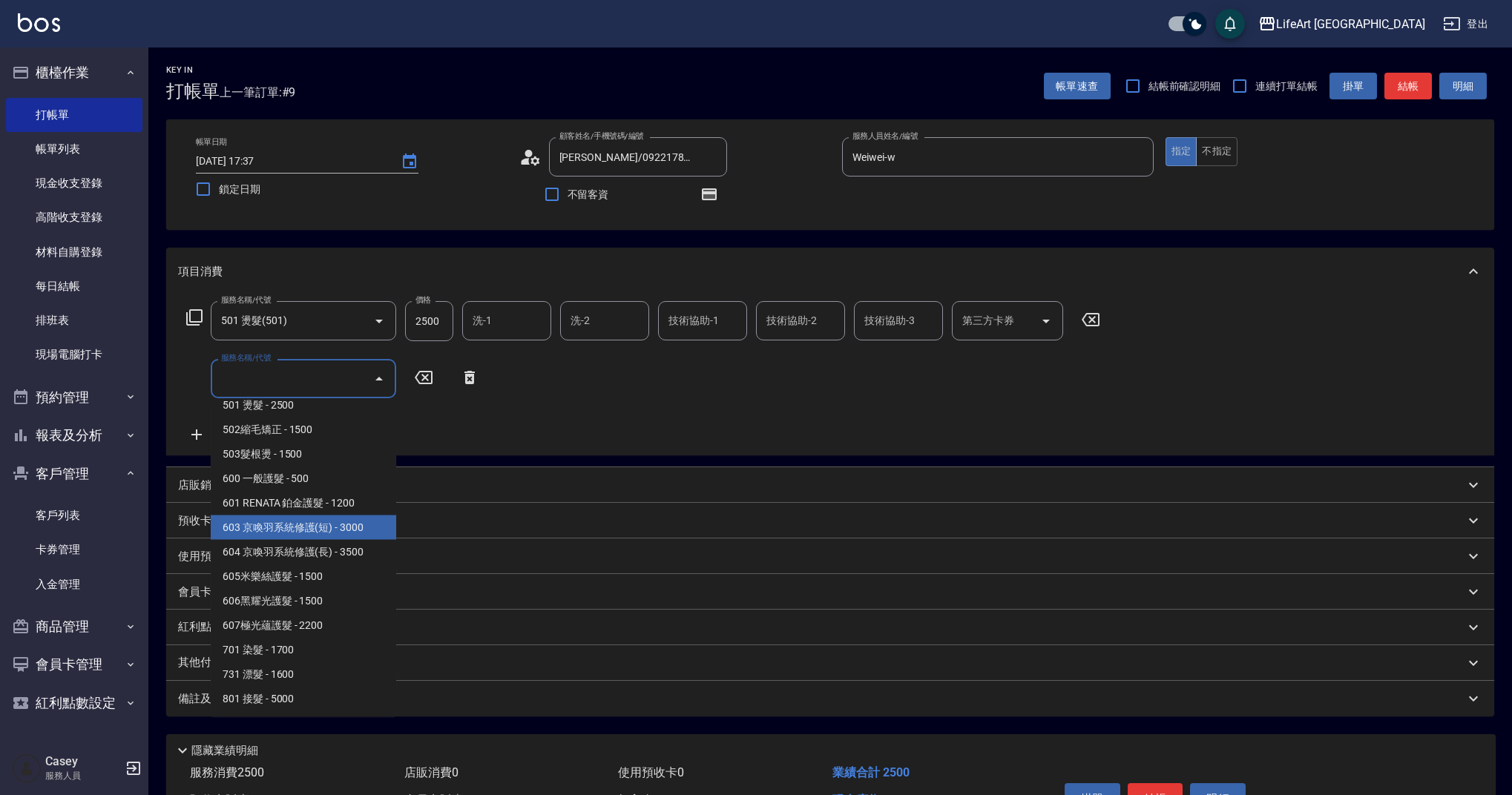
click at [362, 534] on span "603 京喚羽系統修護(短) - 3000" at bounding box center [303, 528] width 185 height 25
type input "603 京喚羽系統修護(短)(603)"
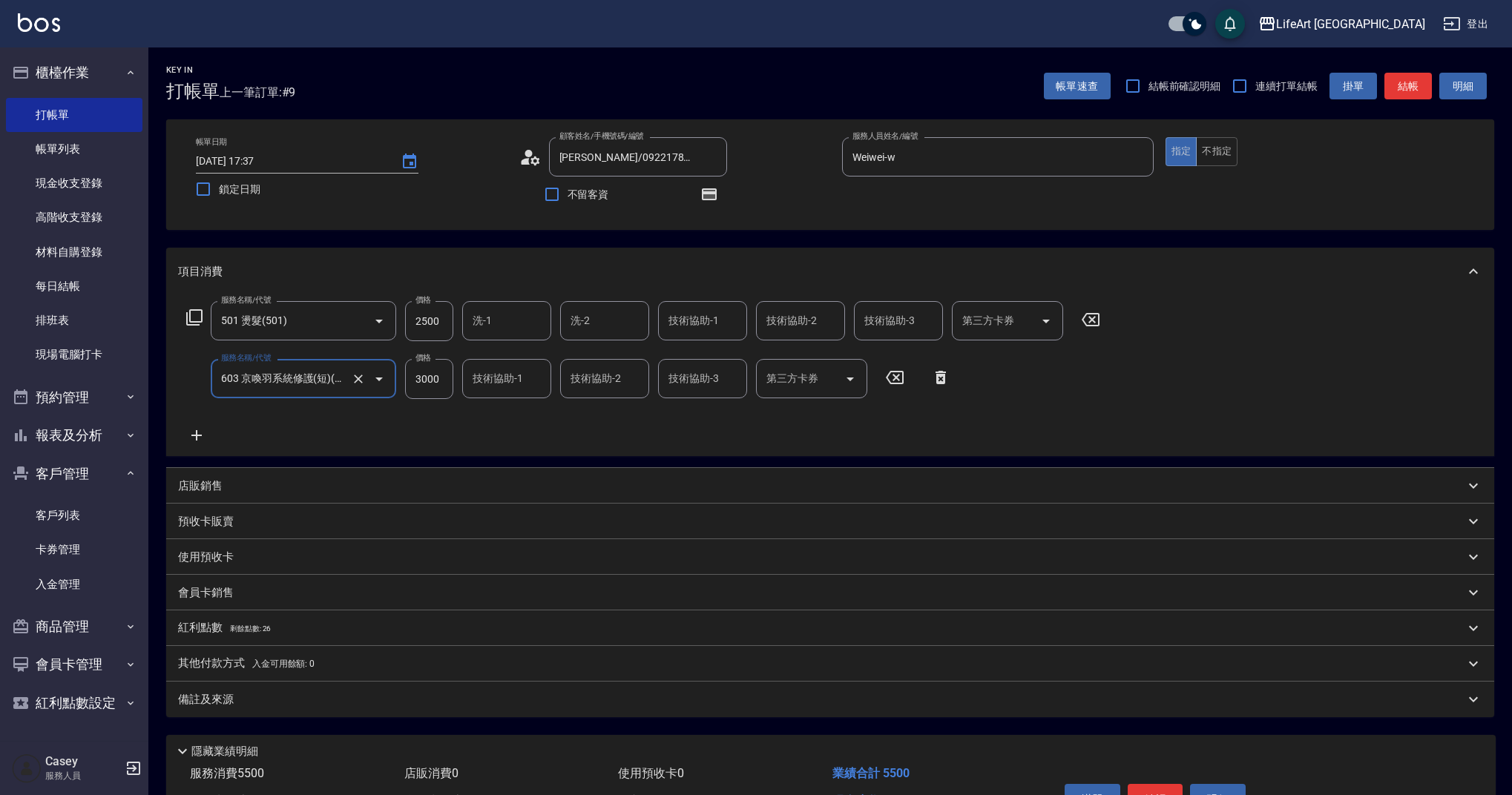
click at [438, 316] on input "2500" at bounding box center [429, 321] width 48 height 40
type input "4700"
click at [414, 378] on input "3000" at bounding box center [429, 379] width 48 height 40
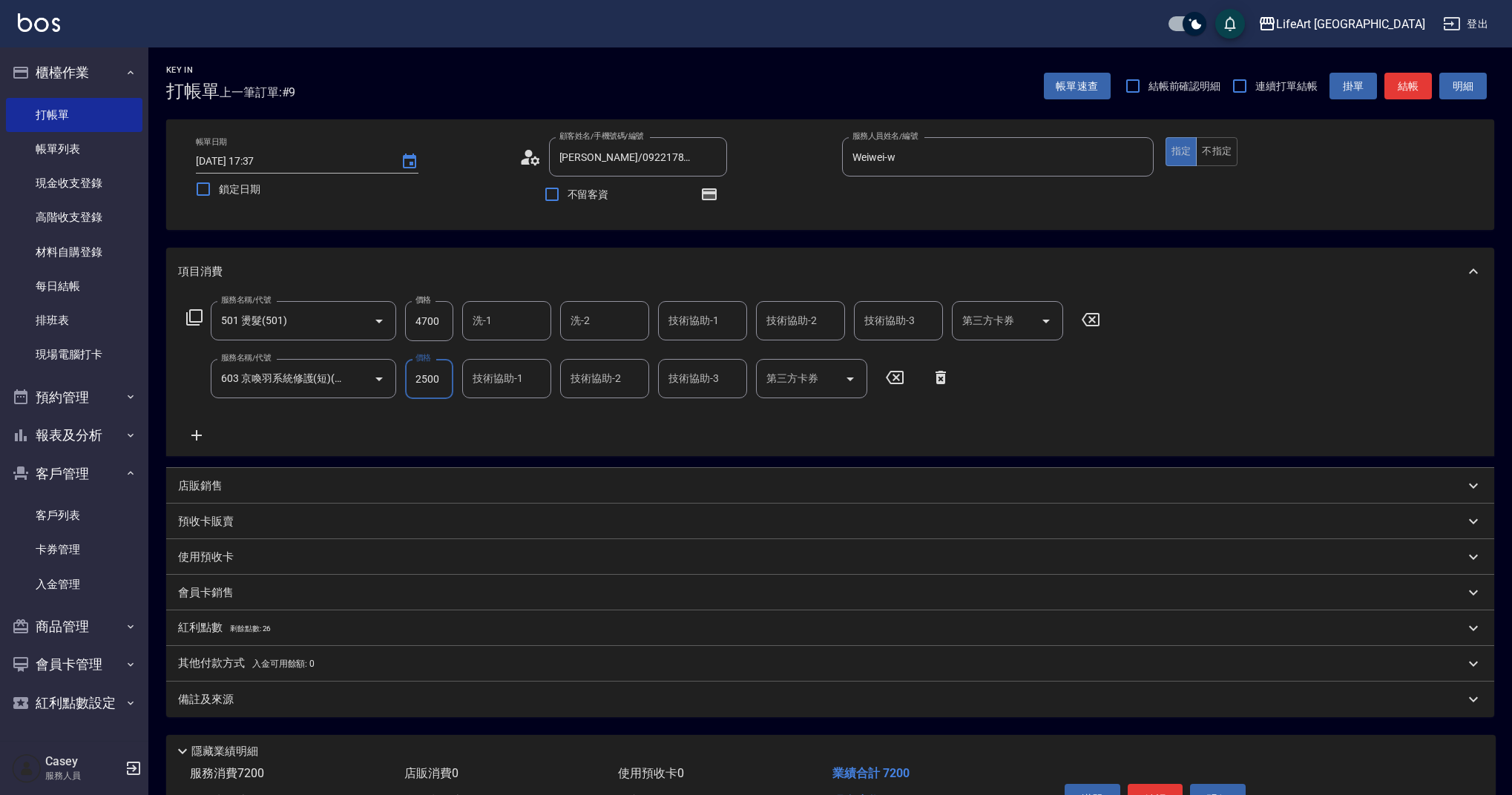
type input "2500"
click at [224, 589] on p "會員卡銷售" at bounding box center [205, 593] width 56 height 15
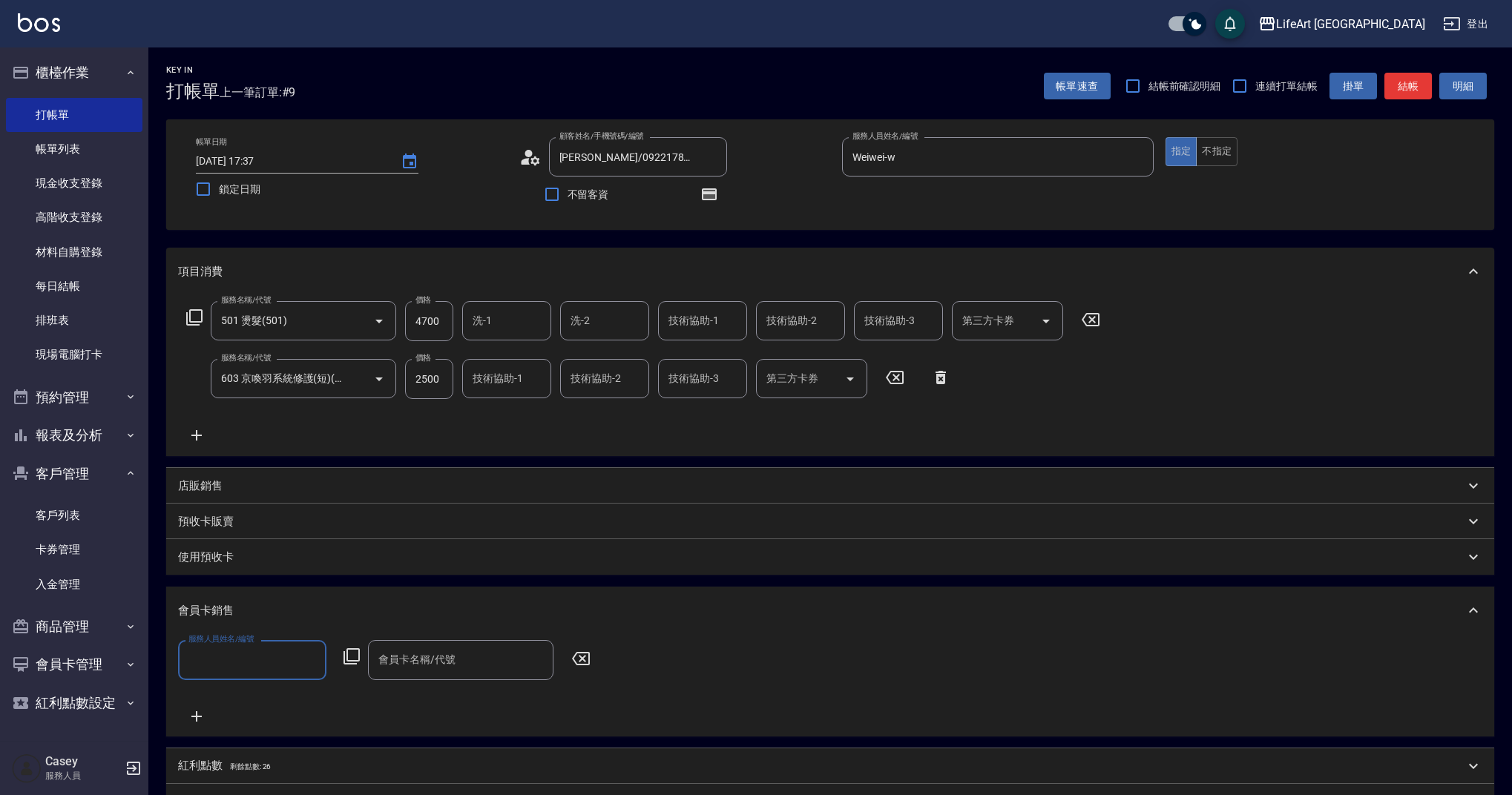
click at [232, 656] on input "服務人員姓名/編號" at bounding box center [252, 659] width 135 height 26
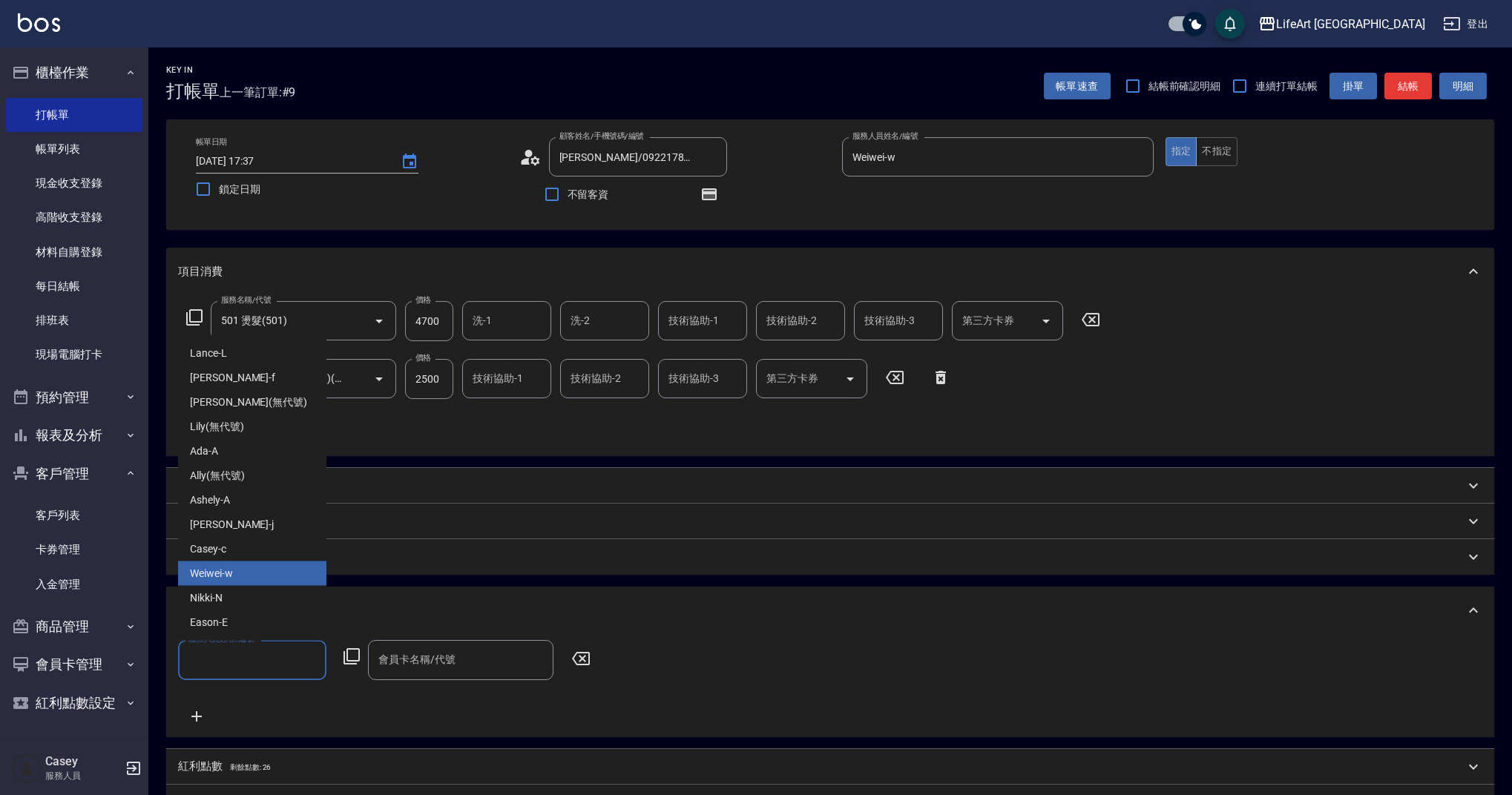
click at [242, 571] on div "Weiwei -w" at bounding box center [252, 574] width 149 height 25
type input "Weiwei-w"
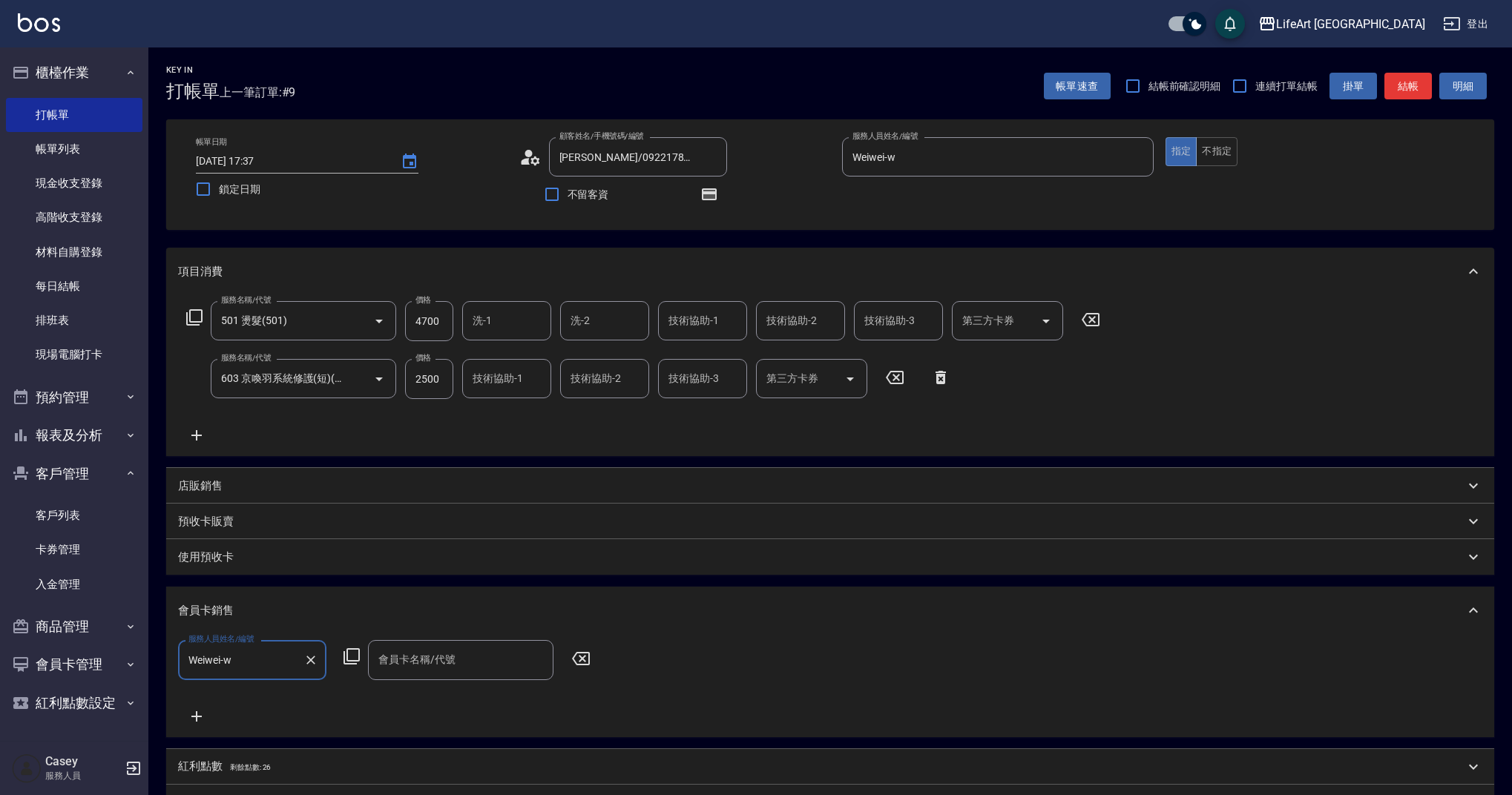
click at [421, 664] on input "會員卡名稱/代號" at bounding box center [461, 659] width 172 height 26
click at [430, 692] on span "會員卡一號 - 01" at bounding box center [461, 698] width 185 height 25
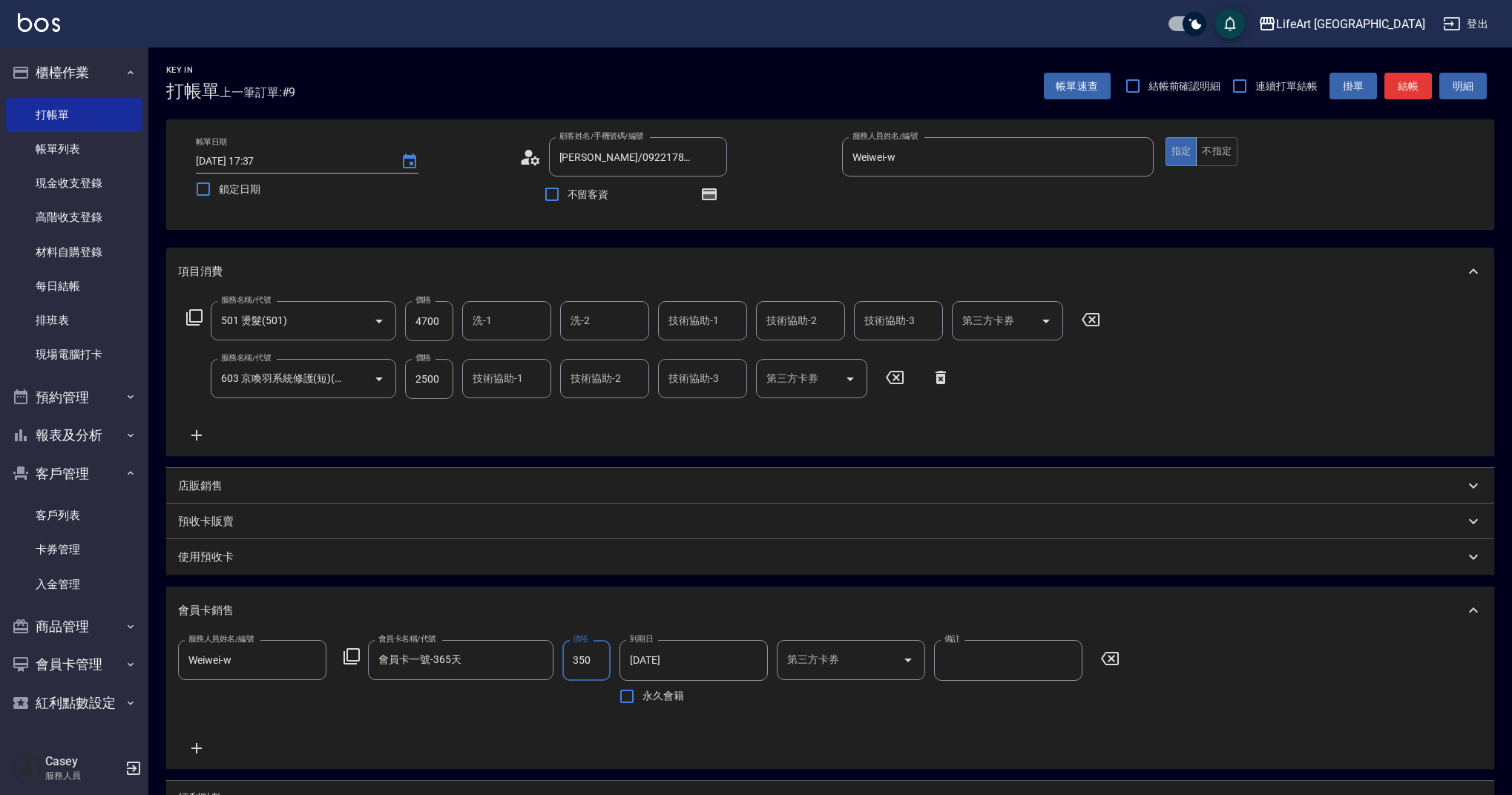
type input "會員卡一號-365天"
type input "500"
click at [699, 322] on div "技術協助-1 技術協助-1" at bounding box center [703, 320] width 89 height 39
click at [714, 358] on span "Ally (無代號)" at bounding box center [697, 358] width 55 height 15
type input "Ally(無代號)"
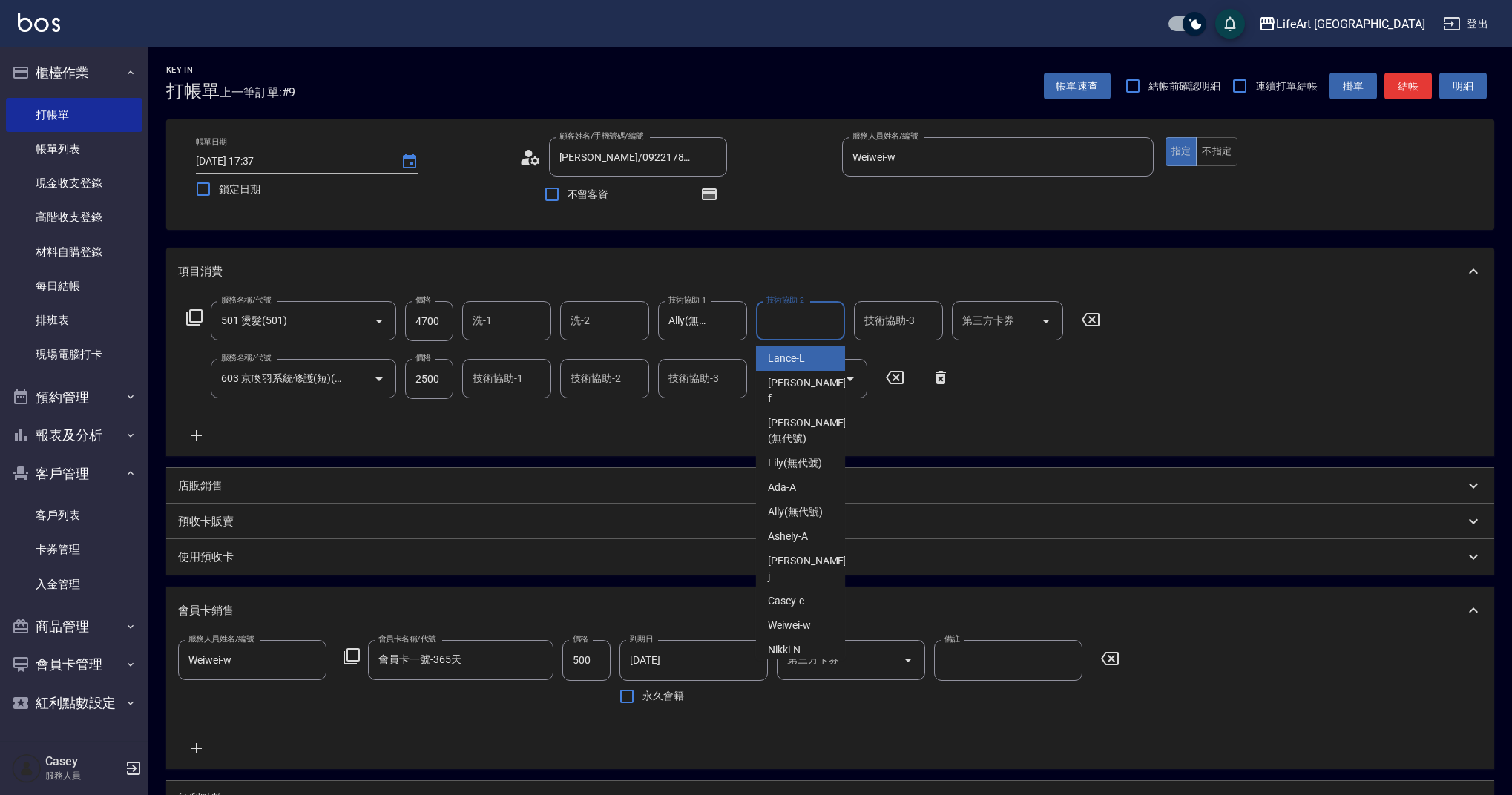
click at [792, 326] on input "技術協助-2" at bounding box center [800, 321] width 76 height 26
type input "al"
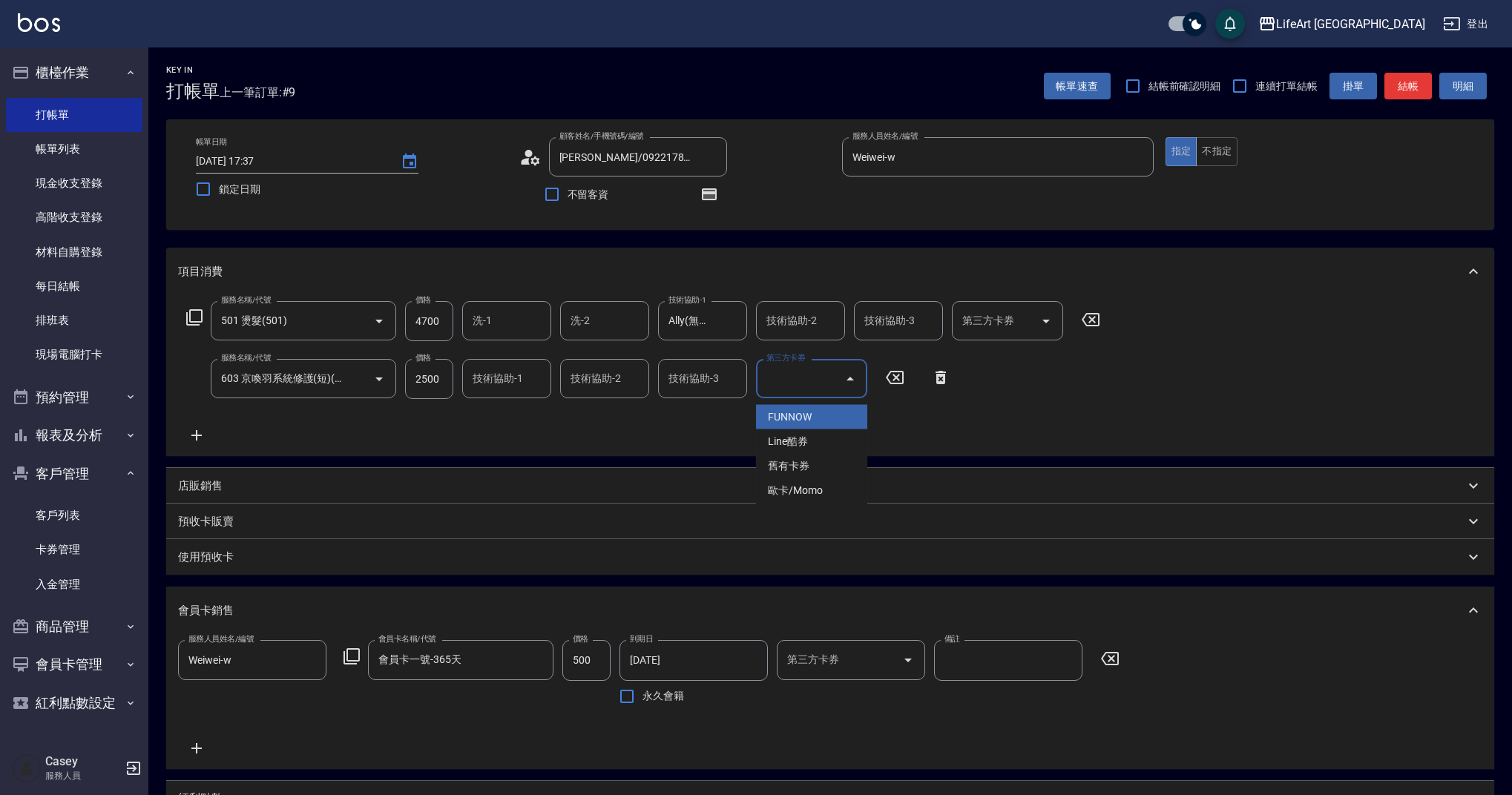
click at [813, 379] on div "第三方卡券 第三方卡券" at bounding box center [811, 378] width 111 height 39
click at [802, 339] on div "技術協助-2" at bounding box center [800, 320] width 89 height 39
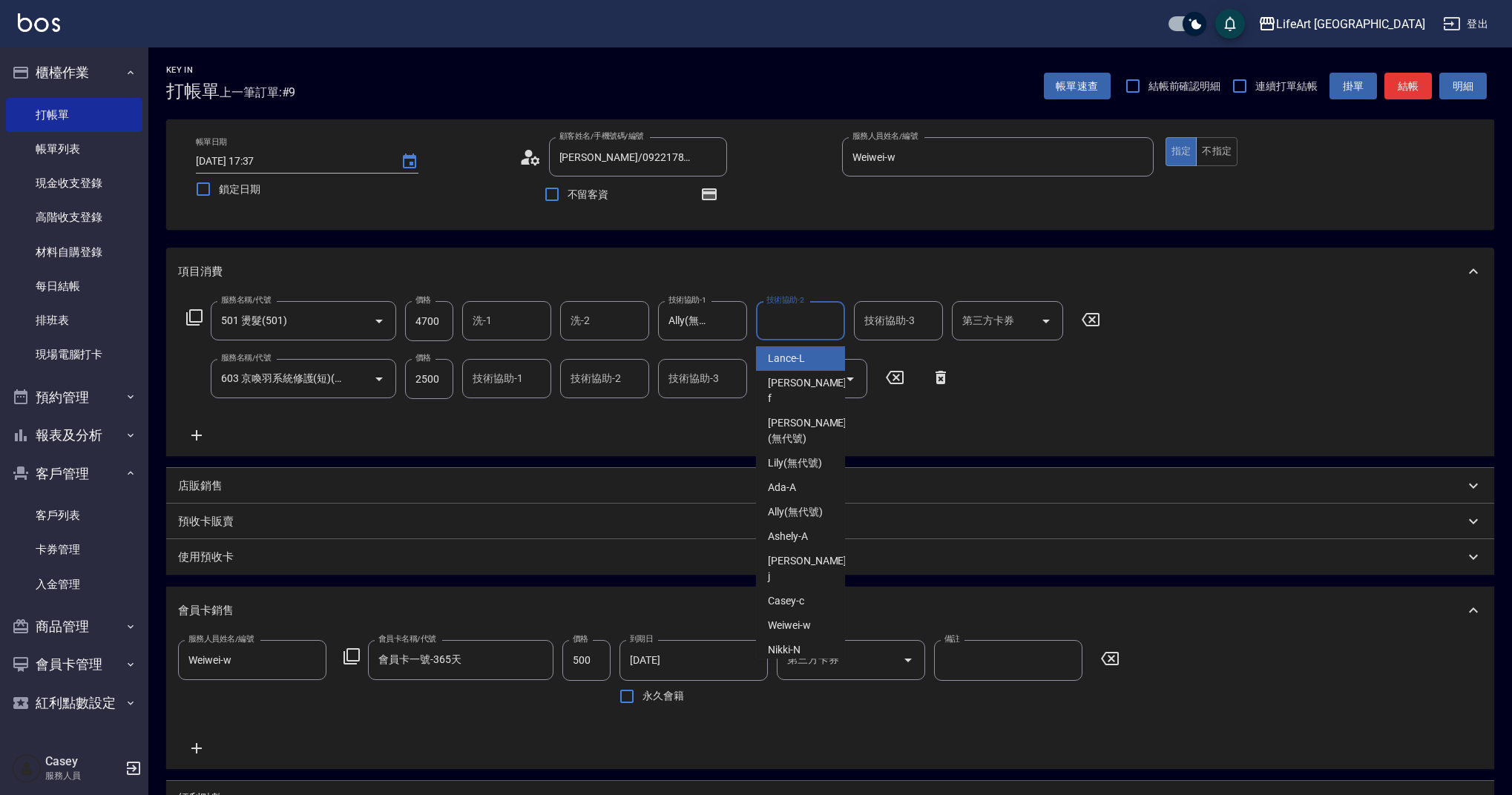
click at [802, 323] on input "技術協助-2" at bounding box center [800, 321] width 76 height 26
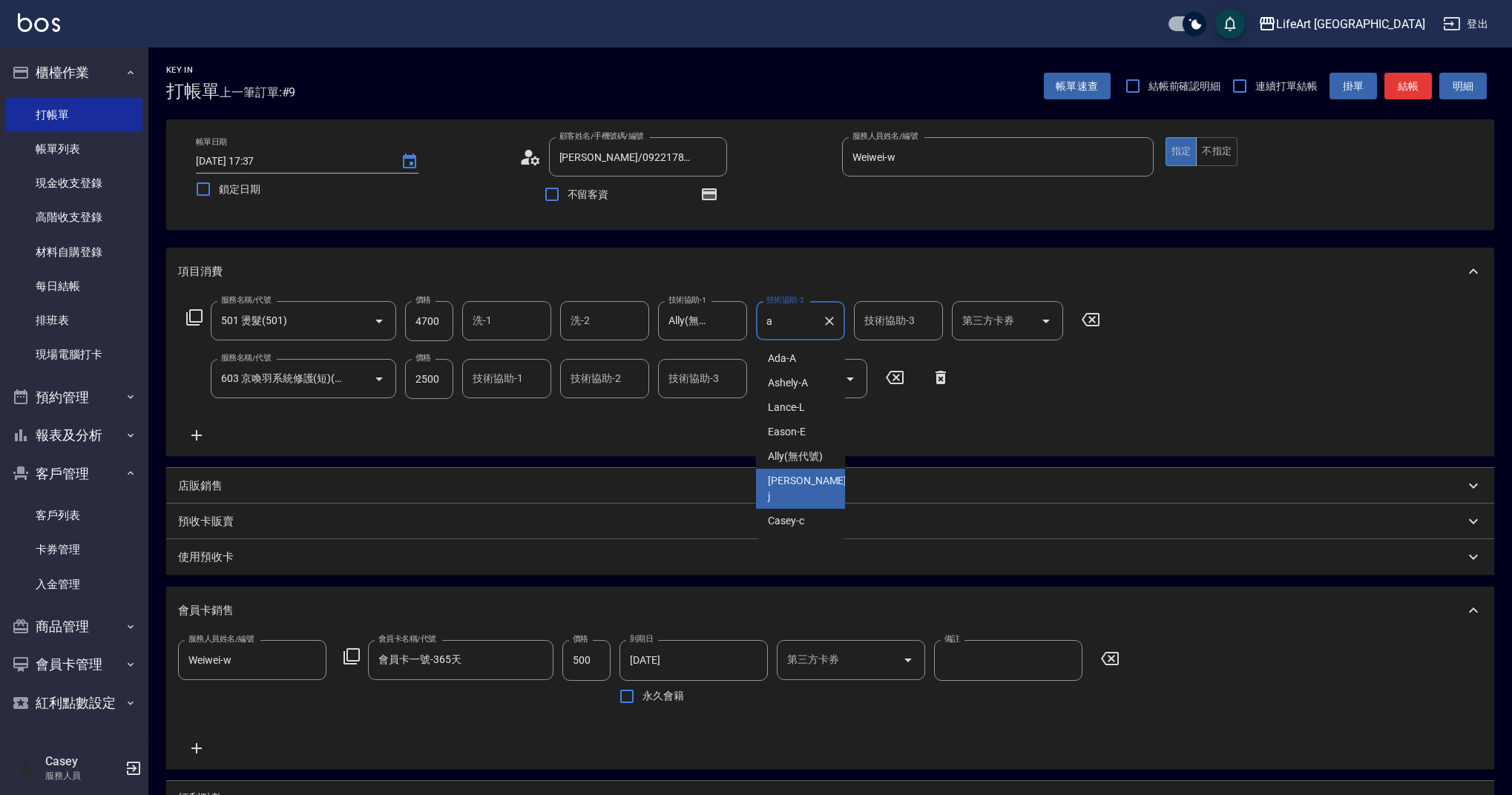
drag, startPoint x: 812, startPoint y: 360, endPoint x: 802, endPoint y: 487, distance: 127.4
click at [802, 493] on ul "Ada -A Ashely -A [PERSON_NAME] -E [PERSON_NAME] (無代號) [PERSON_NAME]" at bounding box center [800, 439] width 89 height 198
click at [808, 455] on span "Ally (無代號)" at bounding box center [795, 456] width 55 height 15
type input "Ally(無代號)"
click at [473, 380] on div "技術協助-1 技術協助-1" at bounding box center [507, 378] width 89 height 39
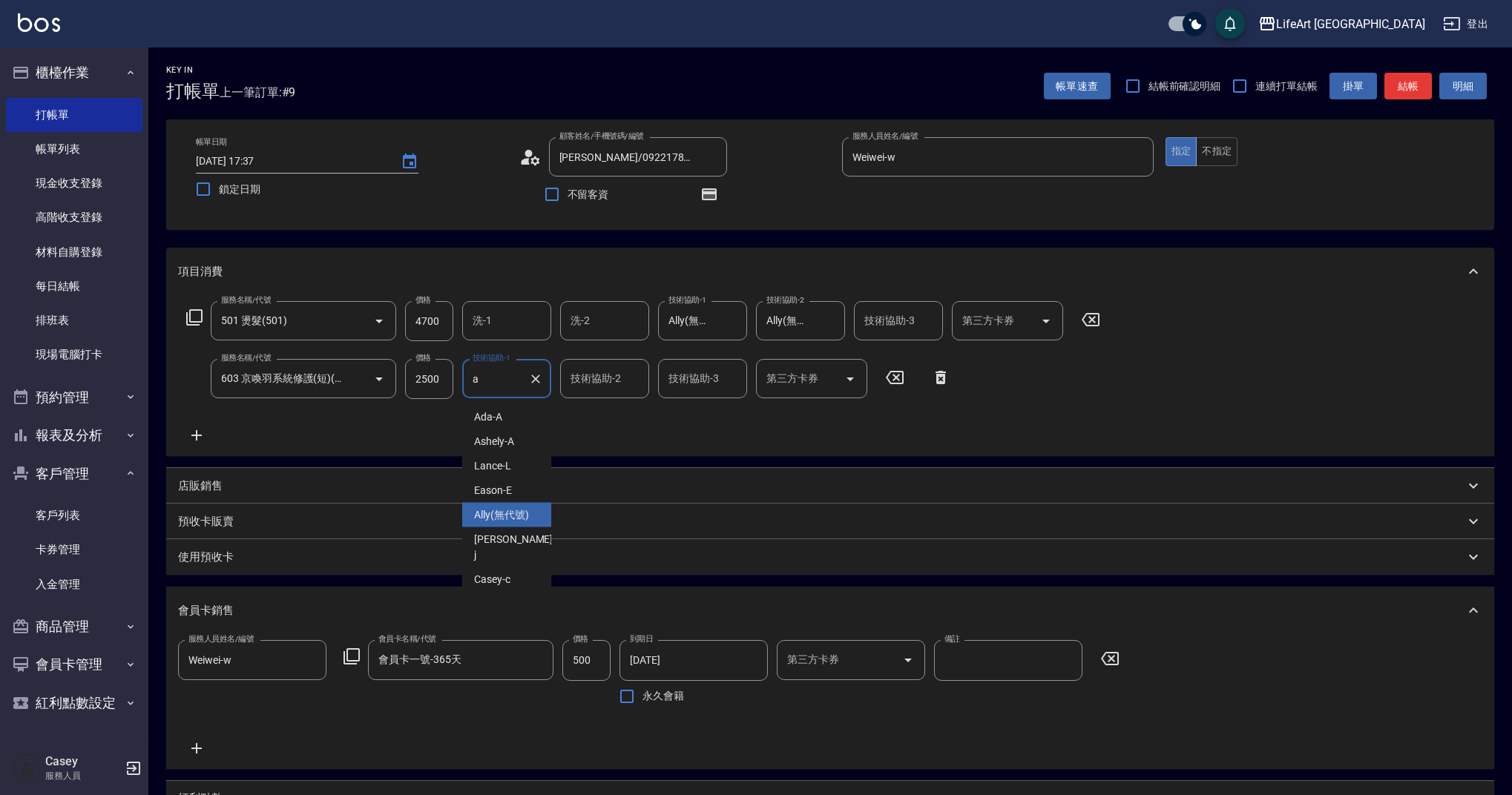
click at [514, 519] on span "Ally (無代號)" at bounding box center [502, 515] width 55 height 15
type input "Ally(無代號)"
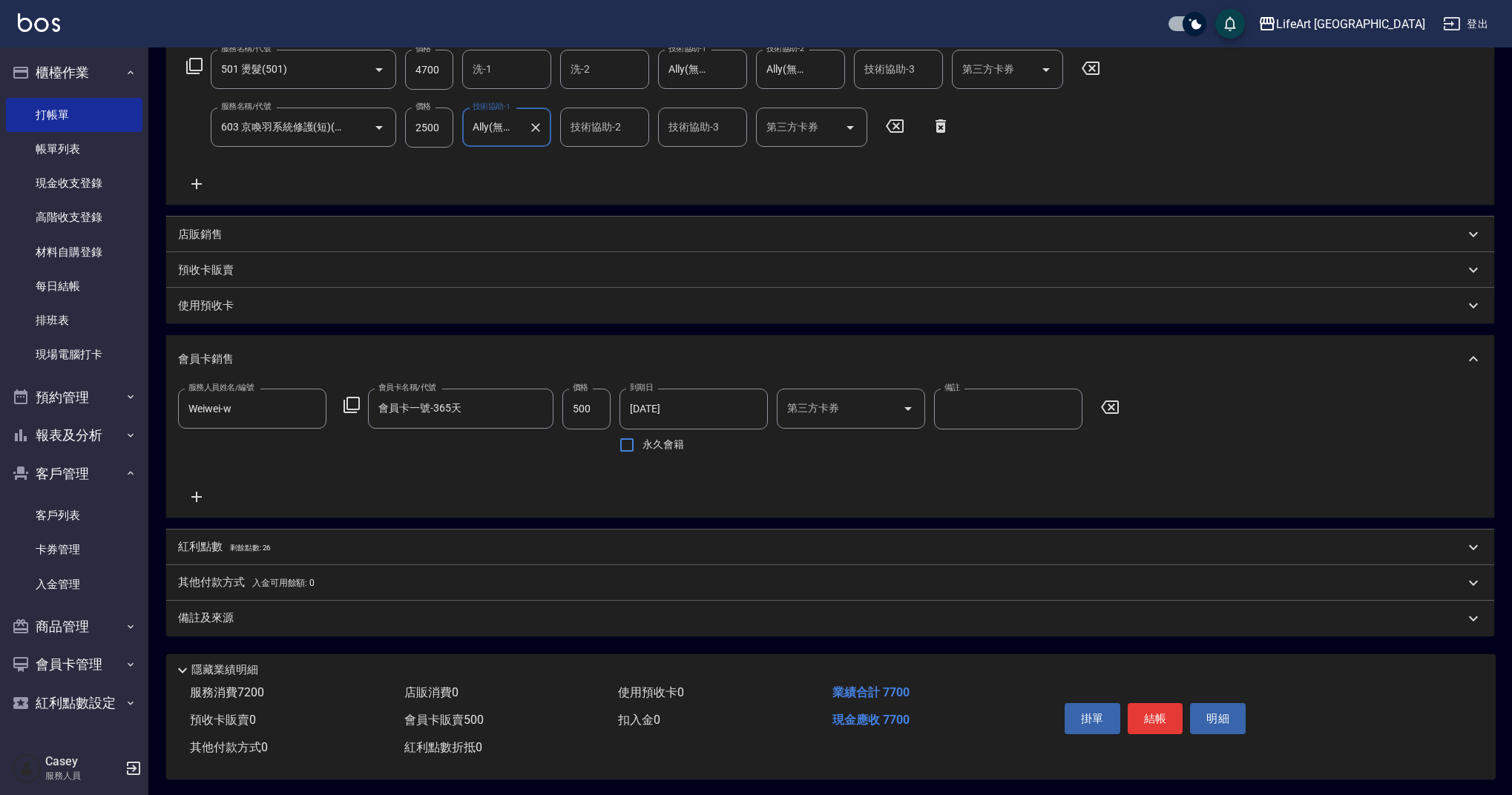
scroll to position [260, 0]
click at [366, 612] on div "備註及來源" at bounding box center [821, 616] width 1287 height 15
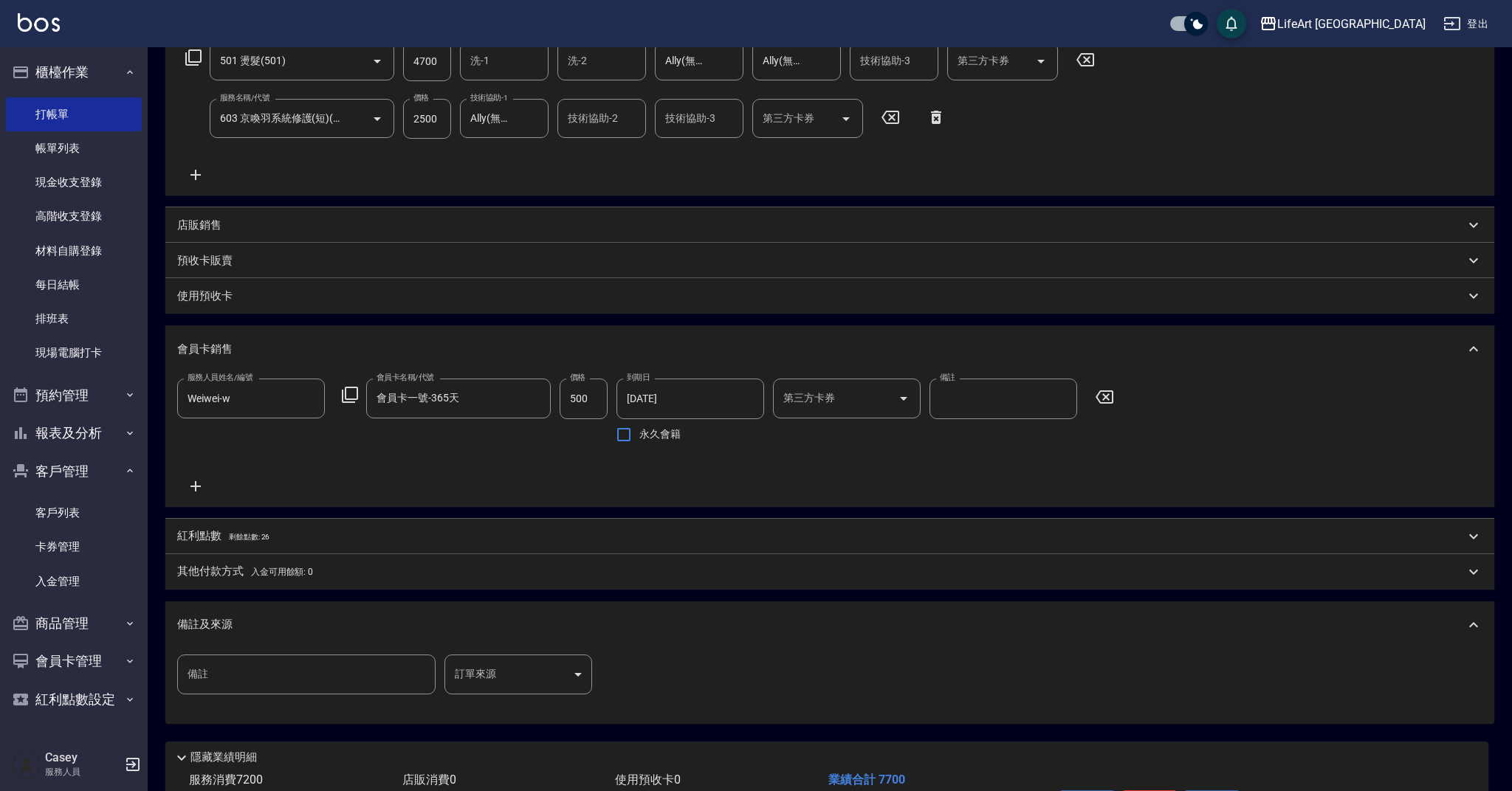
click at [531, 687] on body "LifeArt 蘆洲 登出 櫃檯作業 打帳單 帳單列表 現金收支登錄 高階收支登錄 材料自購登錄 每日結帳 排班表 現場電腦打卡 預約管理 預約管理 單日預約…" at bounding box center [756, 312] width 1512 height 1142
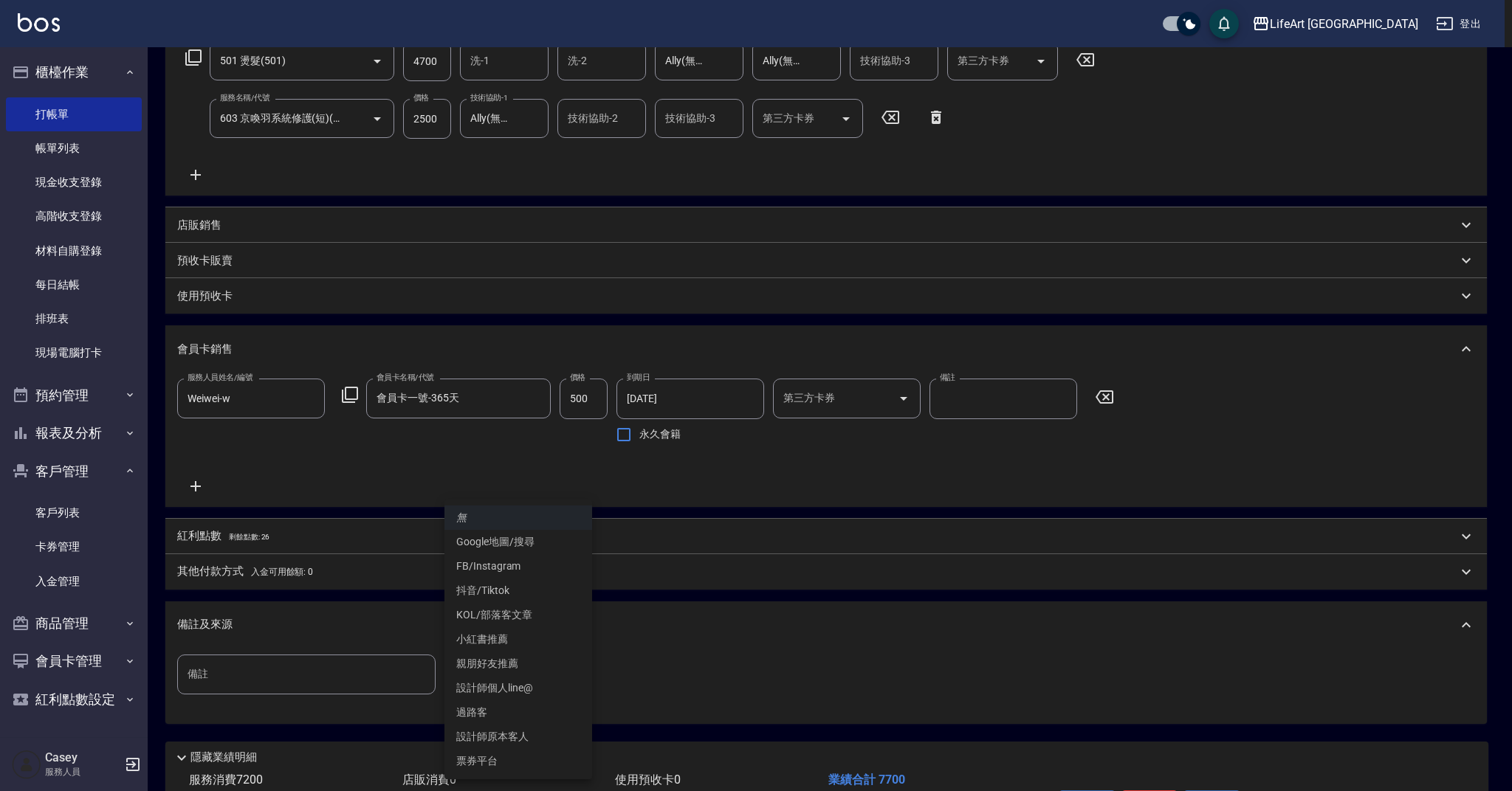
click at [529, 734] on li "設計師原本客人" at bounding box center [518, 737] width 148 height 24
type input "設計師原本客人"
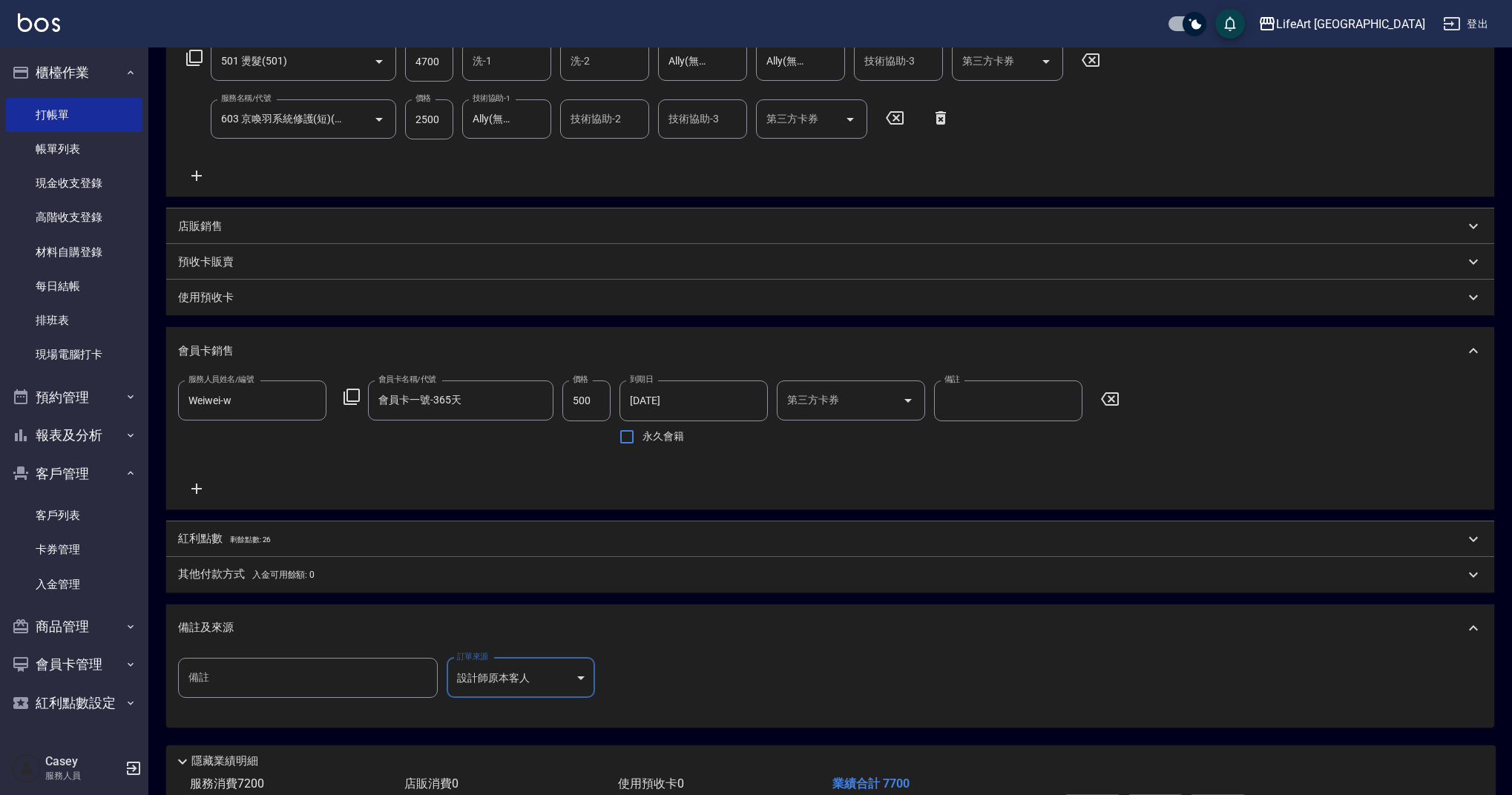
click at [275, 540] on div "紅利點數 剩餘點數: 26" at bounding box center [821, 538] width 1287 height 16
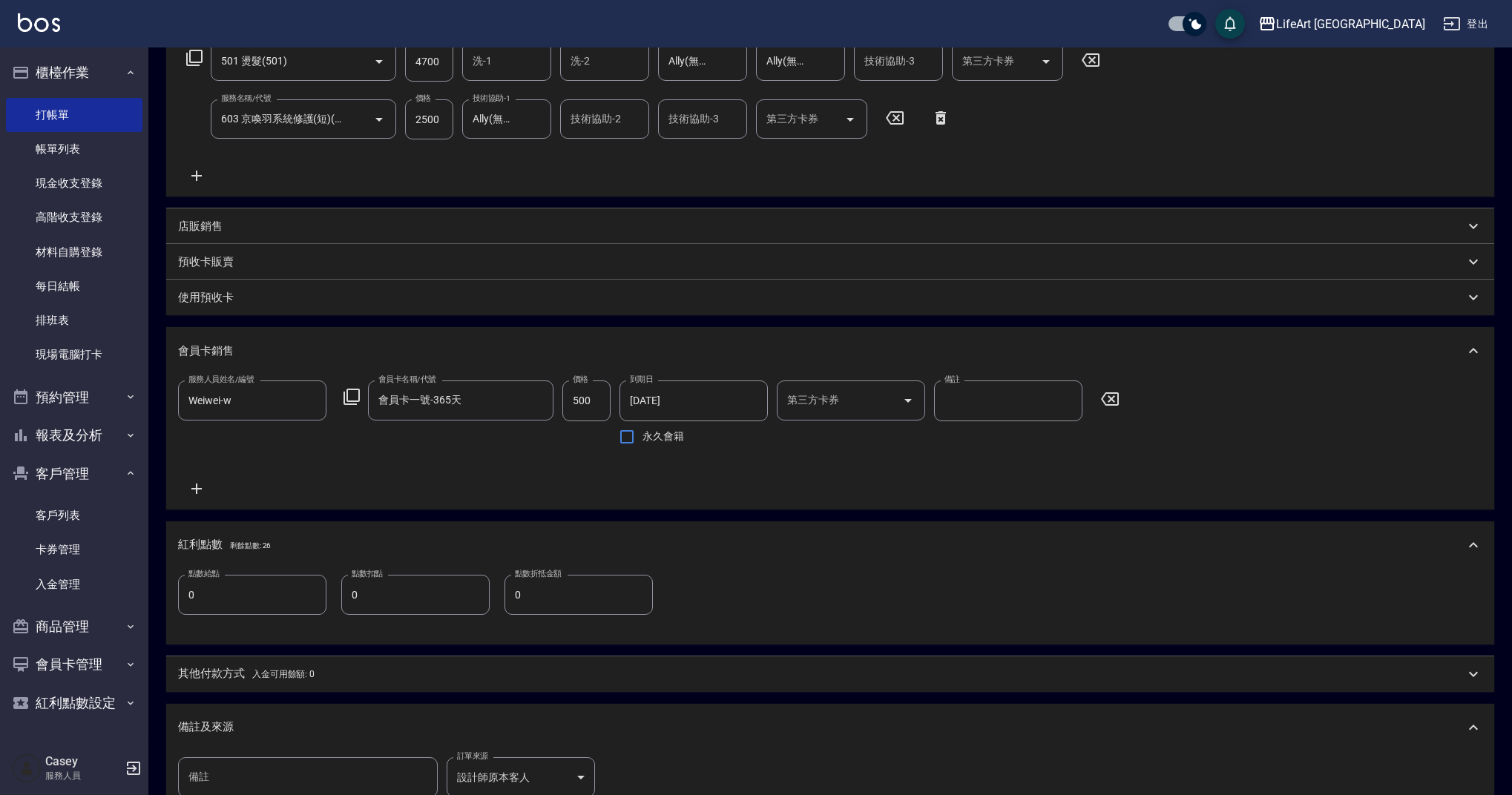
click at [280, 596] on input "0" at bounding box center [252, 594] width 149 height 40
type input "15"
click at [272, 670] on span "入金可用餘額: 0" at bounding box center [284, 674] width 63 height 11
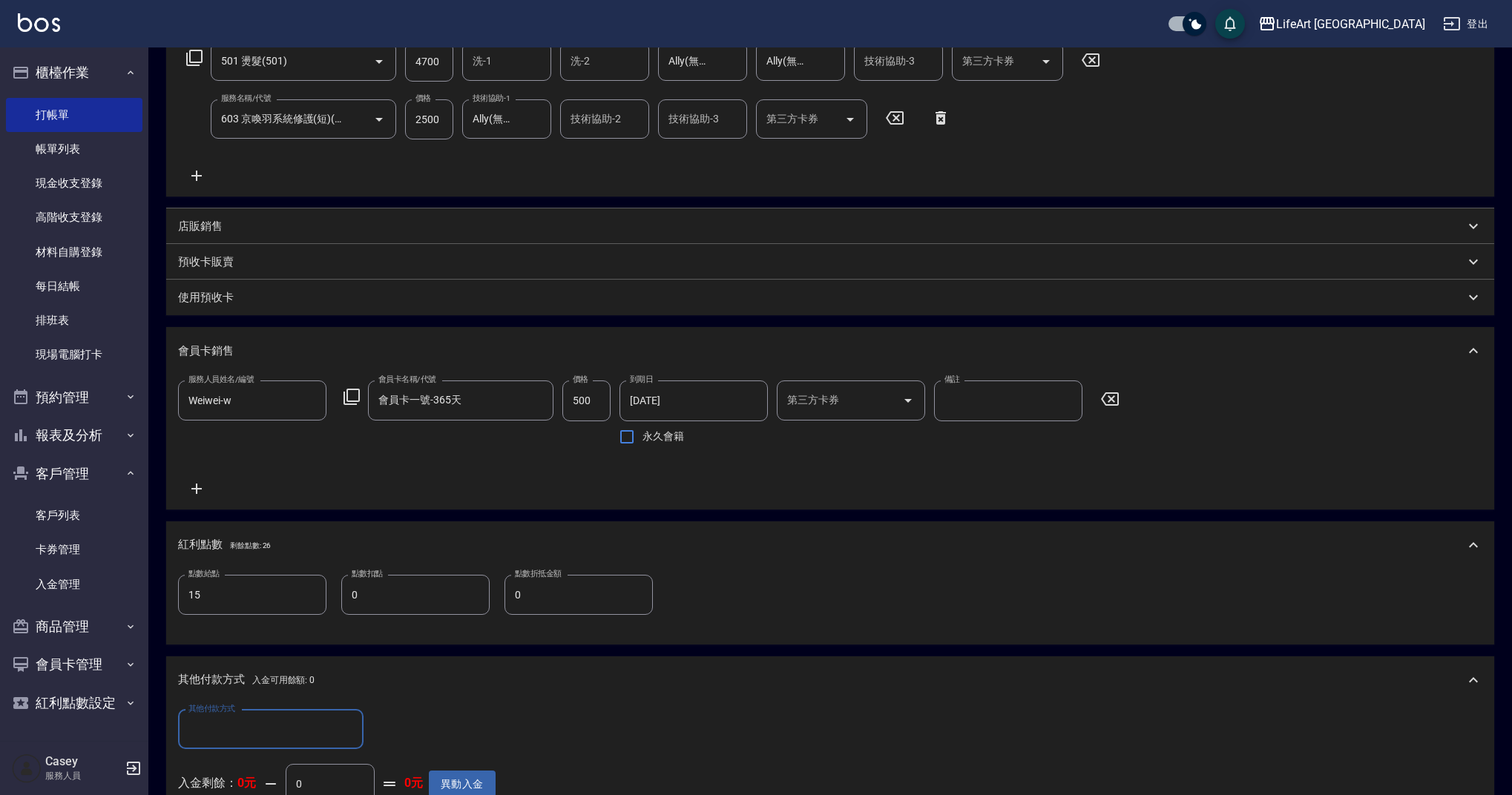
click at [302, 733] on input "其他付款方式" at bounding box center [271, 729] width 172 height 26
click at [281, 696] on span "信用卡" at bounding box center [271, 692] width 185 height 25
type input "信用卡"
click at [415, 737] on input "0" at bounding box center [428, 729] width 111 height 40
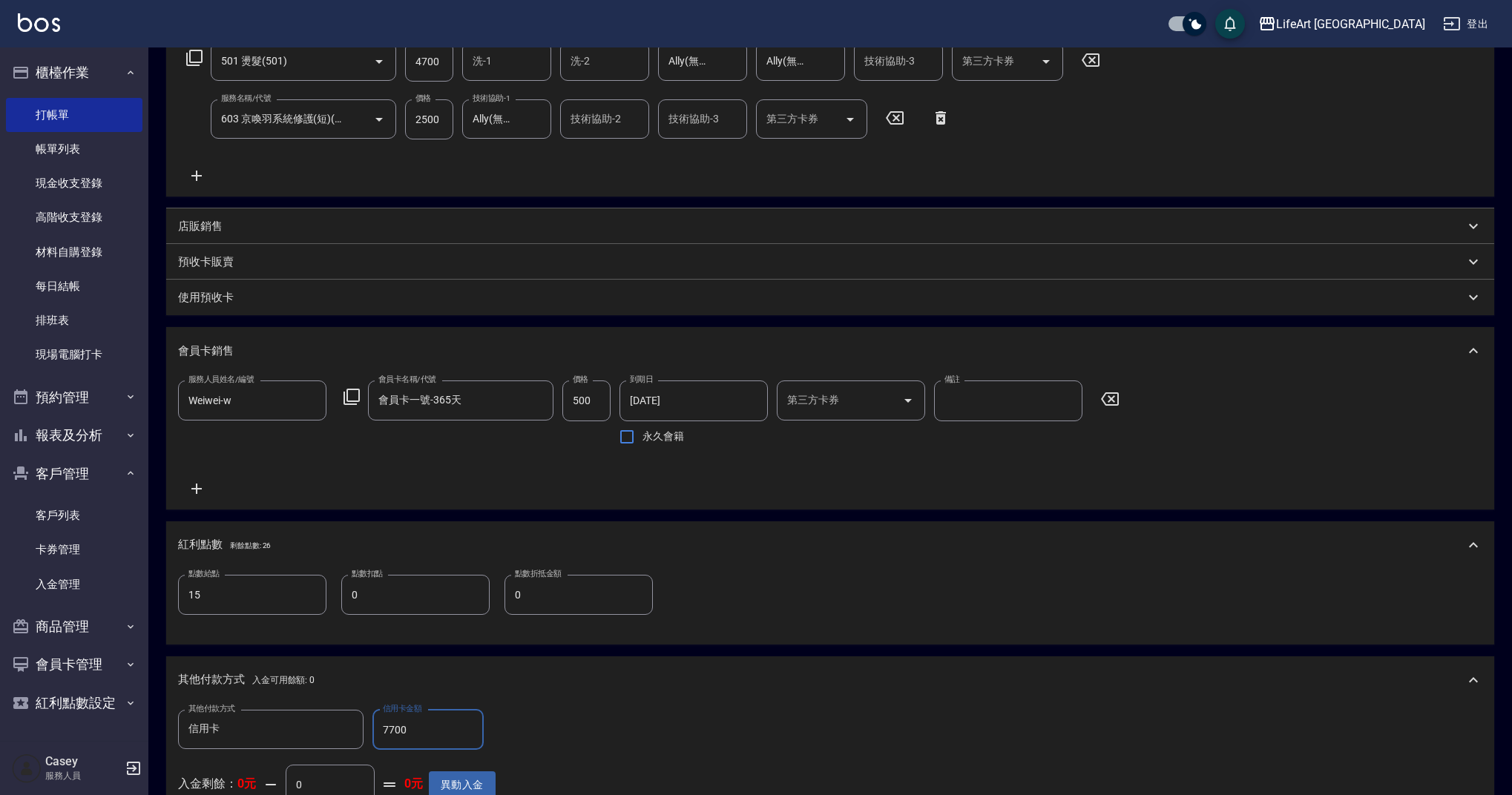
type input "7700"
click at [330, 230] on div "店販銷售" at bounding box center [821, 227] width 1287 height 15
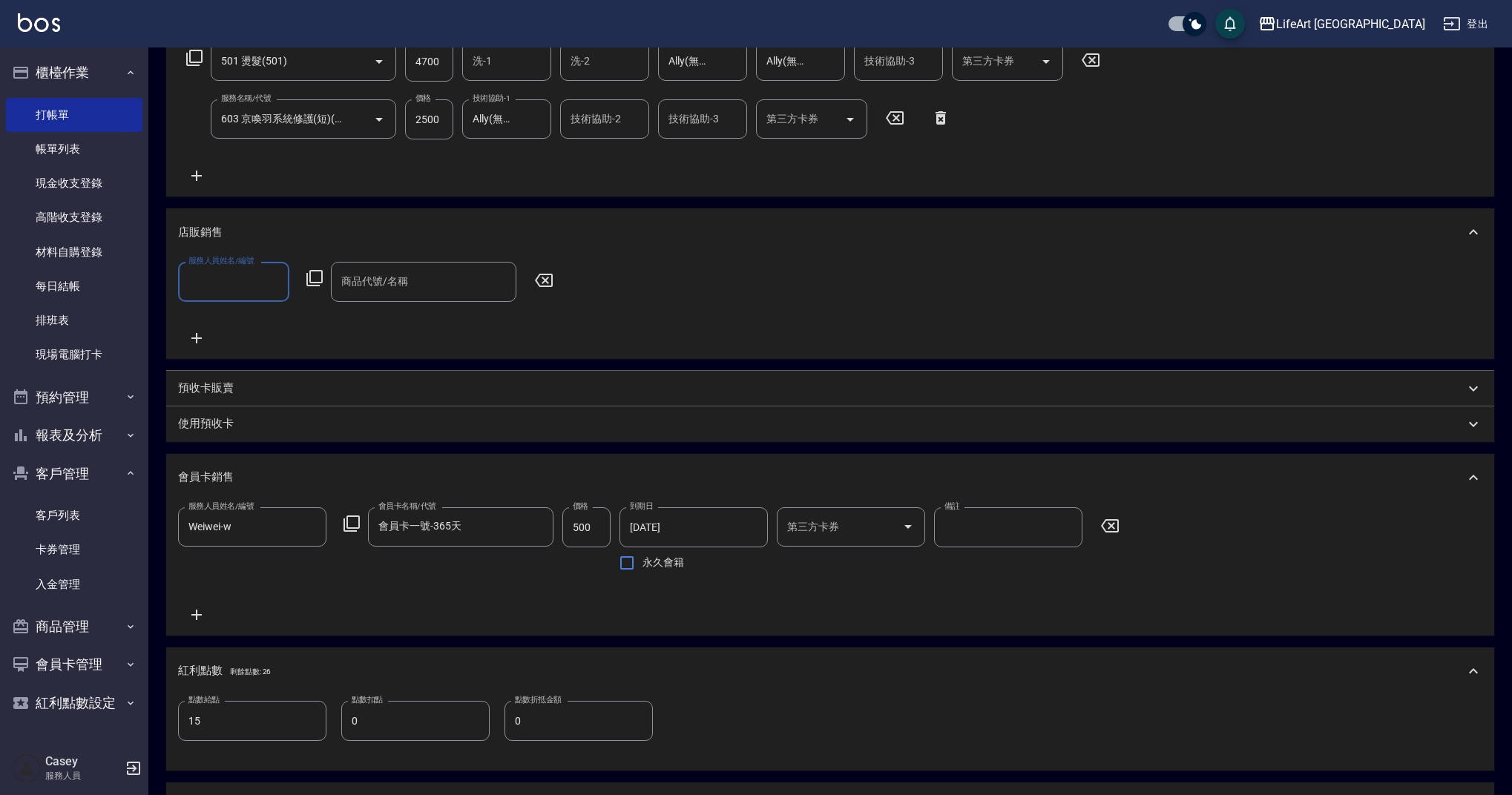
click at [258, 279] on input "服務人員姓名/編號" at bounding box center [234, 281] width 98 height 26
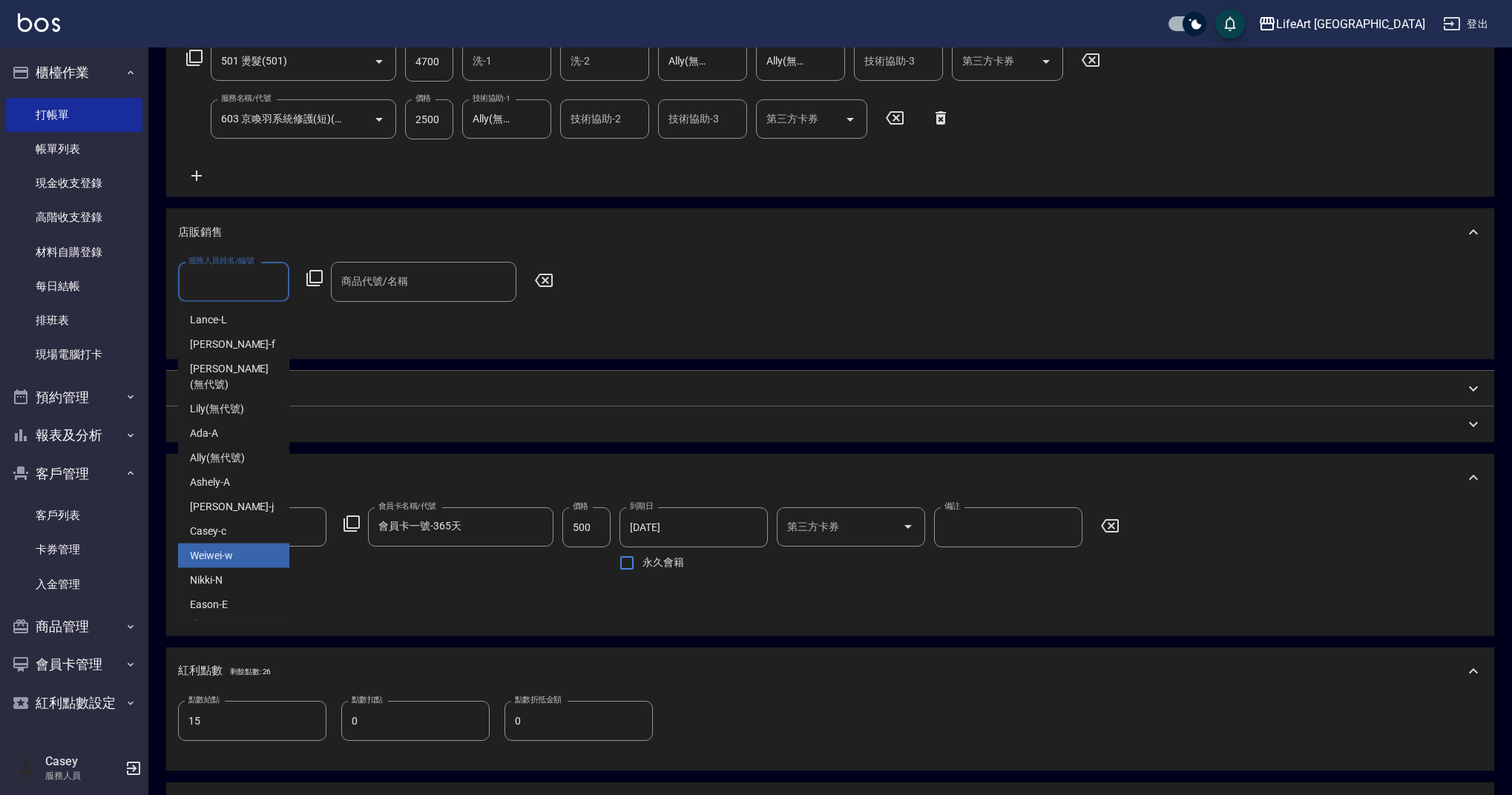
click at [230, 548] on span "Weiwei -w" at bounding box center [212, 555] width 43 height 15
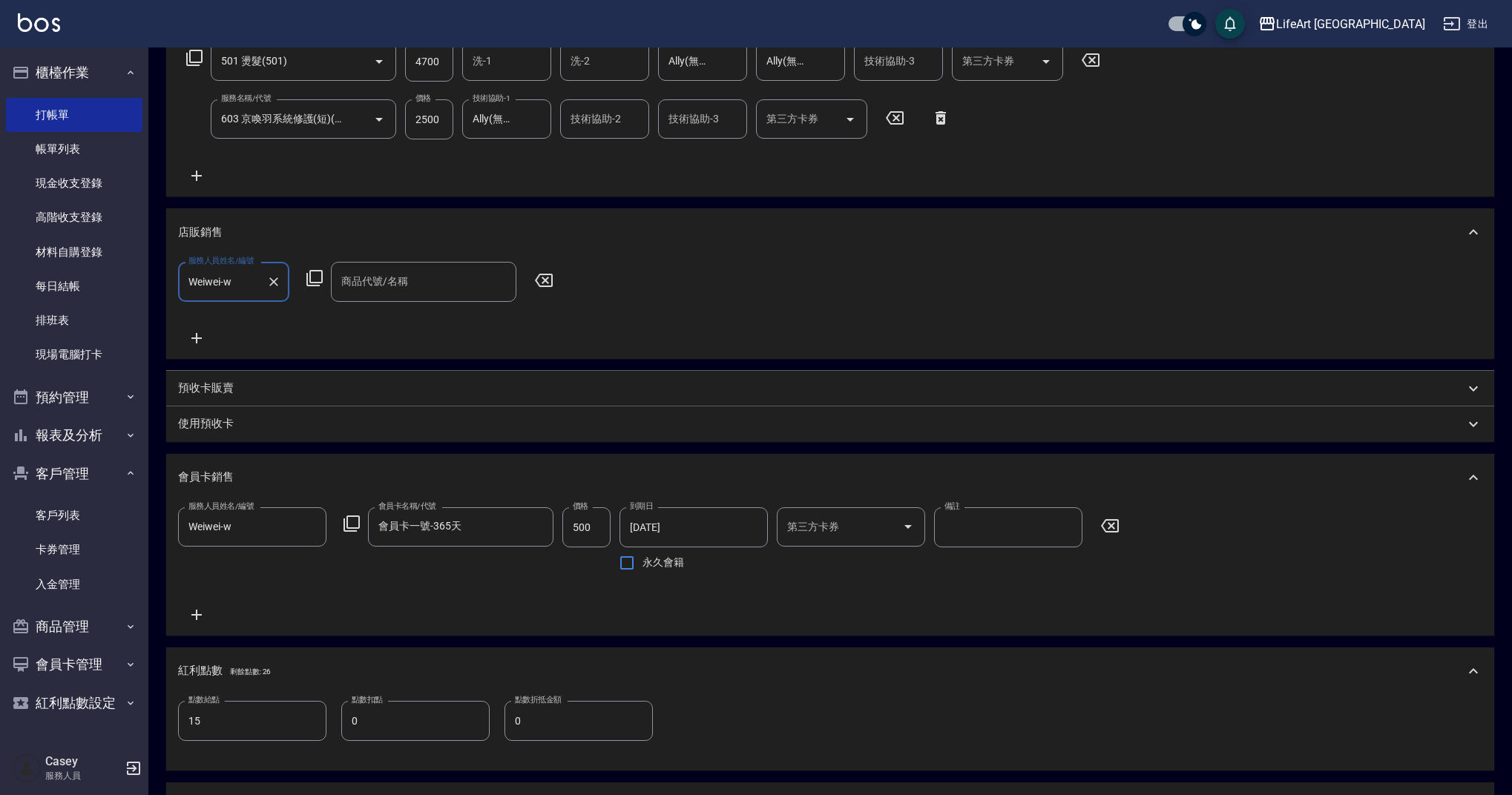
type input "Weiwei-w"
type input "0"
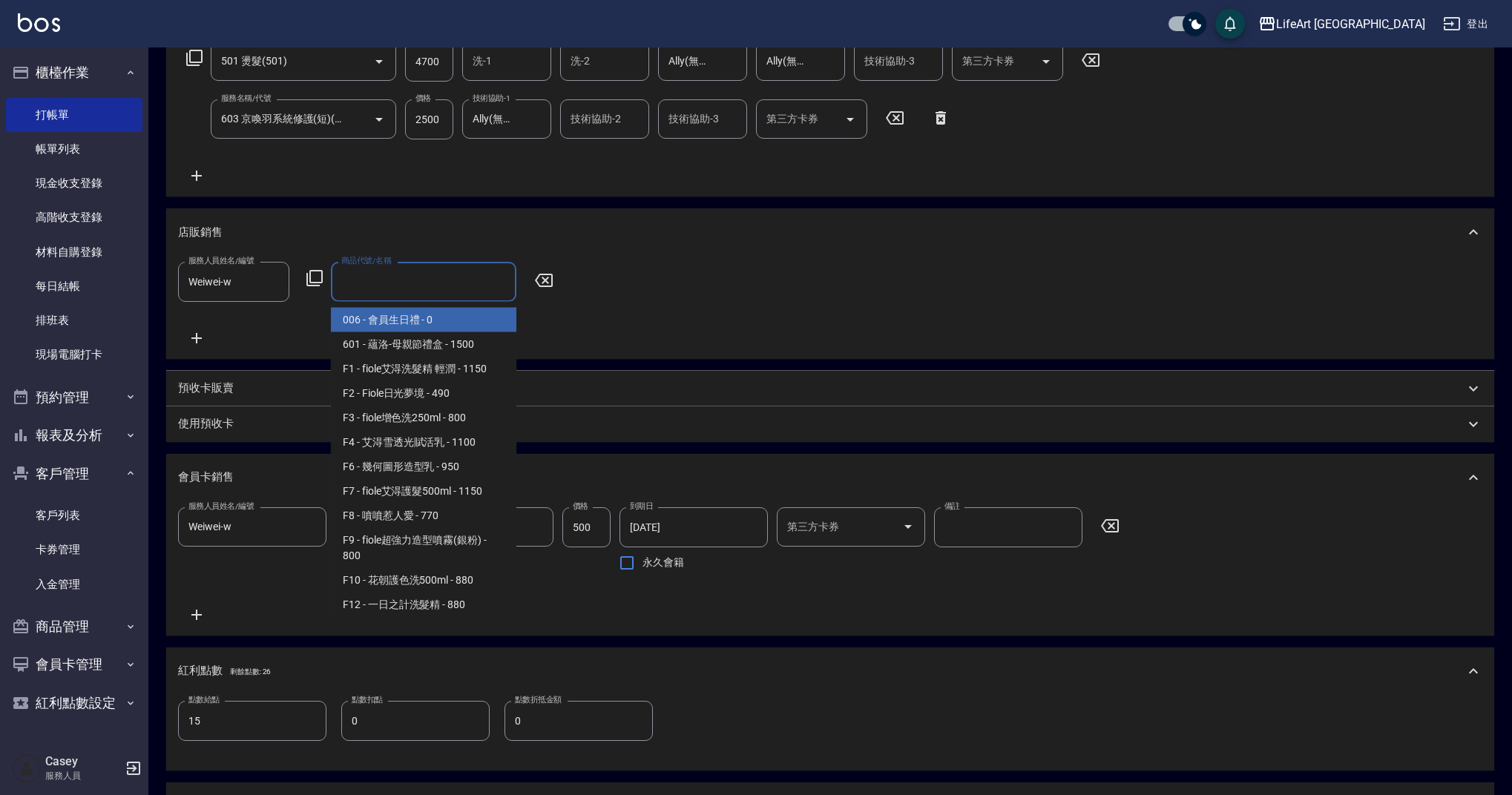
click at [398, 280] on div "商品代號/名稱 商品代號/名稱" at bounding box center [424, 281] width 185 height 39
click at [409, 325] on span "006 - 會員生日禮 - 0" at bounding box center [424, 320] width 185 height 25
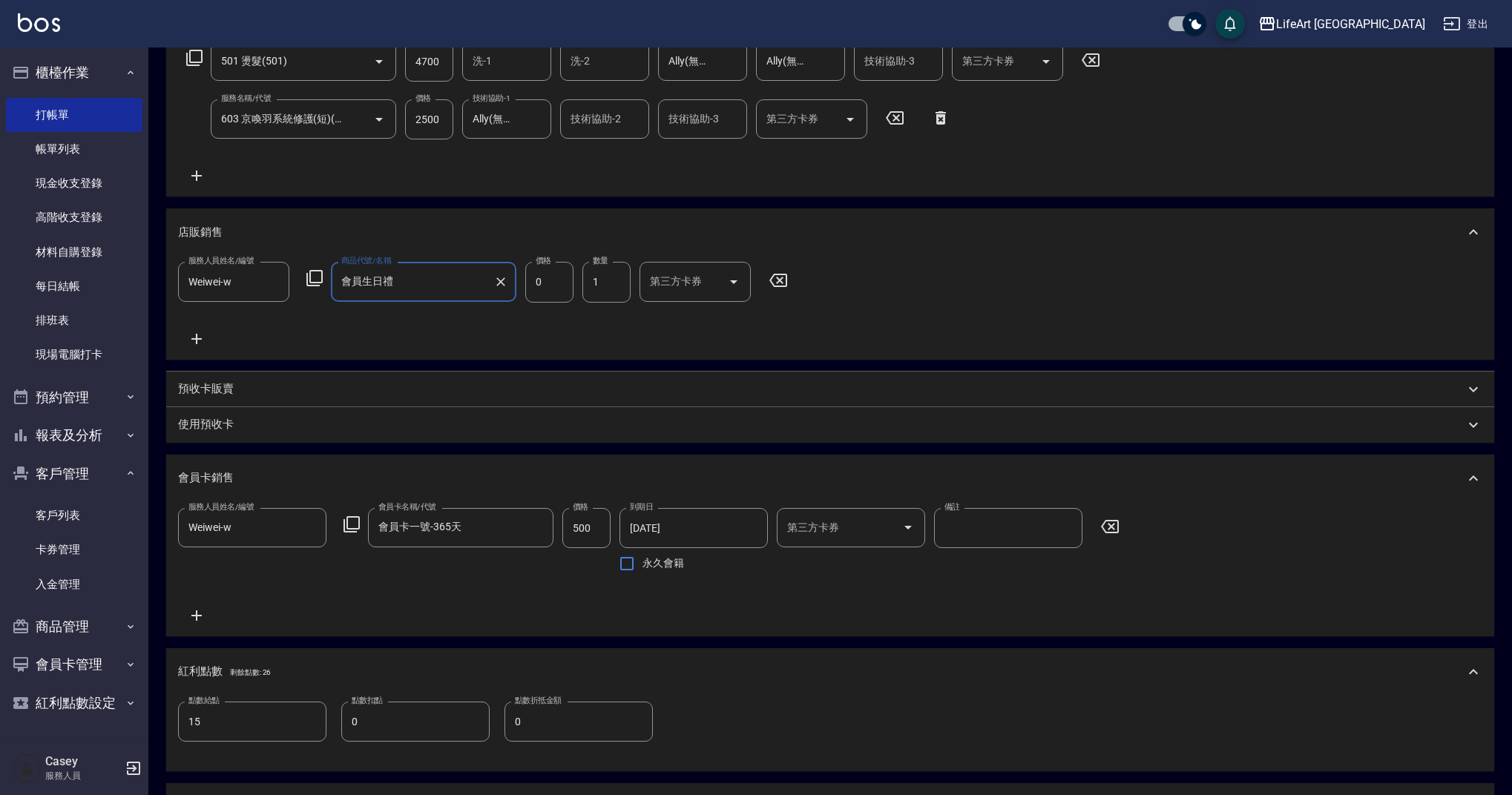
type input "會員生日禮"
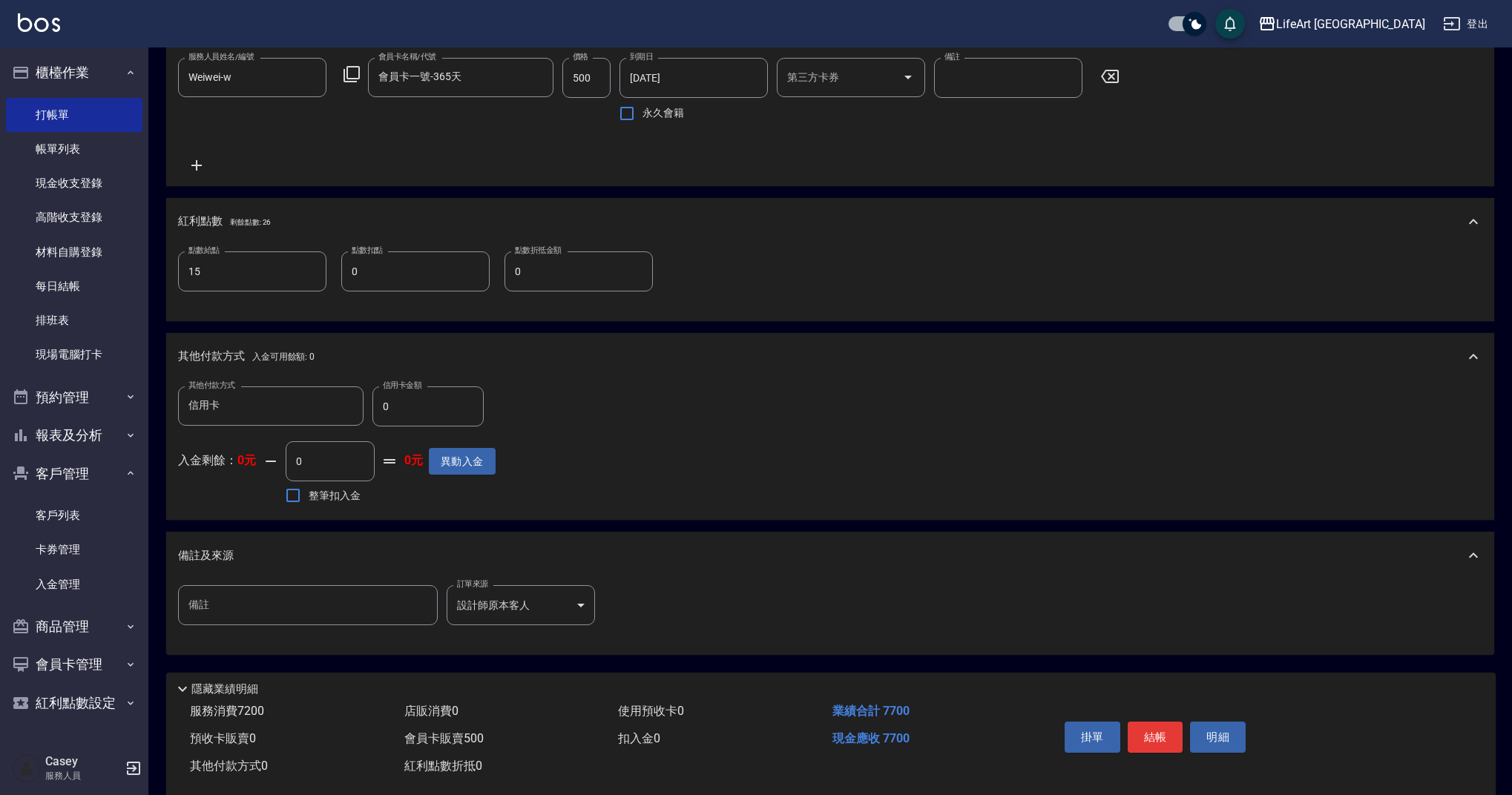
scroll to position [737, 0]
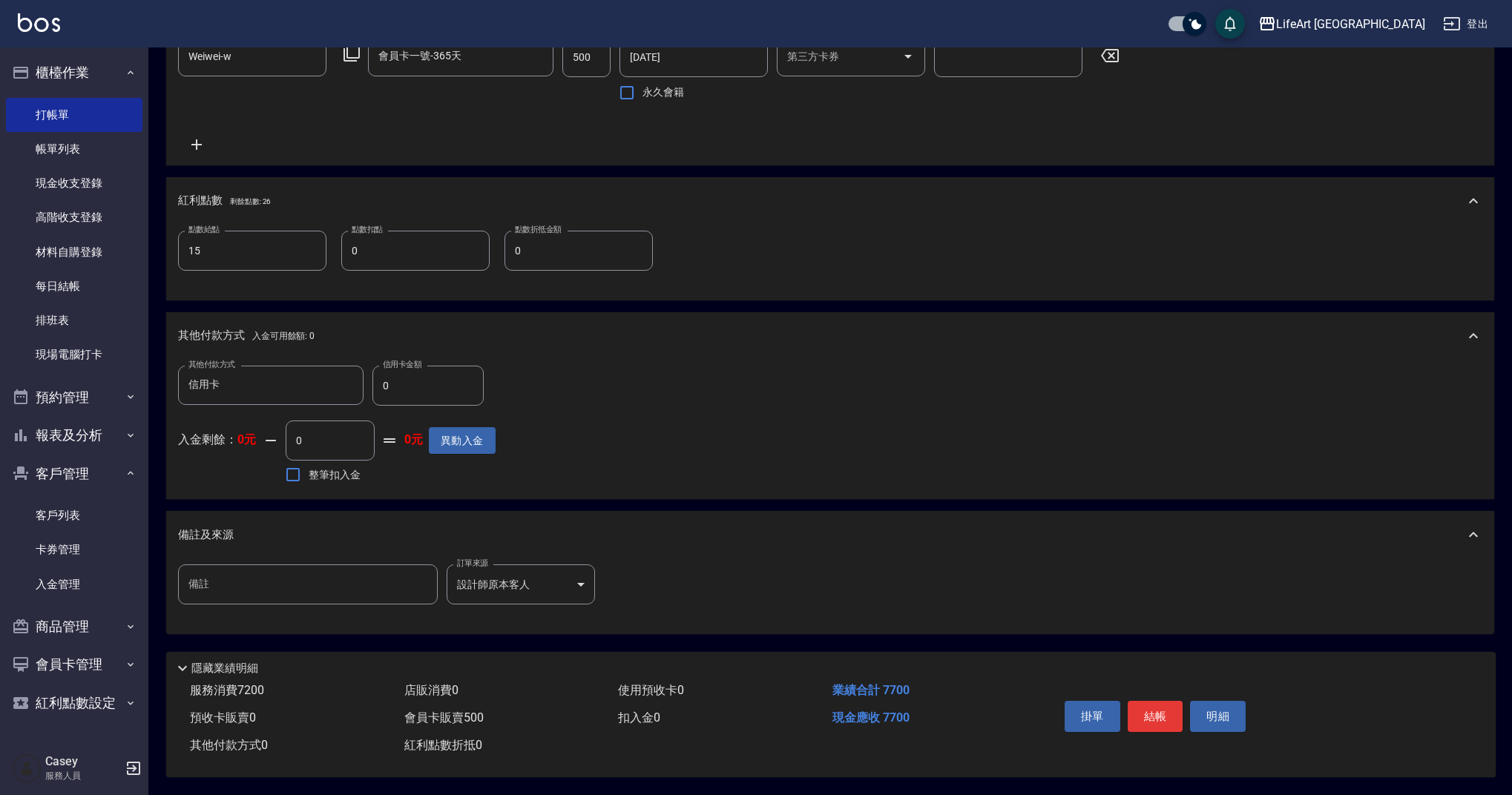
click at [461, 383] on input "0" at bounding box center [428, 385] width 111 height 40
type input "7700"
click at [1171, 706] on button "結帳" at bounding box center [1155, 716] width 56 height 31
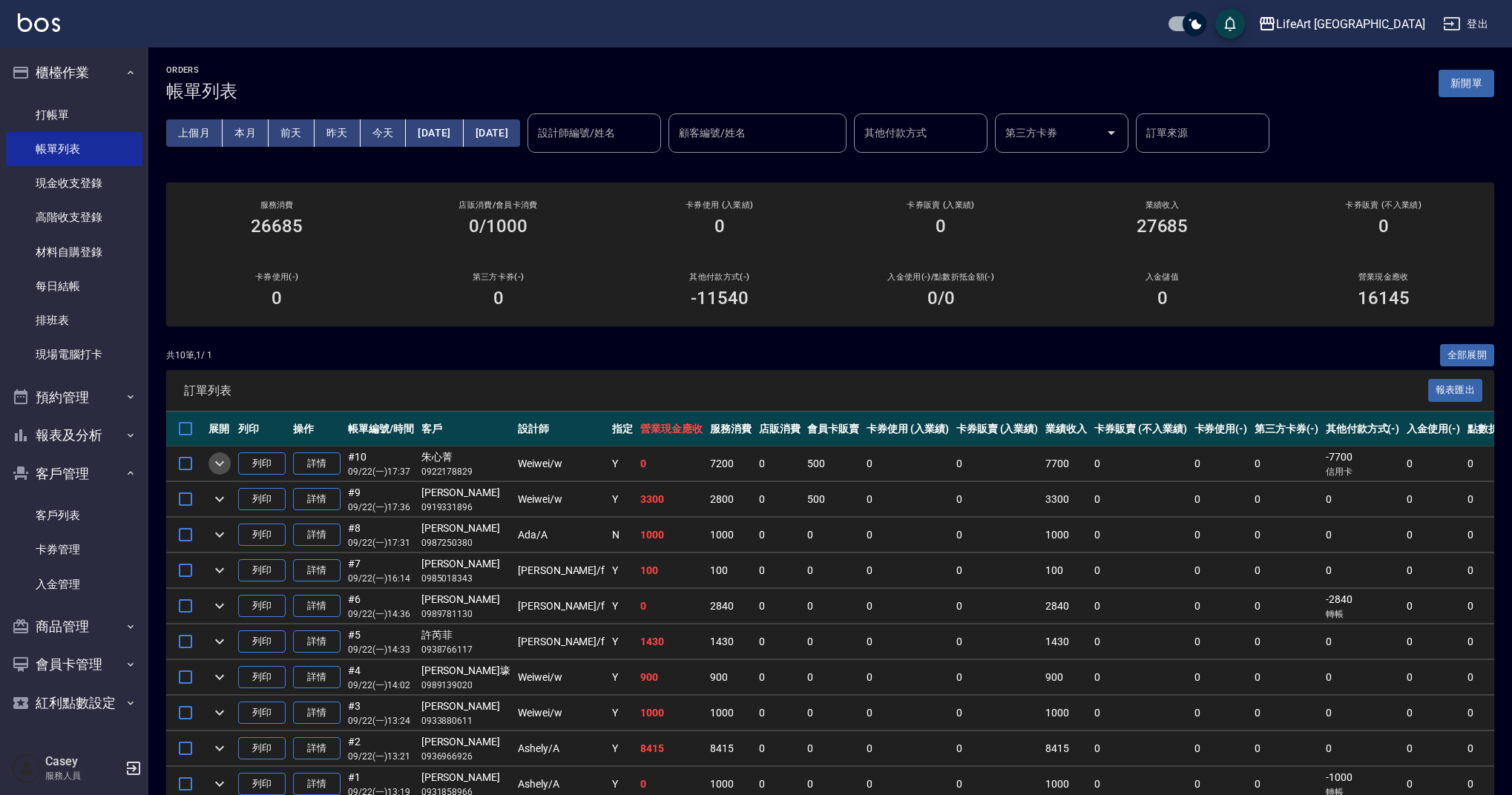
click at [219, 456] on icon "expand row" at bounding box center [219, 463] width 18 height 18
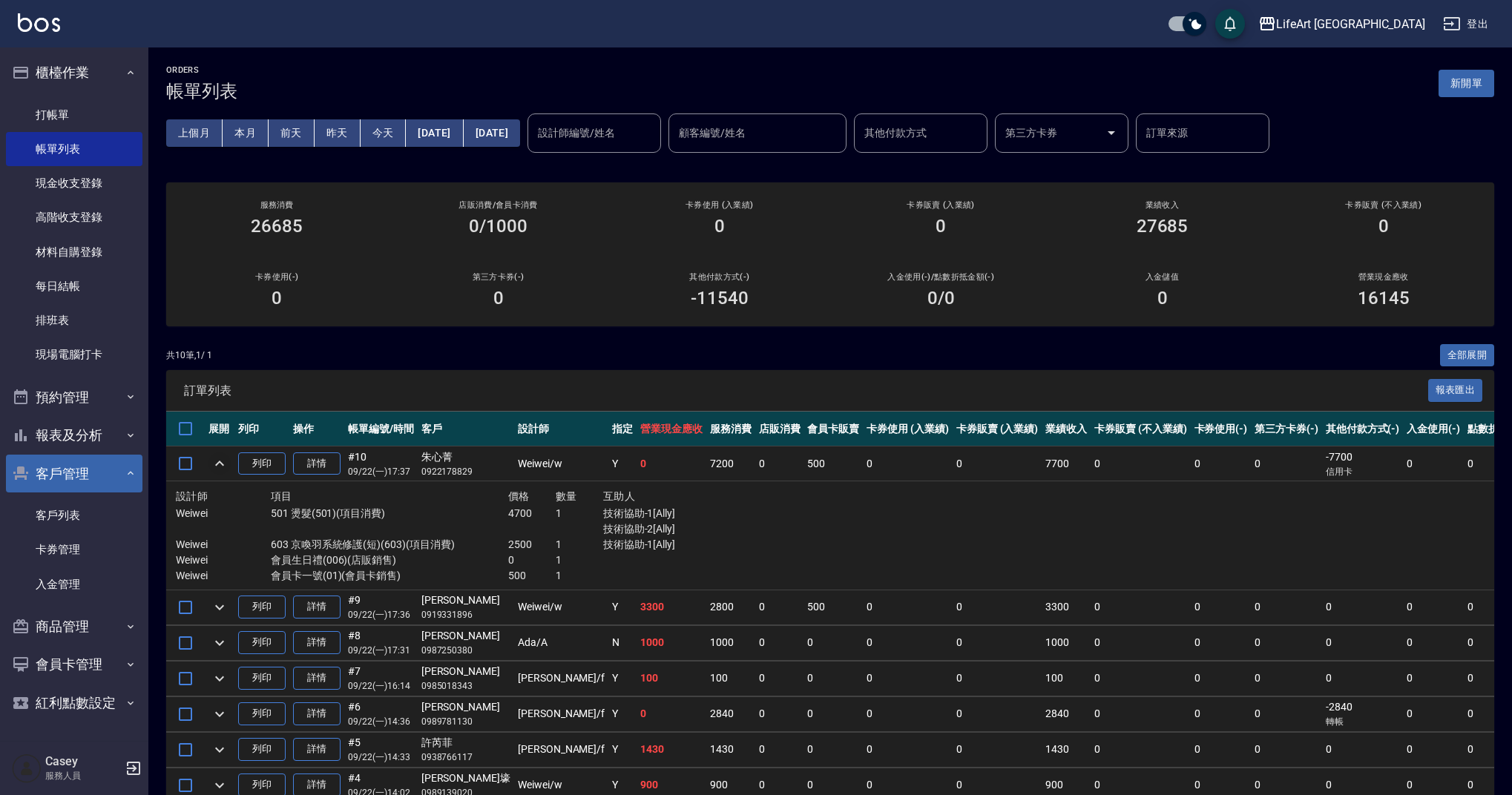
click at [120, 473] on button "客戶管理" at bounding box center [74, 473] width 136 height 38
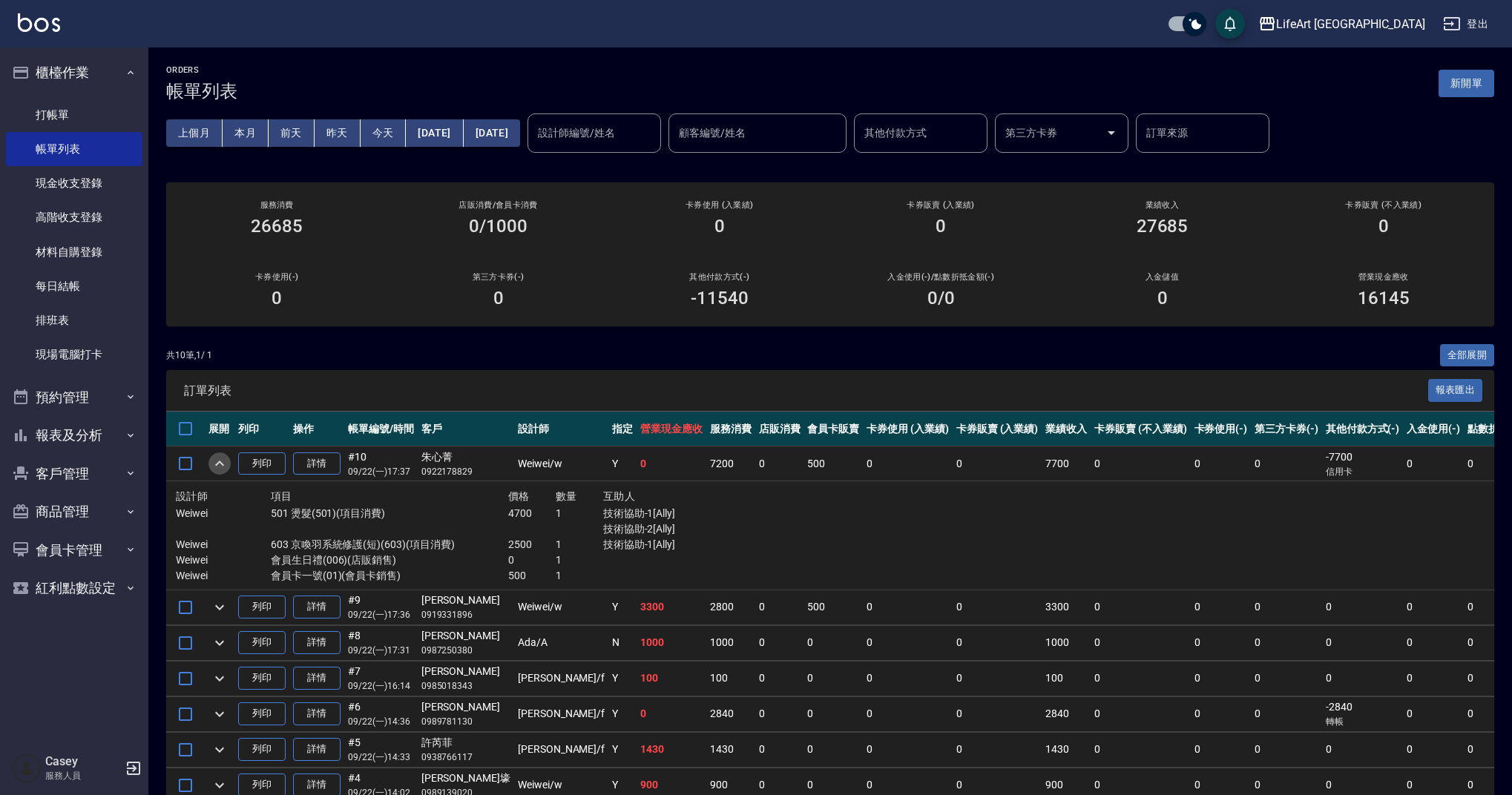
click at [217, 456] on icon "expand row" at bounding box center [219, 463] width 18 height 18
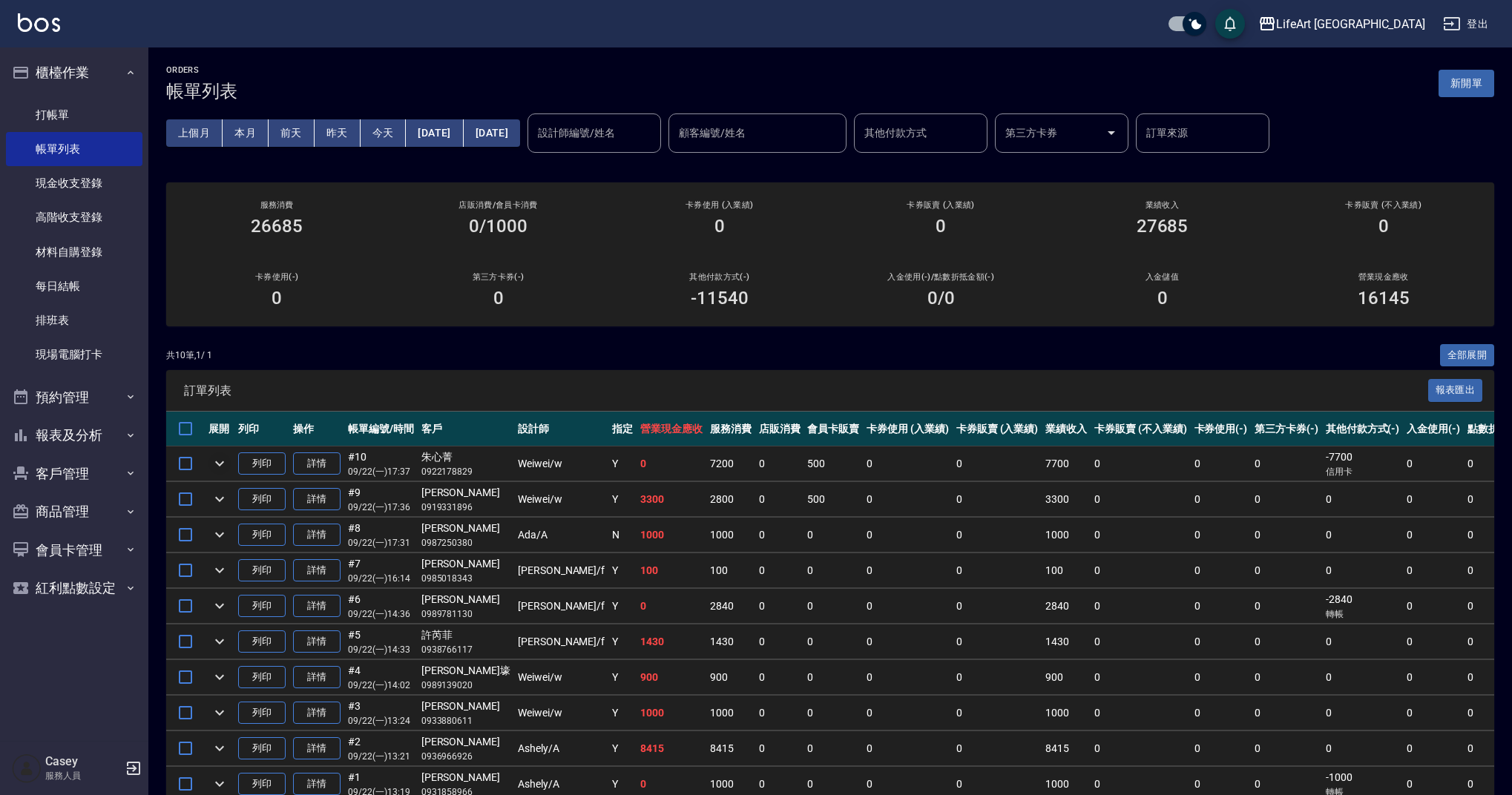
click at [366, 362] on div "共 10 筆, 1 / 1 全部展開" at bounding box center [830, 355] width 1328 height 23
